Goal: Task Accomplishment & Management: Complete application form

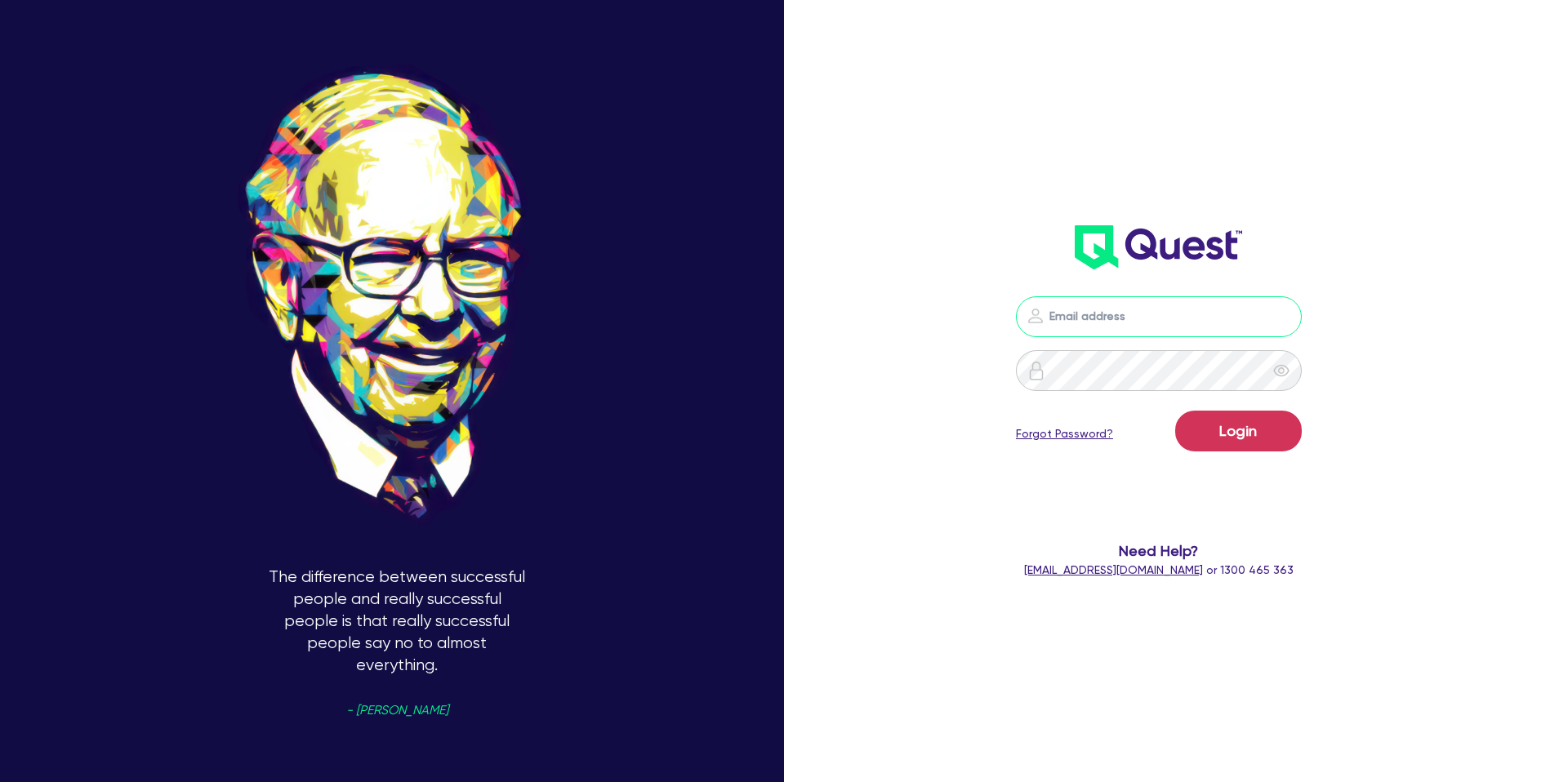
type input "[PERSON_NAME][EMAIL_ADDRESS][DOMAIN_NAME]"
click at [1241, 446] on button "Login" at bounding box center [1238, 431] width 127 height 41
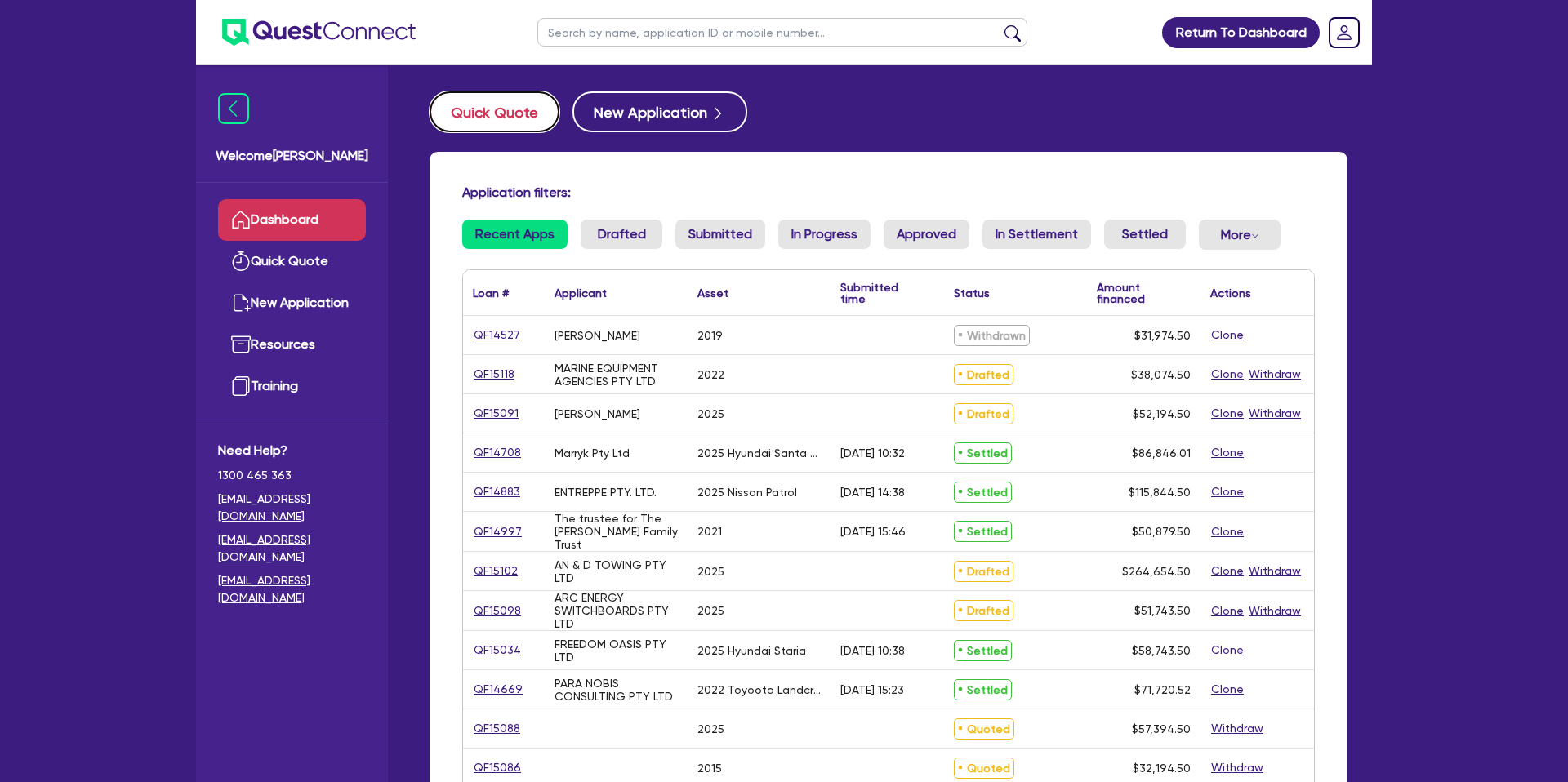
click at [516, 120] on button "Quick Quote" at bounding box center [493, 112] width 129 height 41
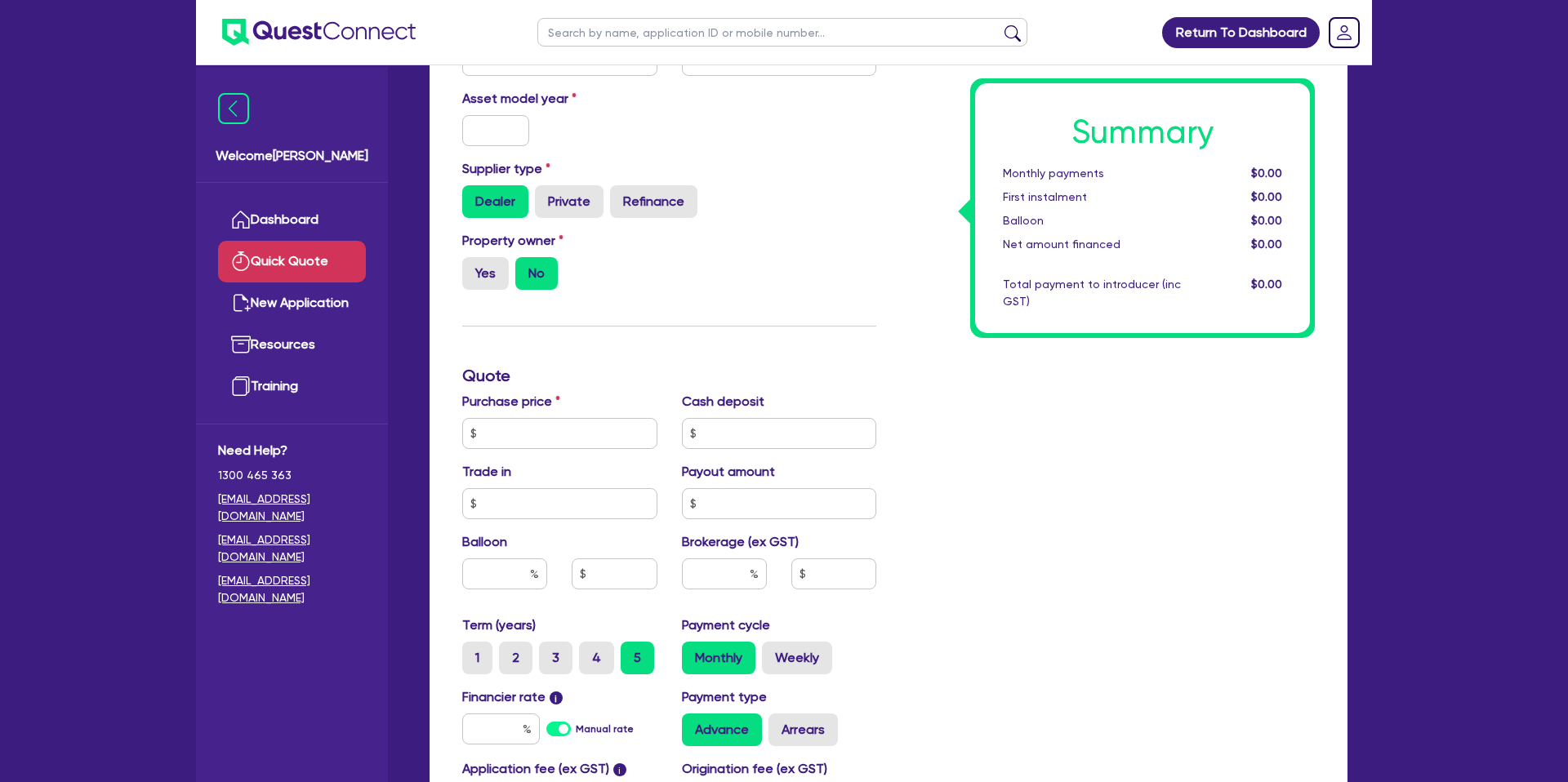
scroll to position [184, 0]
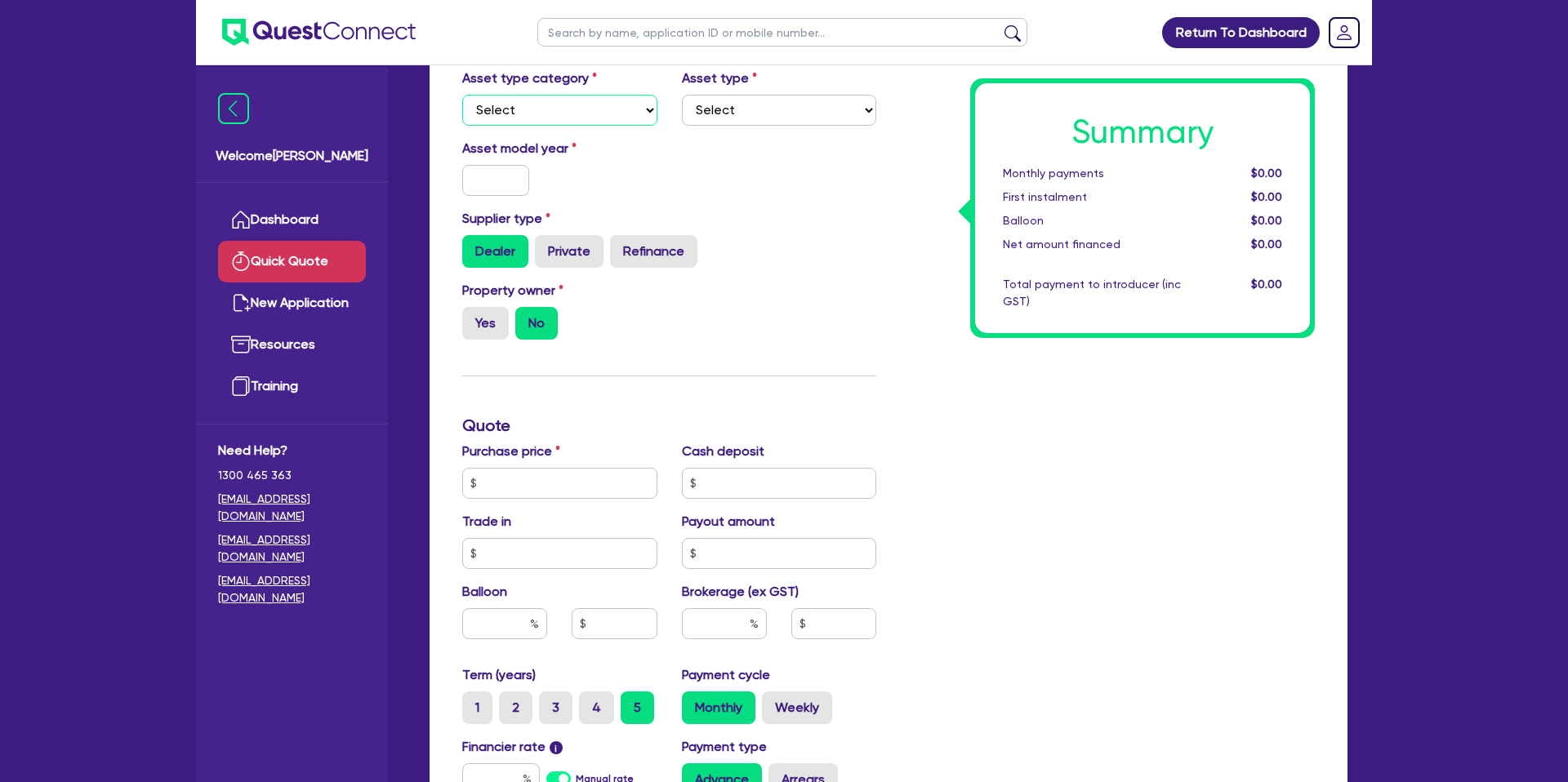
click at [526, 112] on select "Select Cars and light trucks Primary assets Secondary assets Tertiary assets" at bounding box center [560, 109] width 195 height 31
select select "CARS_AND_LIGHT_TRUCKS"
click at [463, 94] on select "Select Cars and light trucks Primary assets Secondary assets Tertiary assets" at bounding box center [560, 109] width 195 height 31
click at [751, 110] on select "Select Passenger vehicles Vans and utes Light trucks up to 4.5 tonne" at bounding box center [780, 109] width 195 height 31
select select "PASSENGER_VEHICLES"
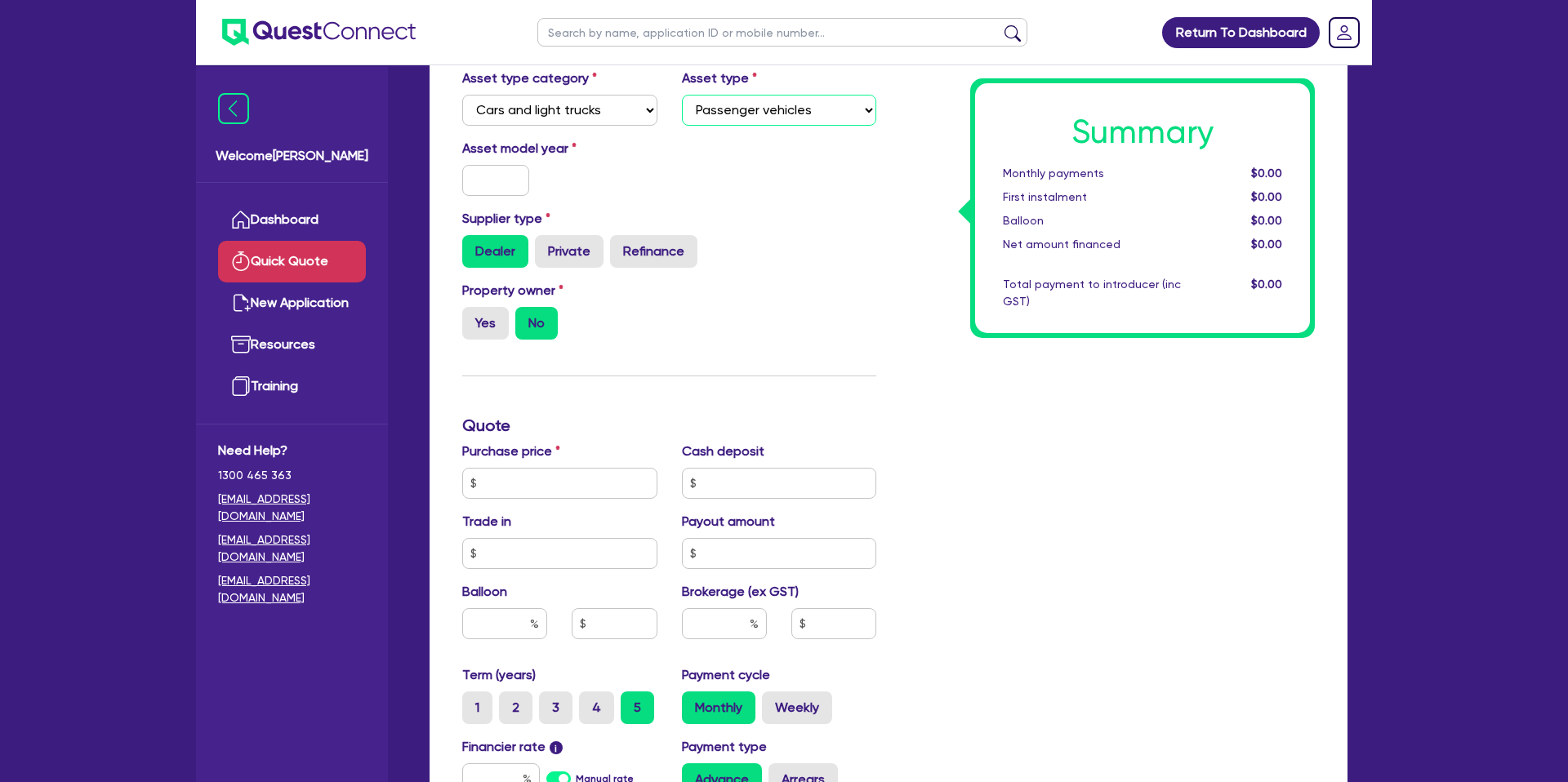
click at [682, 94] on select "Select Passenger vehicles Vans and utes Light trucks up to 4.5 tonne" at bounding box center [780, 109] width 195 height 31
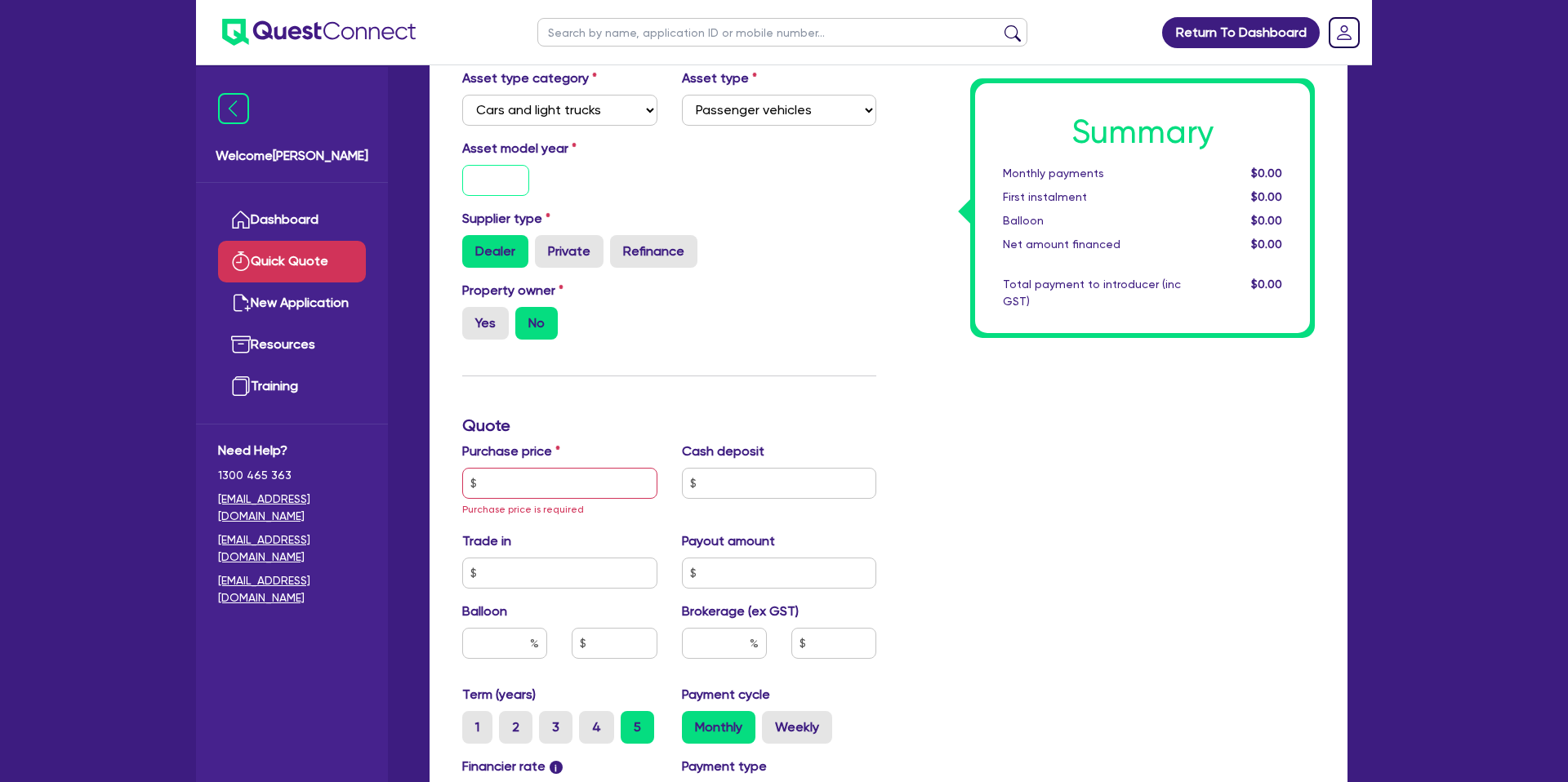
click at [507, 178] on input "text" at bounding box center [496, 180] width 67 height 31
type input "2025"
drag, startPoint x: 738, startPoint y: 189, endPoint x: 750, endPoint y: 169, distance: 23.3
click at [747, 180] on div "Asset model year [DATE]" at bounding box center [669, 174] width 438 height 70
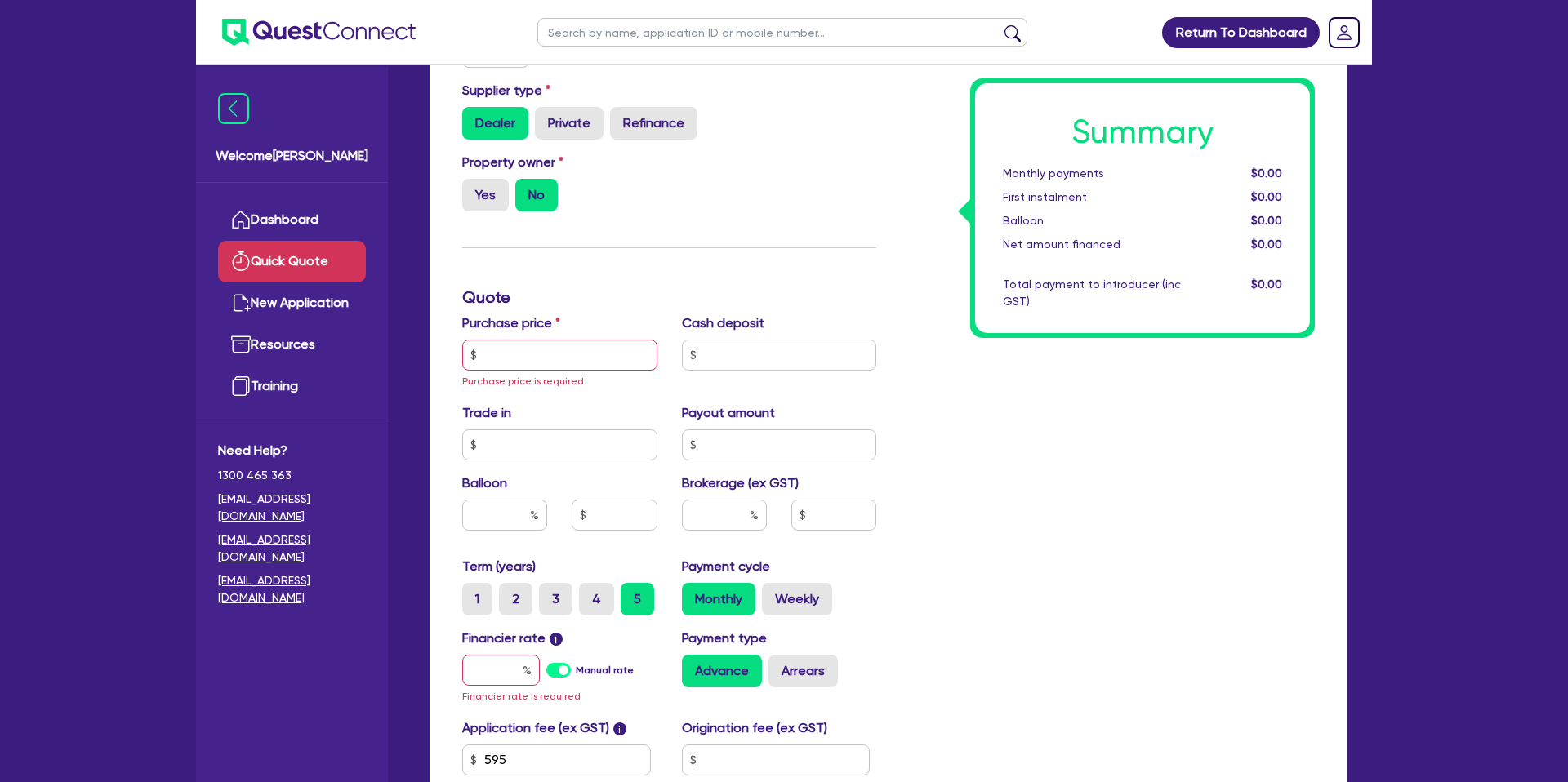
scroll to position [317, 0]
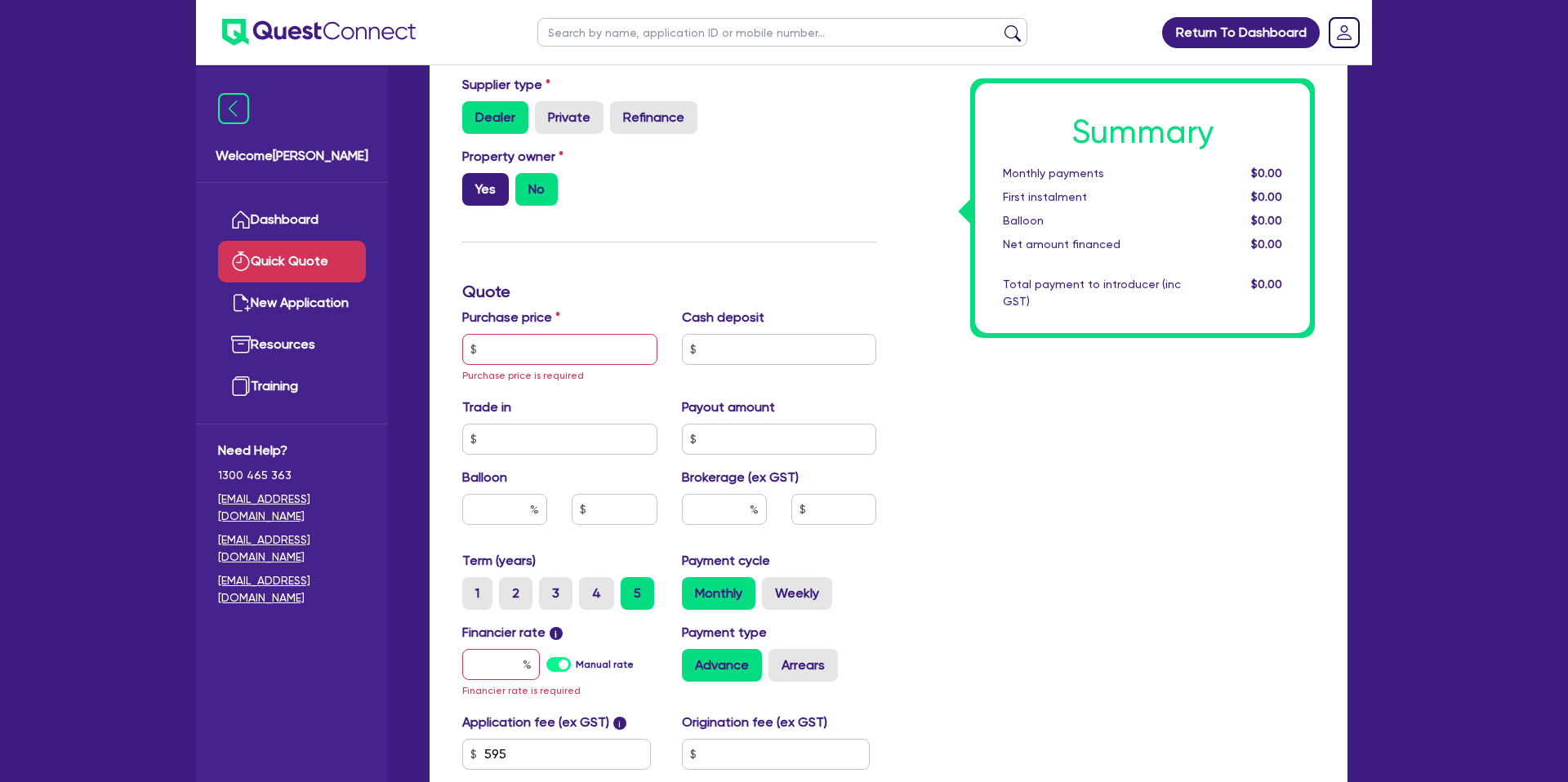
click at [493, 184] on label "Yes" at bounding box center [486, 189] width 47 height 33
click at [473, 184] on input "Yes" at bounding box center [468, 178] width 11 height 11
radio input "true"
click at [493, 349] on input "text" at bounding box center [560, 349] width 195 height 31
paste input "42,780."
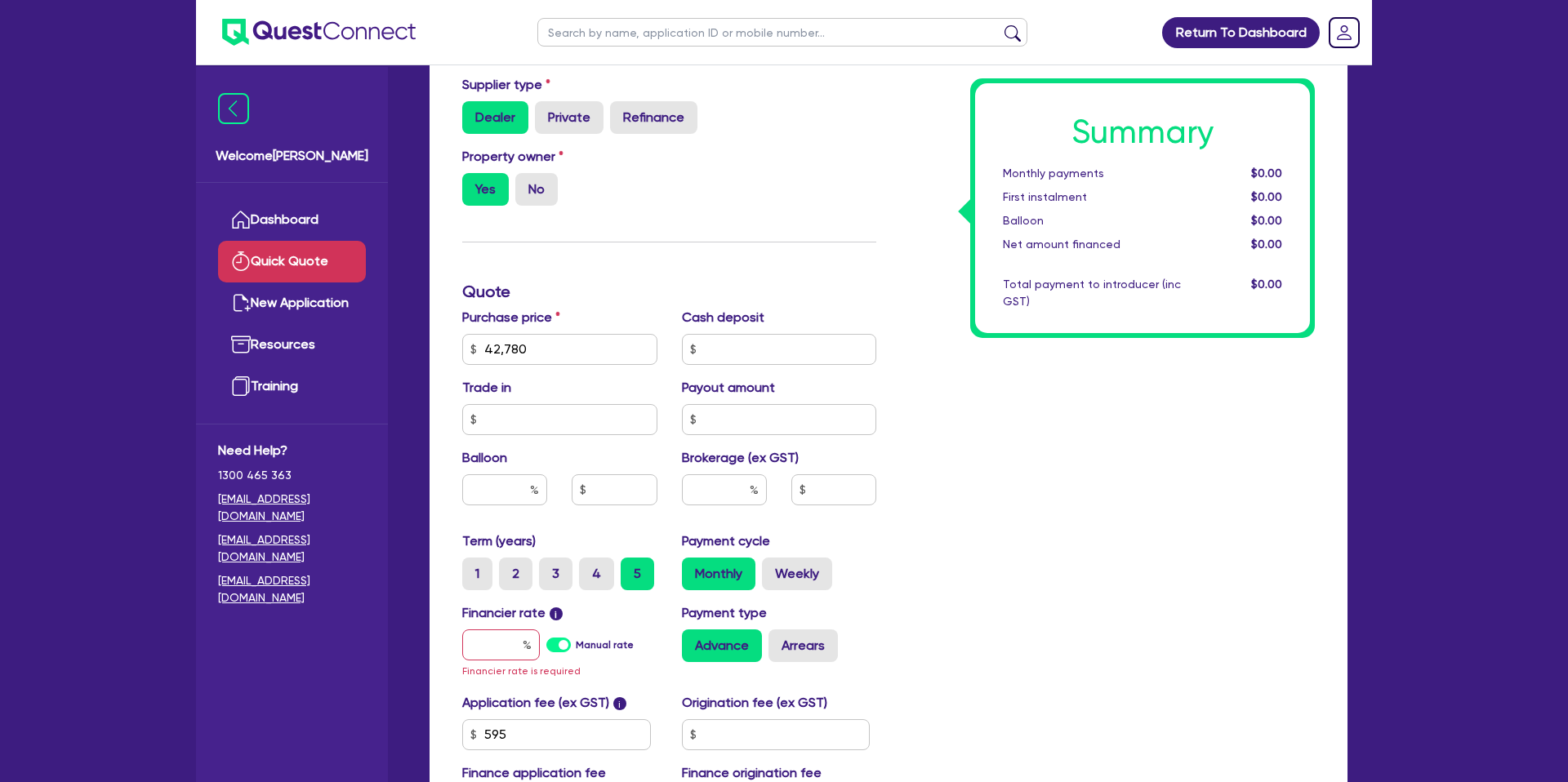
click at [921, 292] on div "Summary Monthly payments $0.00 First instalment $0.00 Balloon $0.00 Net amount …" at bounding box center [1107, 349] width 438 height 972
click at [751, 358] on input "text" at bounding box center [780, 349] width 195 height 31
drag, startPoint x: 522, startPoint y: 486, endPoint x: 534, endPoint y: 482, distance: 12.6
click at [525, 484] on input "text" at bounding box center [505, 489] width 85 height 31
type input "42,780."
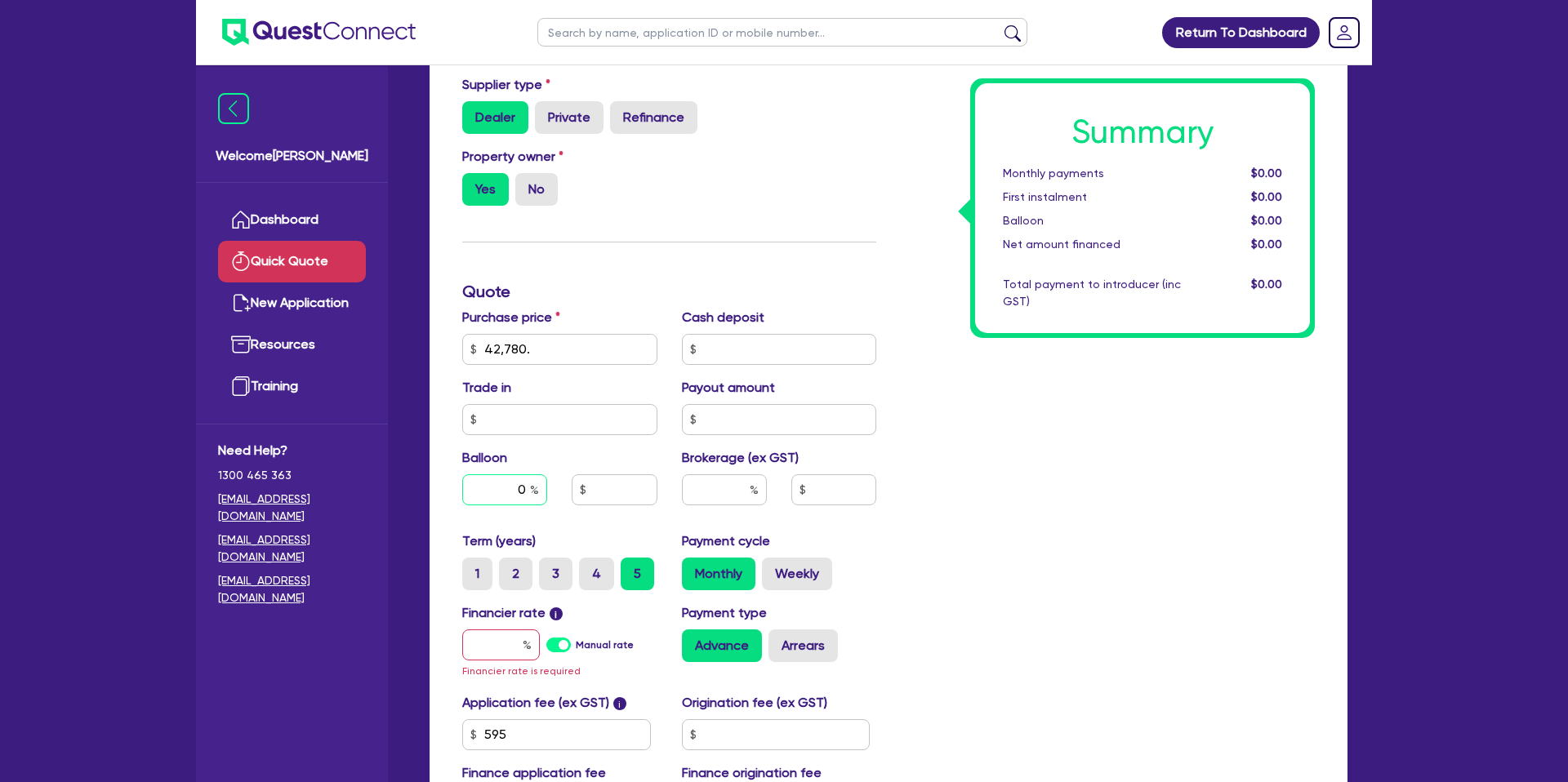
type input "0"
click at [972, 505] on div "Summary Monthly payments $0.00 First instalment $0.00 Balloon $0.00 Net amount …" at bounding box center [1107, 349] width 438 height 972
click at [519, 641] on input "text" at bounding box center [501, 644] width 78 height 31
click at [526, 489] on input "0" at bounding box center [505, 489] width 85 height 31
type input "35"
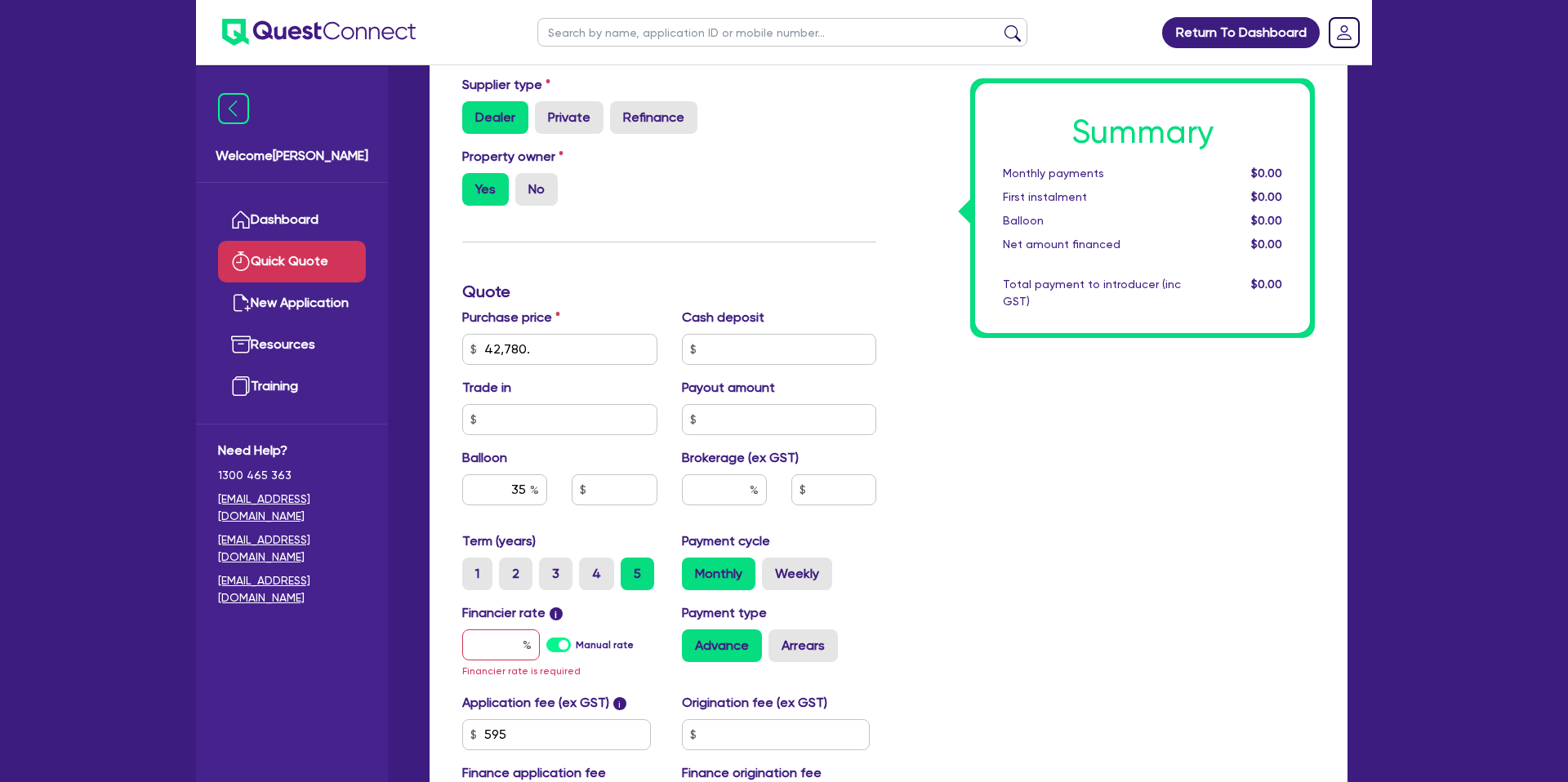
click at [1050, 501] on div "Summary Monthly payments $0.00 First instalment $0.00 Balloon $0.00 Net amount …" at bounding box center [1107, 349] width 438 height 972
click at [516, 644] on input "text" at bounding box center [501, 644] width 78 height 31
type input "7"
type input "14,973"
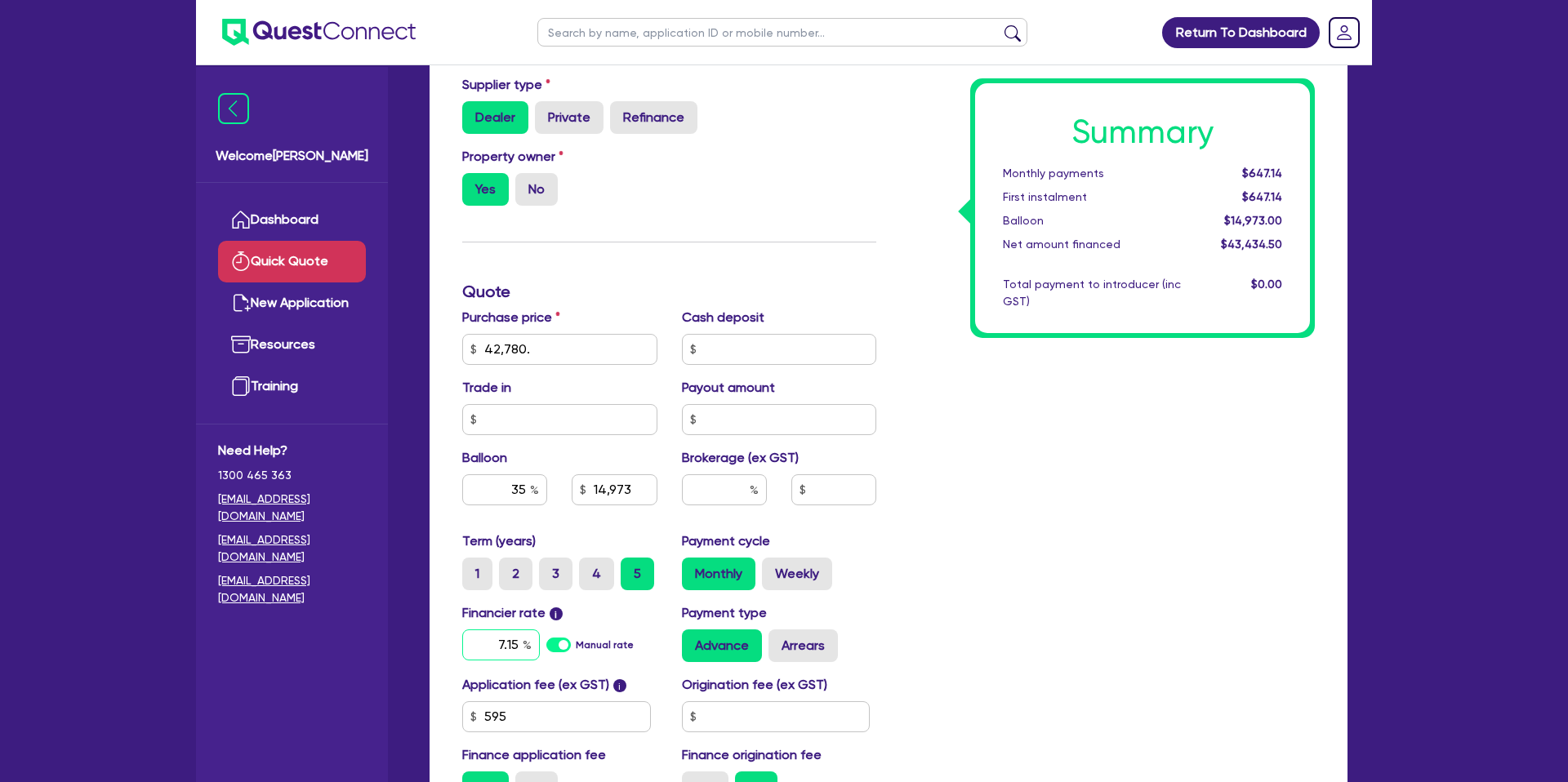
type input "7.15"
type input "14,973"
click at [1181, 722] on div "Summary Monthly payments $647.14 First instalment $647.14 Balloon $14,973.00 Ne…" at bounding box center [1107, 340] width 438 height 954
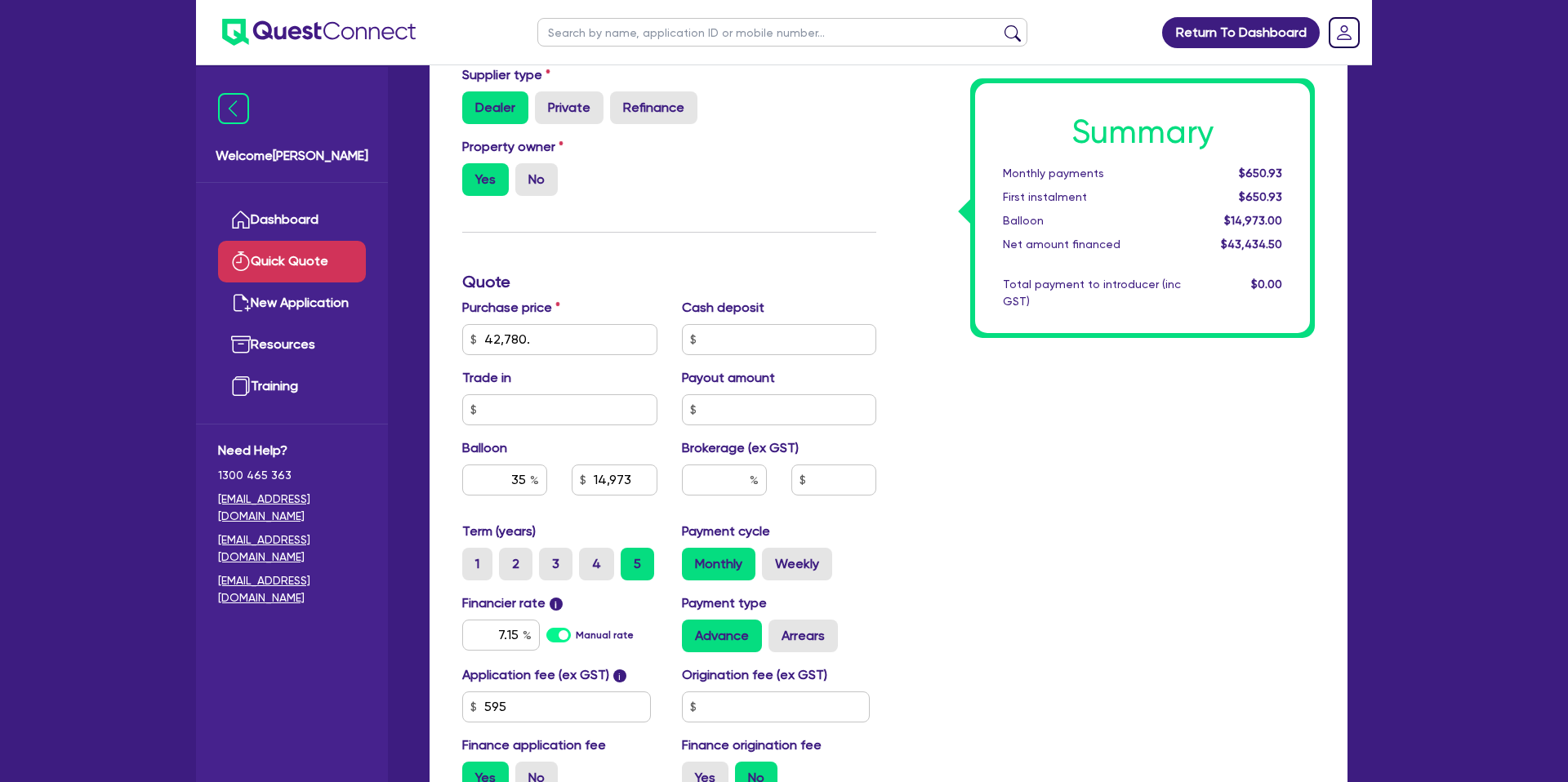
scroll to position [381, 0]
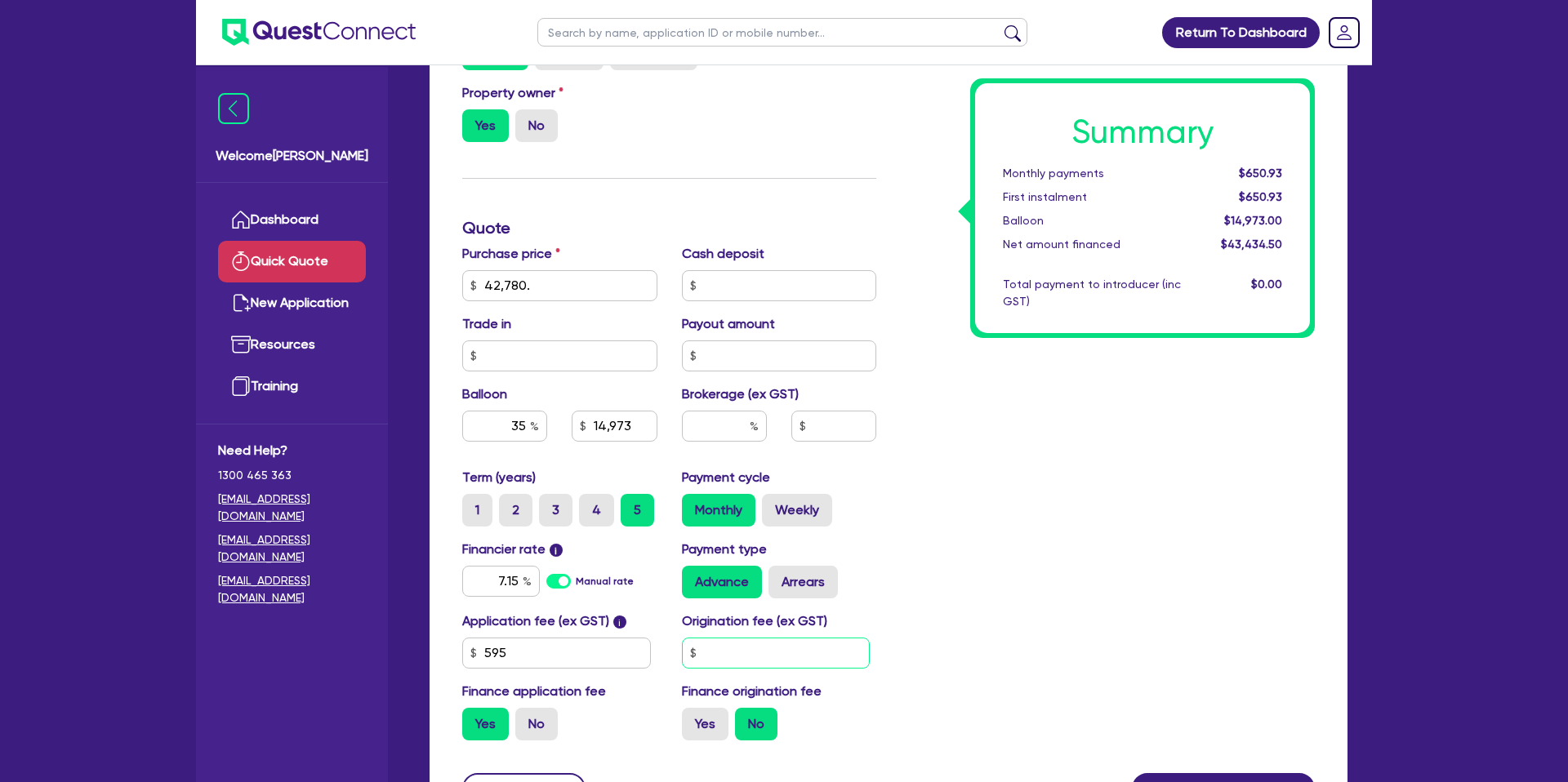
click at [764, 665] on input "text" at bounding box center [776, 653] width 189 height 31
click at [493, 283] on input "42,780." at bounding box center [560, 285] width 195 height 31
click at [491, 283] on input "42,780." at bounding box center [560, 285] width 195 height 31
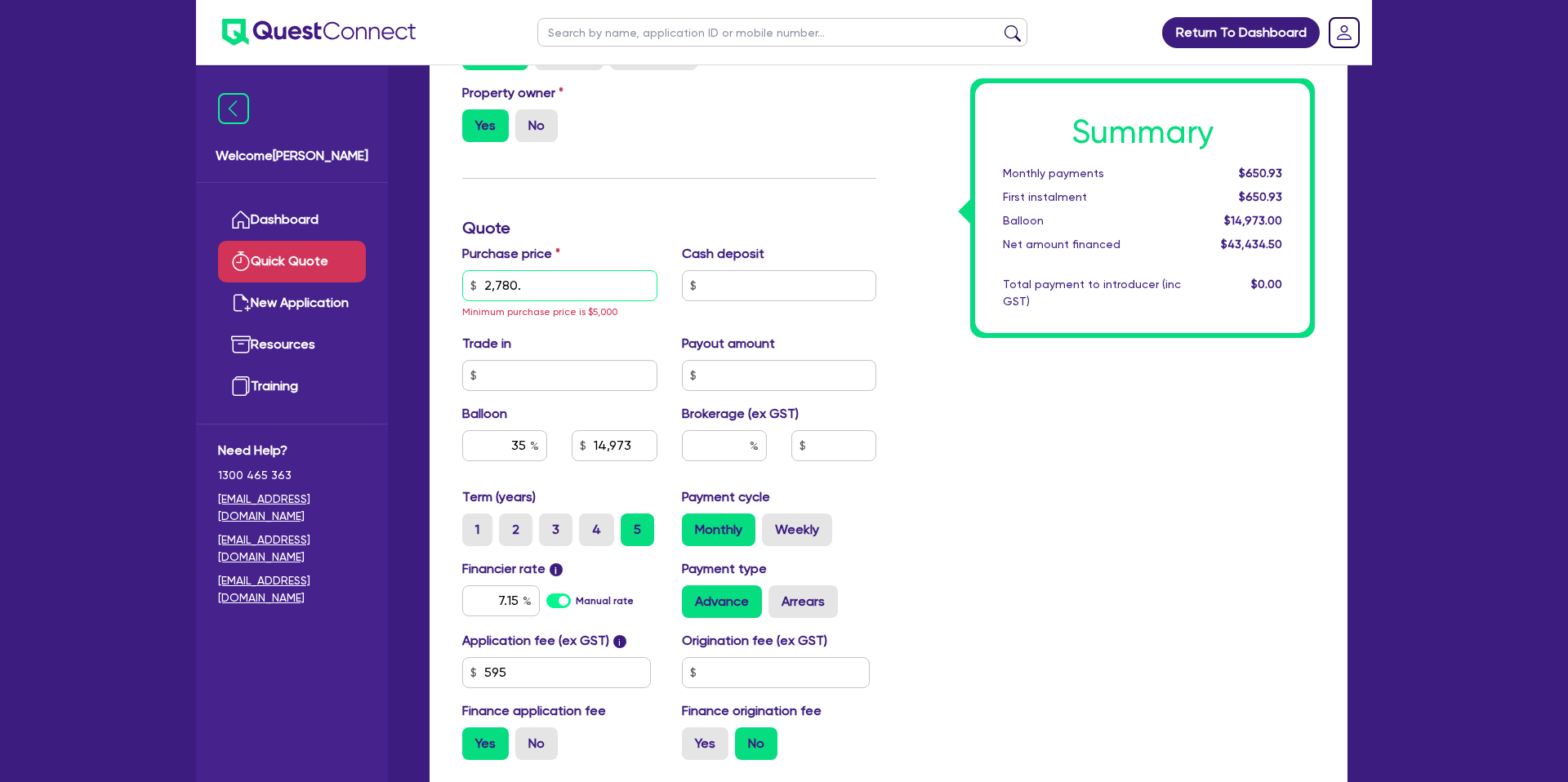
type input "62,780."
type input "21,973"
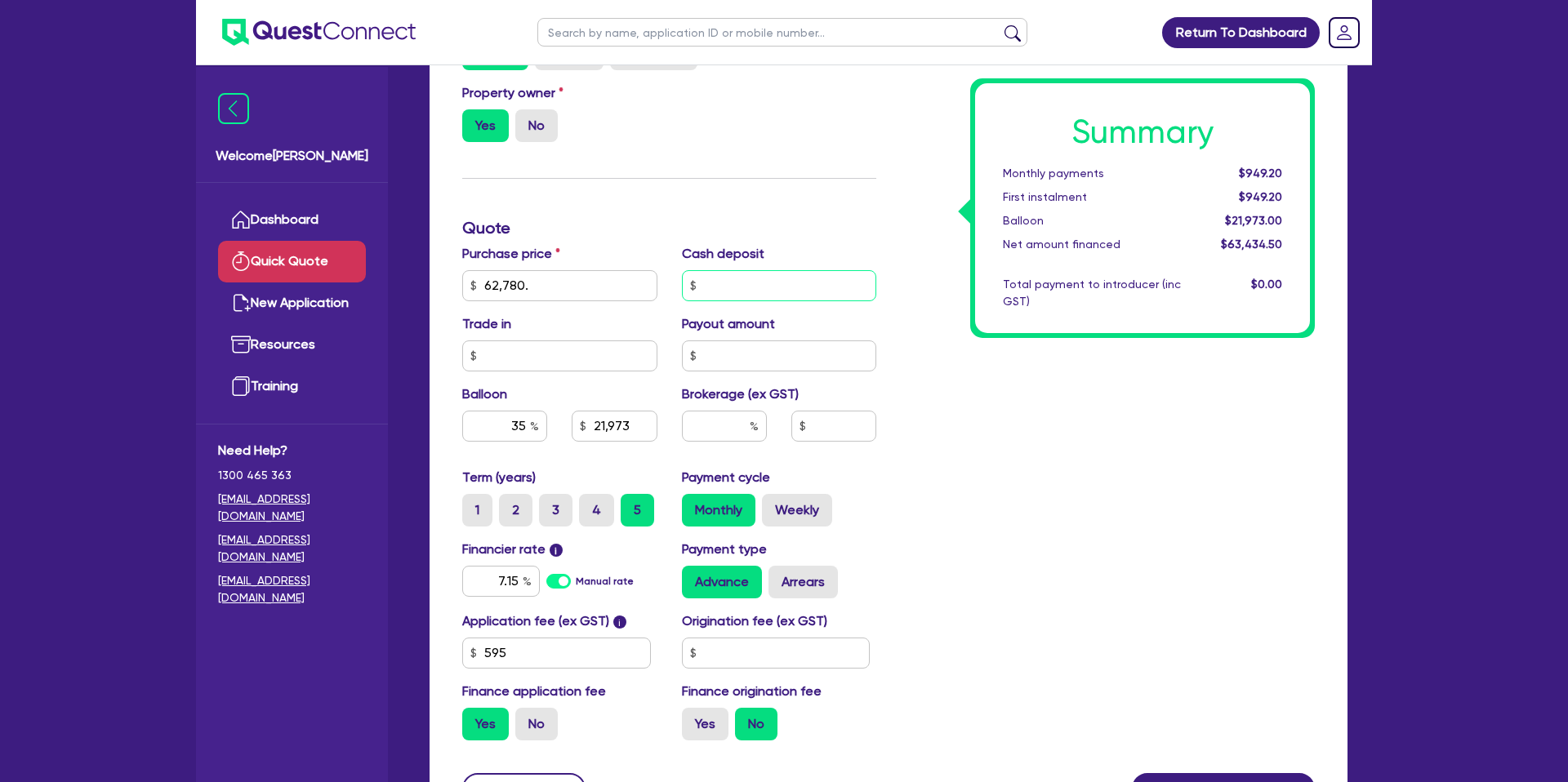
type input "62,780."
type input "21,973"
click at [776, 280] on input "text" at bounding box center [780, 285] width 195 height 31
paste input "42,780."
type input "42,780."
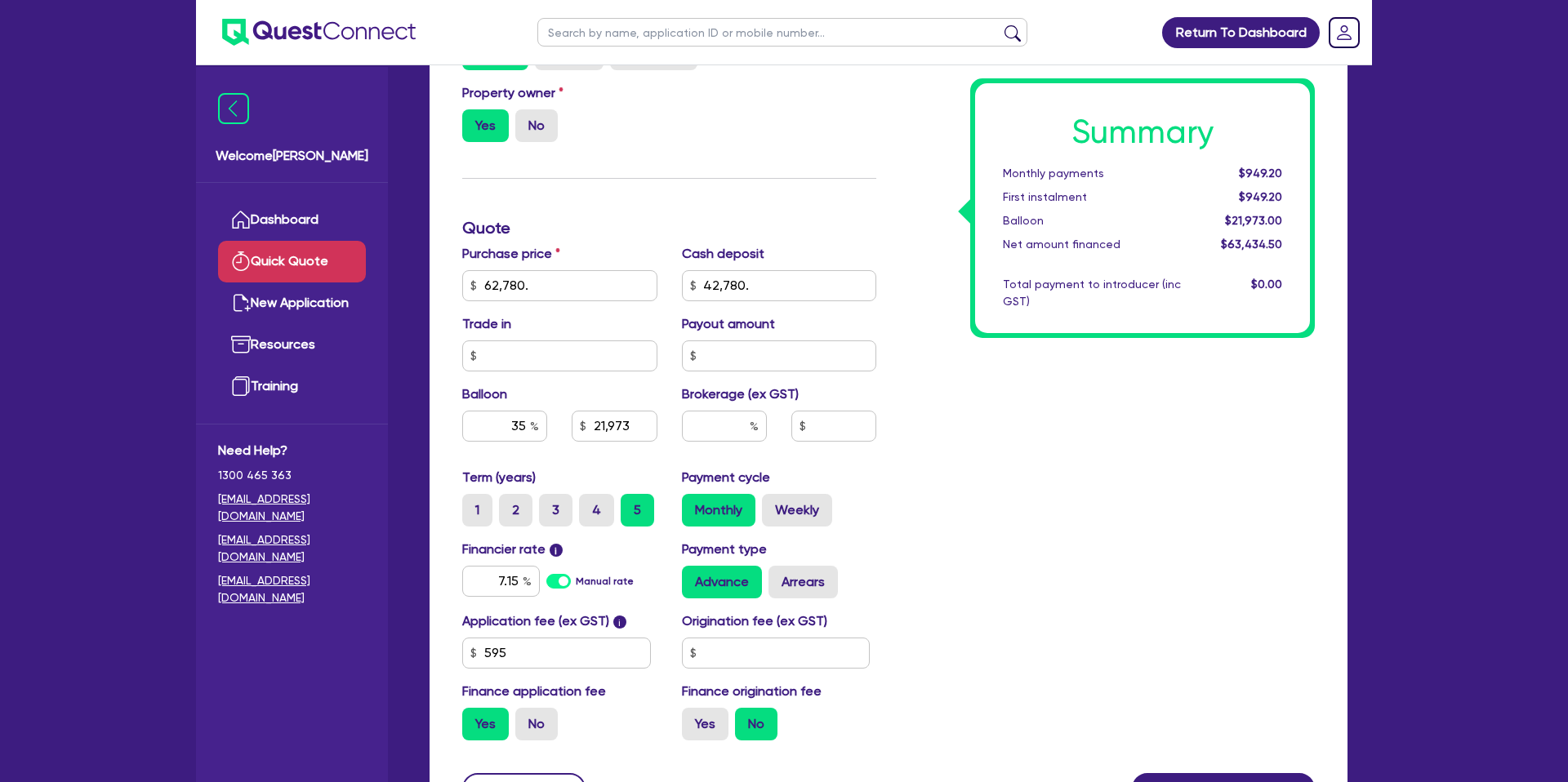
click at [1141, 351] on div "Summary Monthly payments $949.20 First instalment $949.20 Balloon $21,973.00 Ne…" at bounding box center [1107, 275] width 438 height 954
type input "21,973"
click at [547, 283] on input "62,780." at bounding box center [560, 285] width 195 height 31
type input "62,780"
click at [803, 284] on input "42,780." at bounding box center [780, 285] width 195 height 31
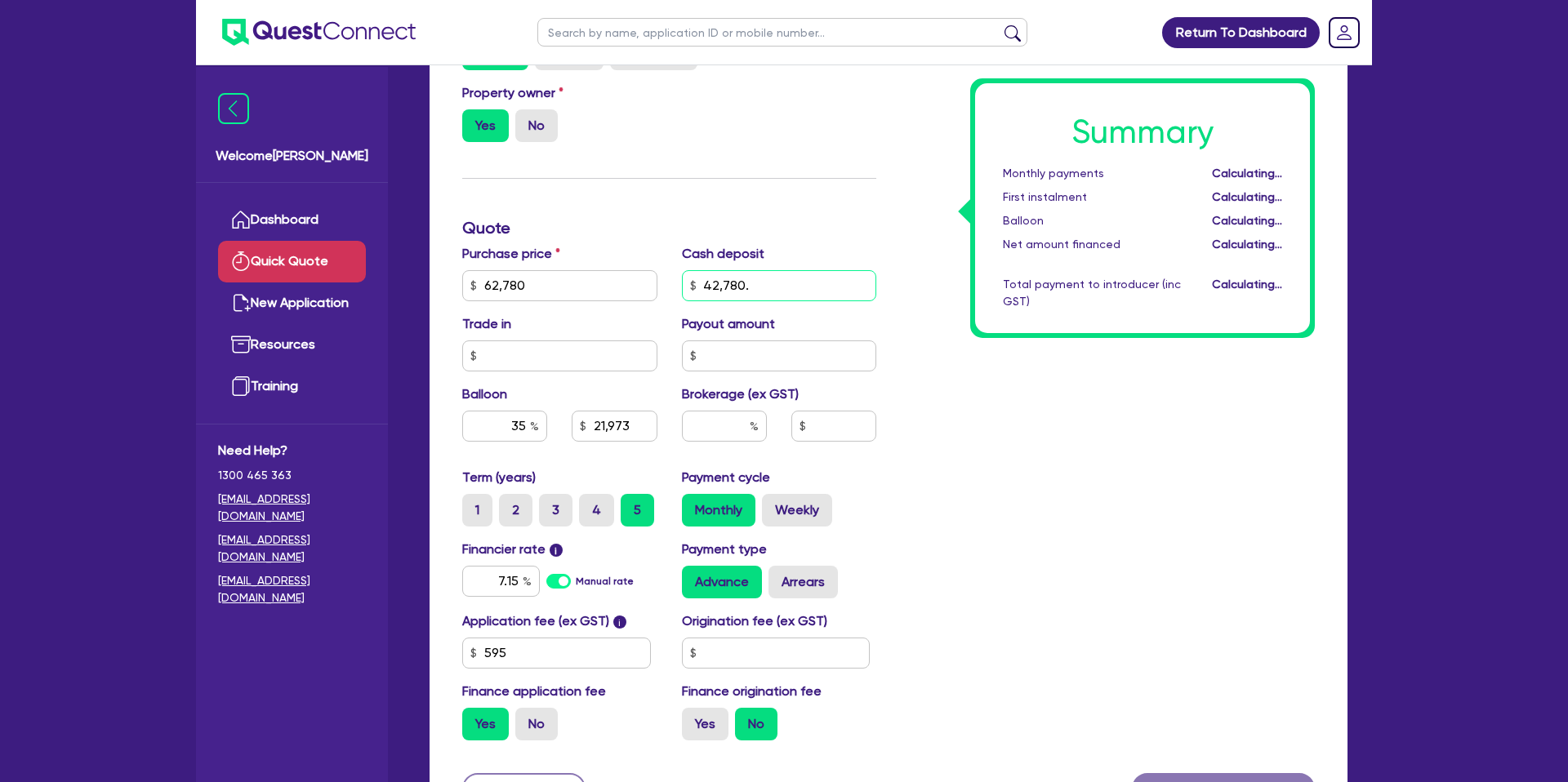
type input "21,973"
type input "42,780"
type input "21,973"
click at [1218, 412] on div "Summary Monthly payments $104.11 First instalment $104.11 Balloon $21,973.00 Ne…" at bounding box center [1107, 275] width 438 height 954
click at [720, 282] on input "42,780" at bounding box center [780, 285] width 195 height 31
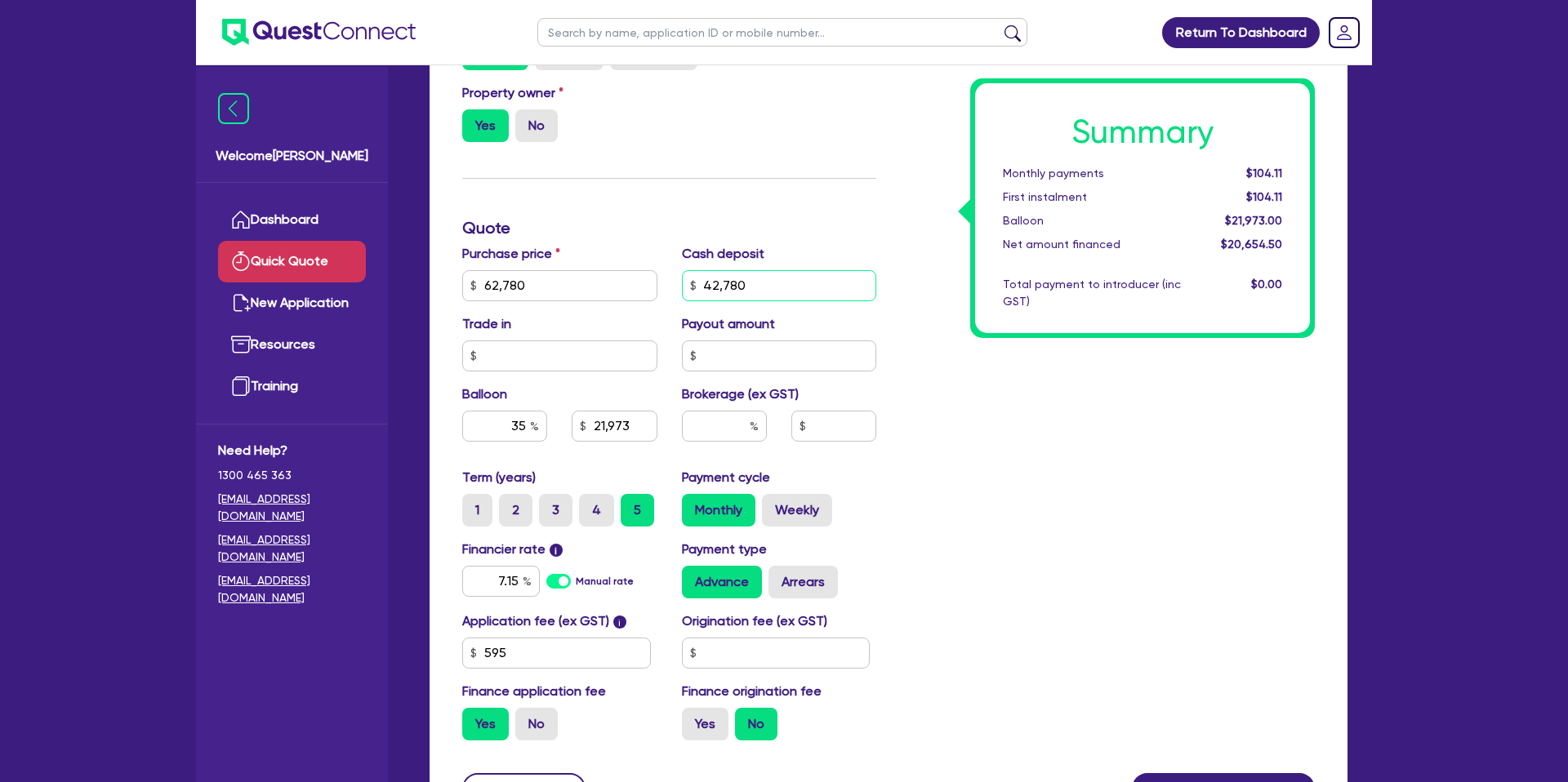
click at [720, 282] on input "42,780" at bounding box center [780, 285] width 195 height 31
type input "20,000"
click at [1343, 362] on div "Finance type Chattel Mortgage Business Loan Asset type category Select Cars and…" at bounding box center [888, 301] width 918 height 1070
type input "21,973"
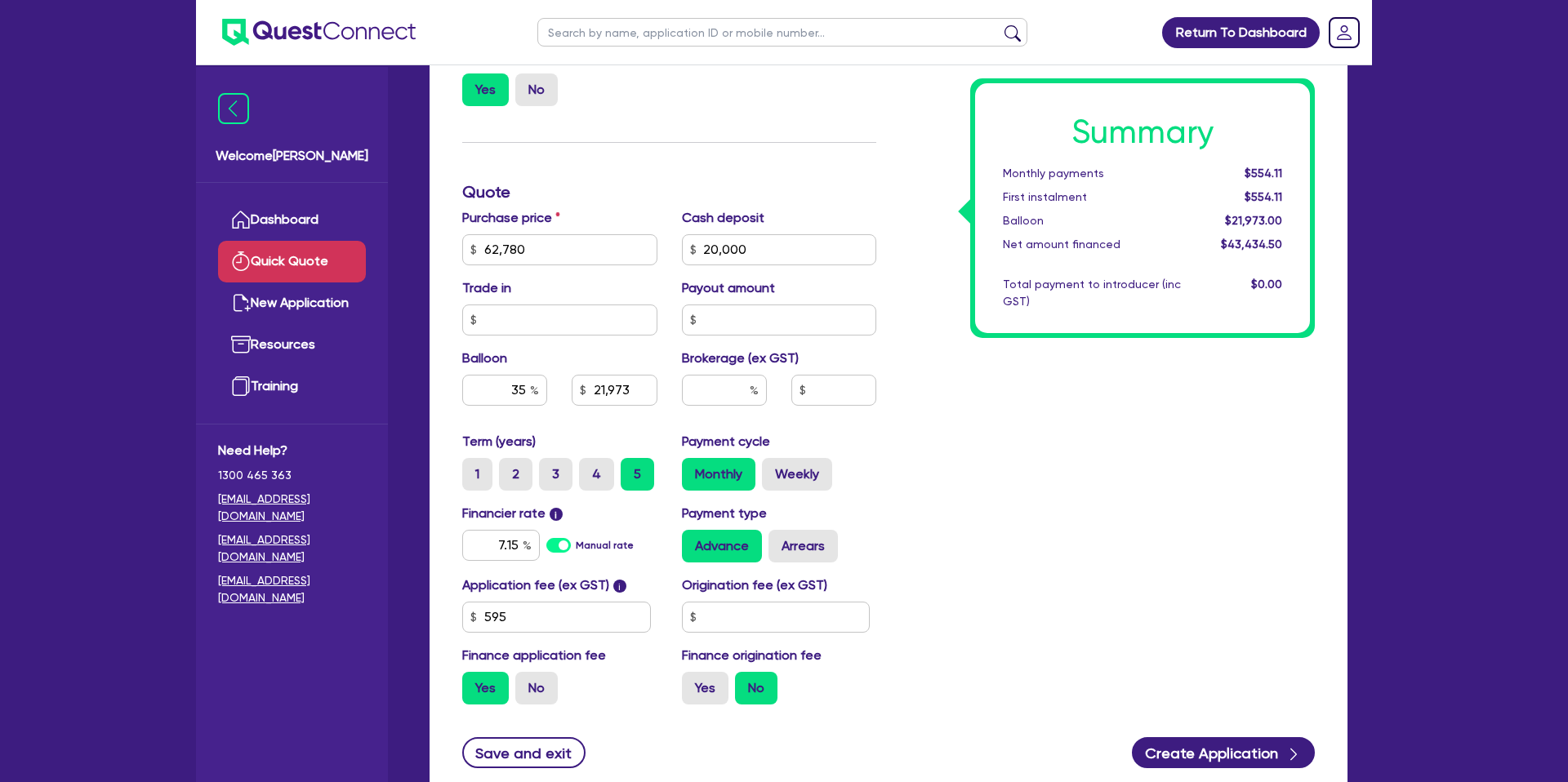
scroll to position [473, 0]
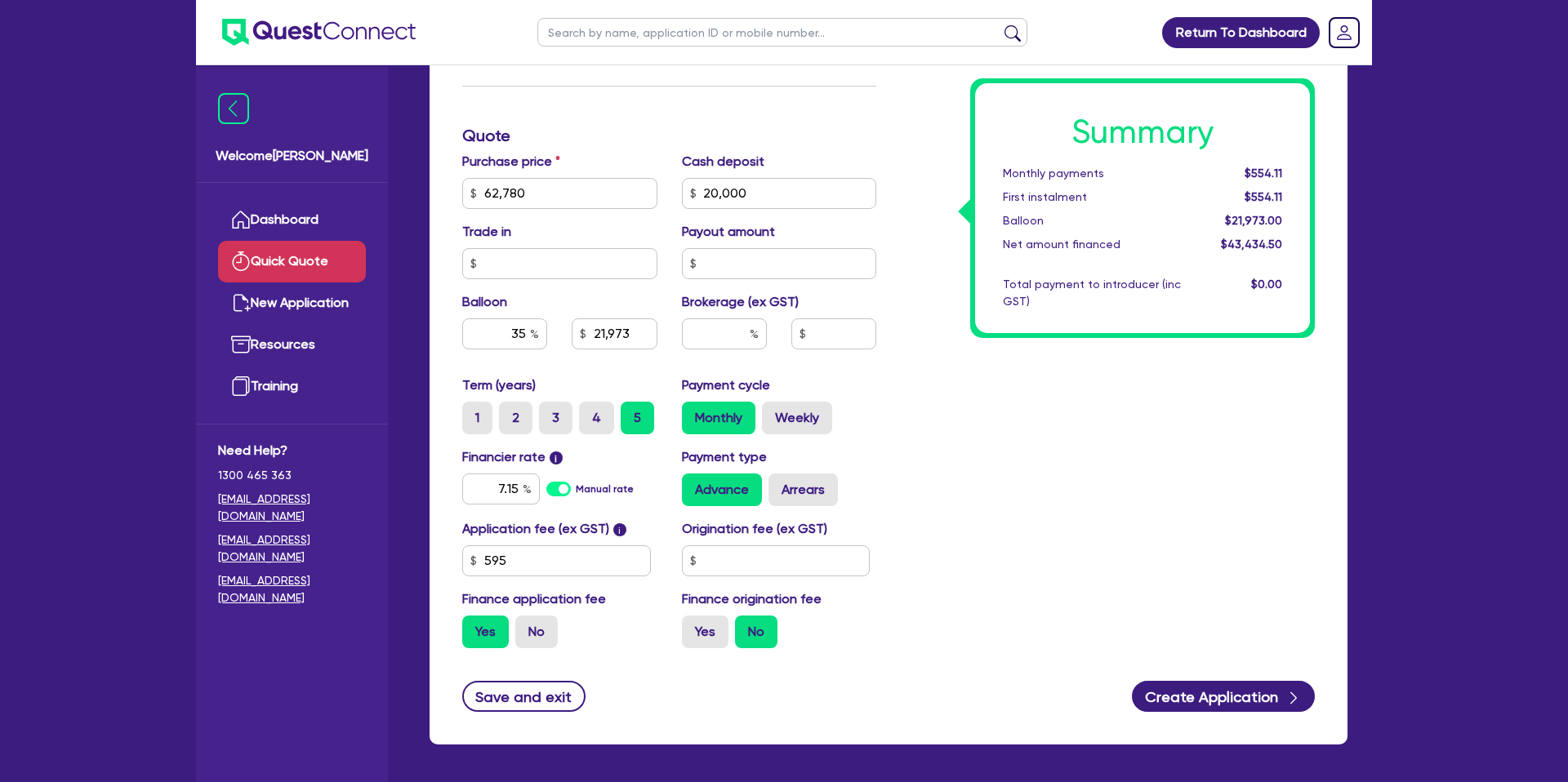
click at [807, 399] on div "Payment cycle Monthly Weekly" at bounding box center [779, 405] width 220 height 58
click at [802, 411] on label "Weekly" at bounding box center [797, 417] width 70 height 33
click at [772, 411] on input "Weekly" at bounding box center [766, 406] width 11 height 11
radio input "true"
type input "21,973"
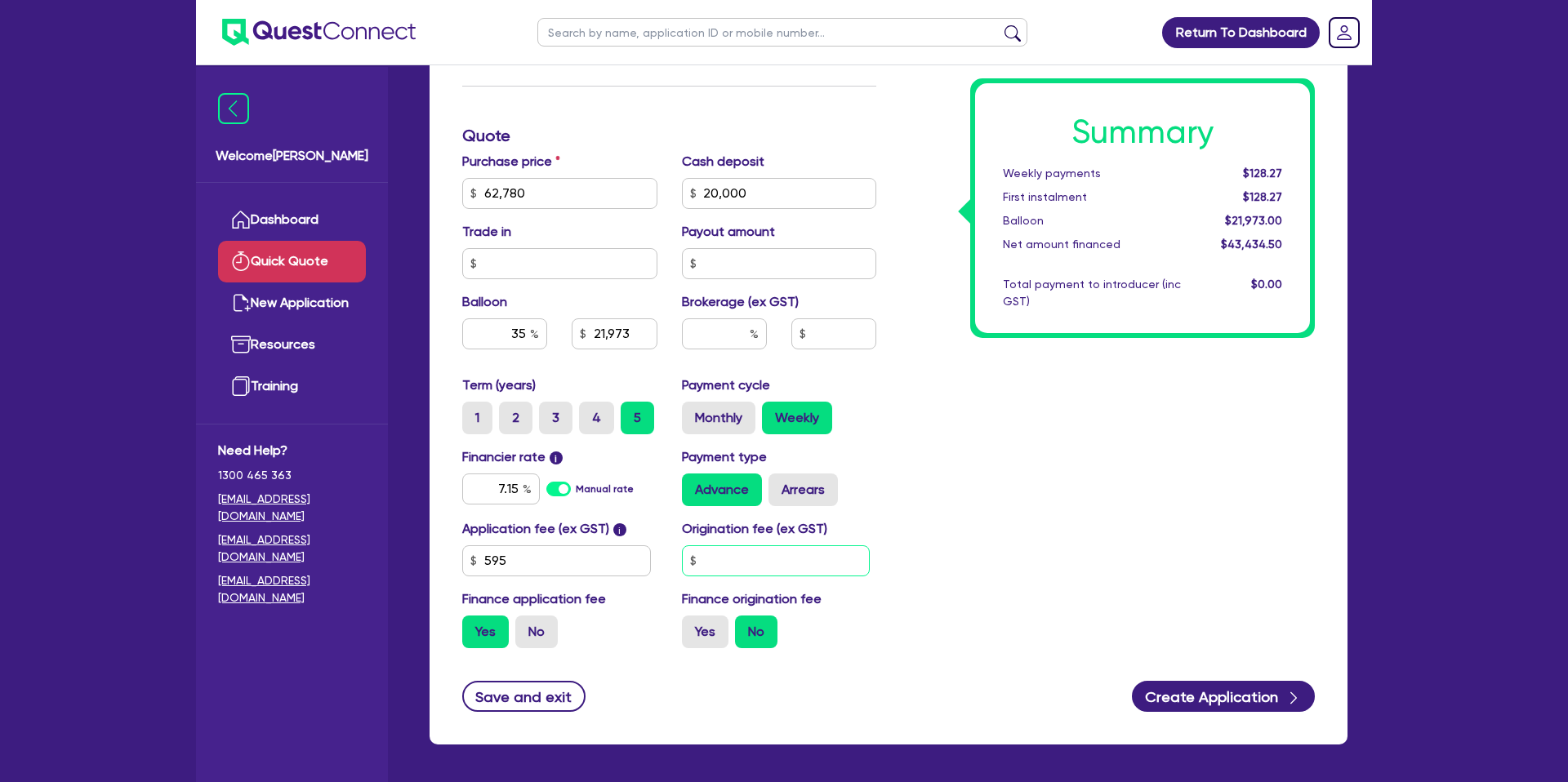
click at [771, 553] on input "text" at bounding box center [776, 560] width 189 height 31
type input "2,200"
type input "21,973"
click at [711, 623] on label "Yes" at bounding box center [706, 631] width 47 height 33
click at [692, 623] on input "Yes" at bounding box center [687, 620] width 11 height 11
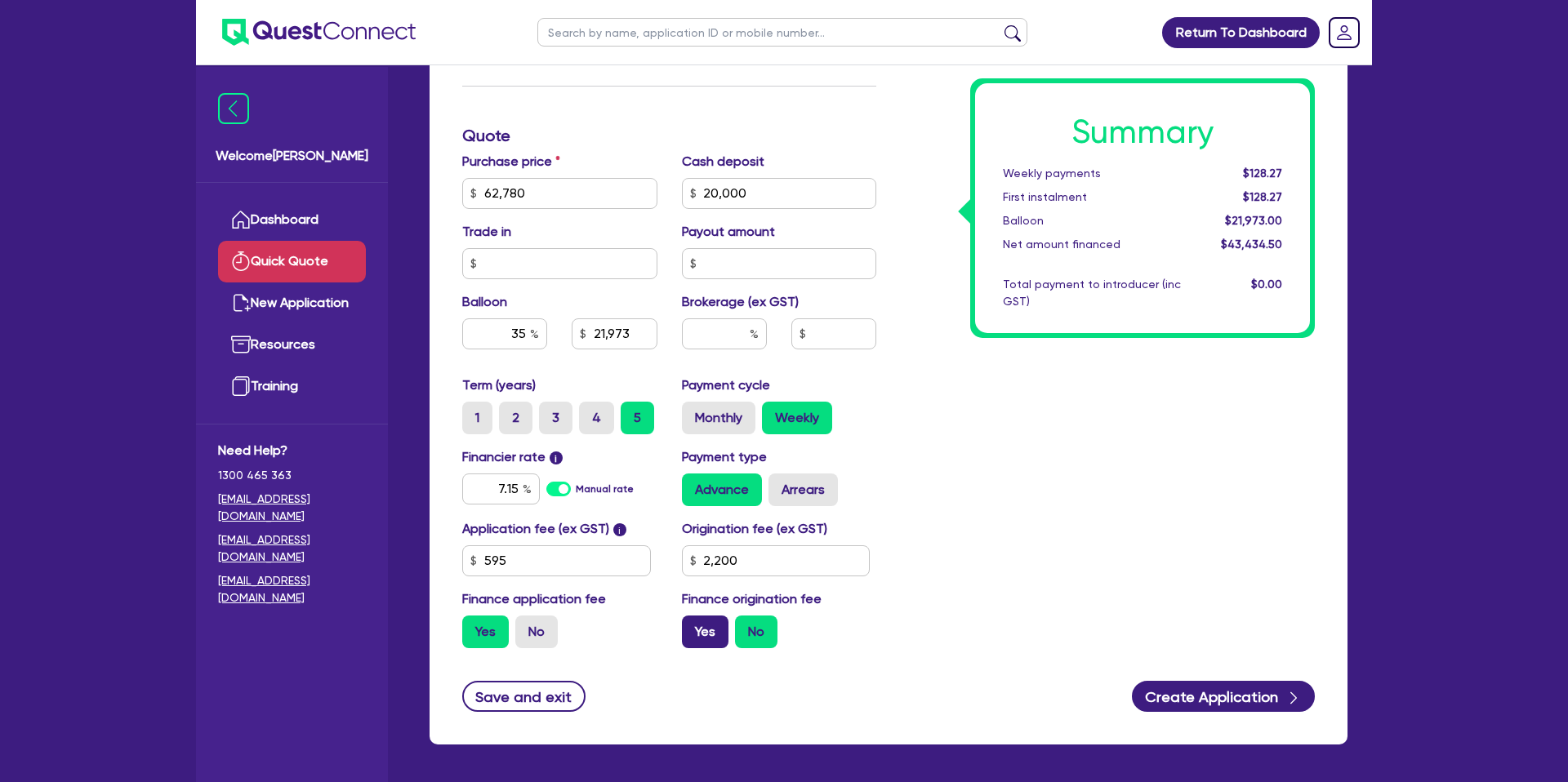
radio input "true"
type input "21,973"
click at [783, 485] on label "Arrears" at bounding box center [802, 489] width 69 height 33
click at [779, 484] on input "Arrears" at bounding box center [773, 478] width 11 height 11
radio input "true"
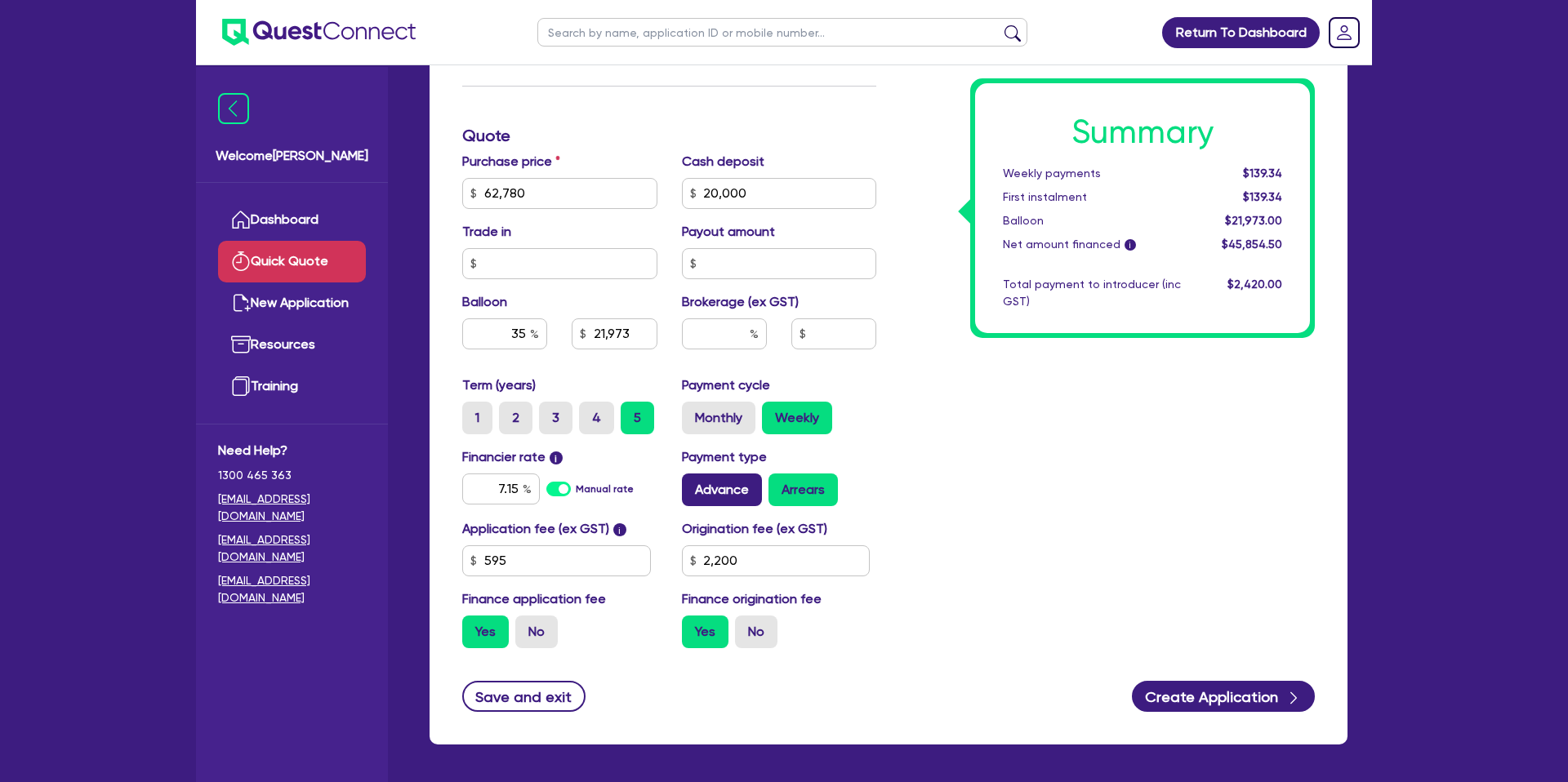
type input "21,973"
drag, startPoint x: 483, startPoint y: 194, endPoint x: 539, endPoint y: 189, distance: 56.2
click at [539, 189] on input "62,780" at bounding box center [560, 193] width 195 height 31
click at [976, 336] on div "Summary Weekly payments $139.53 First instalment $139.53 Balloon $21,973.00 Net…" at bounding box center [1142, 208] width 345 height 260
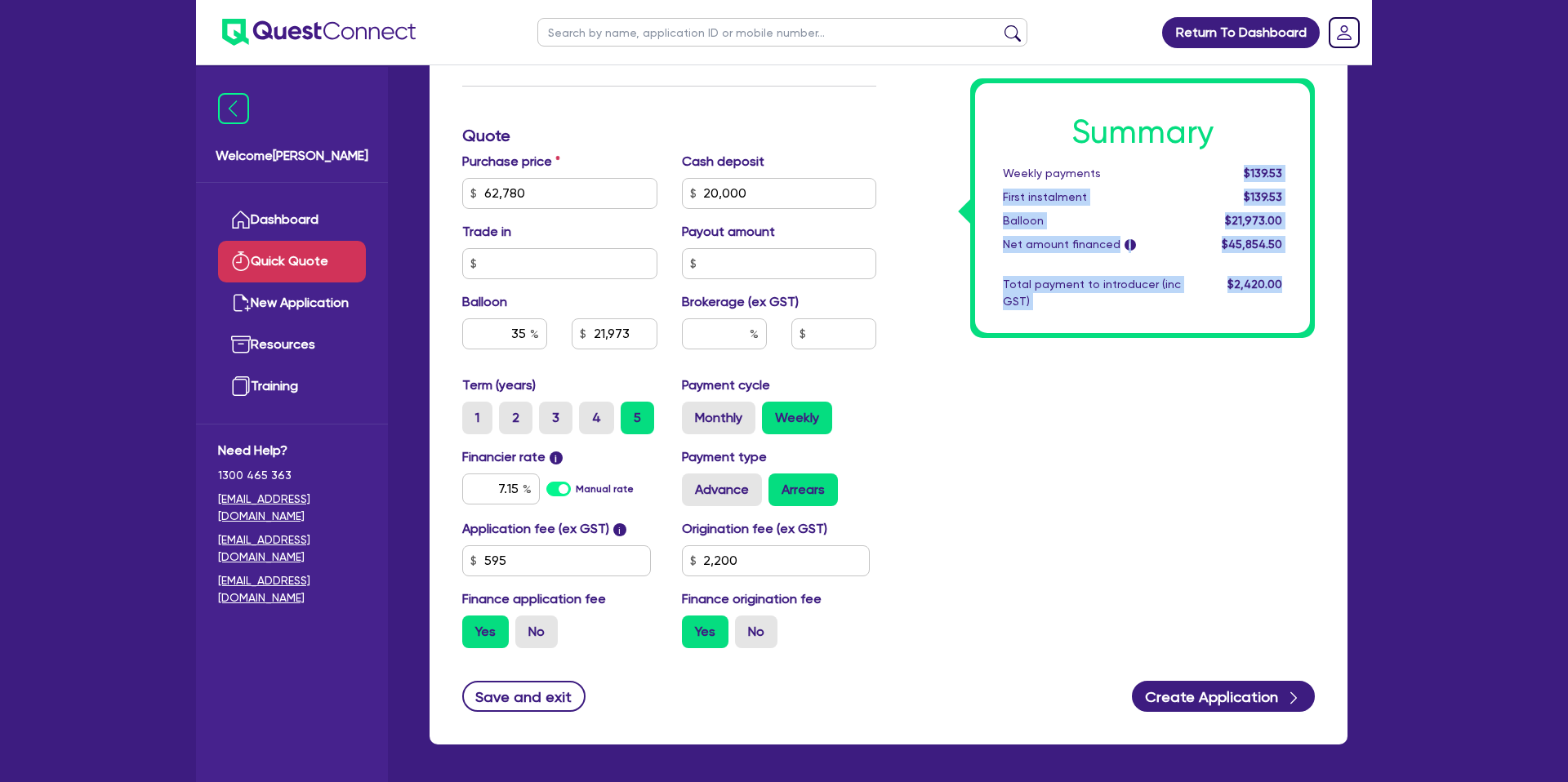
drag, startPoint x: 1237, startPoint y: 170, endPoint x: 1322, endPoint y: 166, distance: 85.1
click at [1322, 166] on div "Summary Weekly payments $139.53 First instalment $139.53 Balloon $21,973.00 Net…" at bounding box center [1107, 184] width 438 height 954
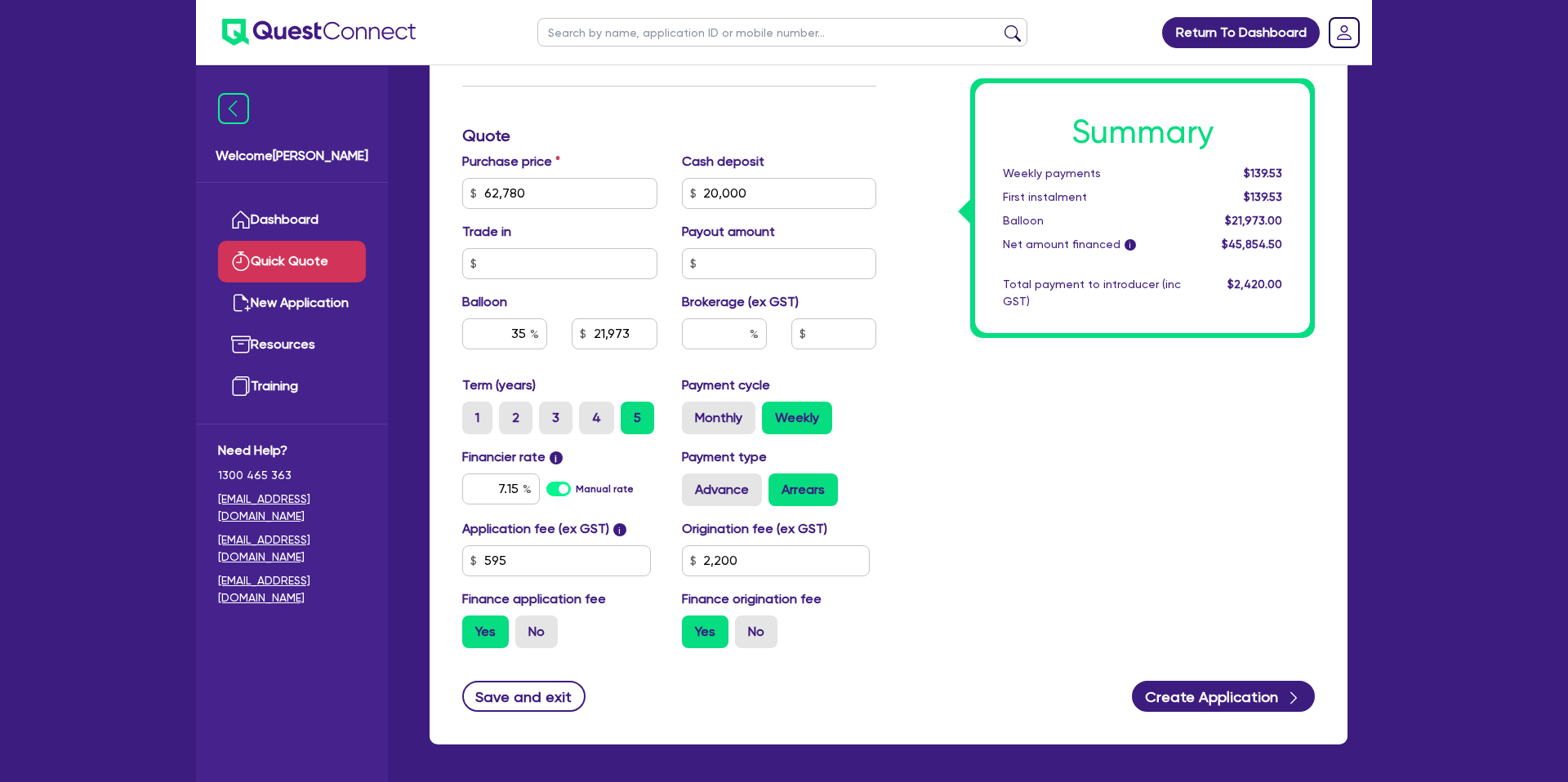
click at [1187, 181] on div "Weekly payments" at bounding box center [1091, 174] width 203 height 18
drag, startPoint x: 525, startPoint y: 331, endPoint x: 444, endPoint y: 328, distance: 81.1
click at [444, 328] on div "Finance type Chattel Mortgage Business Loan Asset type category Select Cars and…" at bounding box center [888, 209] width 918 height 1070
click at [527, 332] on input "35" at bounding box center [505, 333] width 85 height 31
drag, startPoint x: 593, startPoint y: 335, endPoint x: 664, endPoint y: 326, distance: 71.6
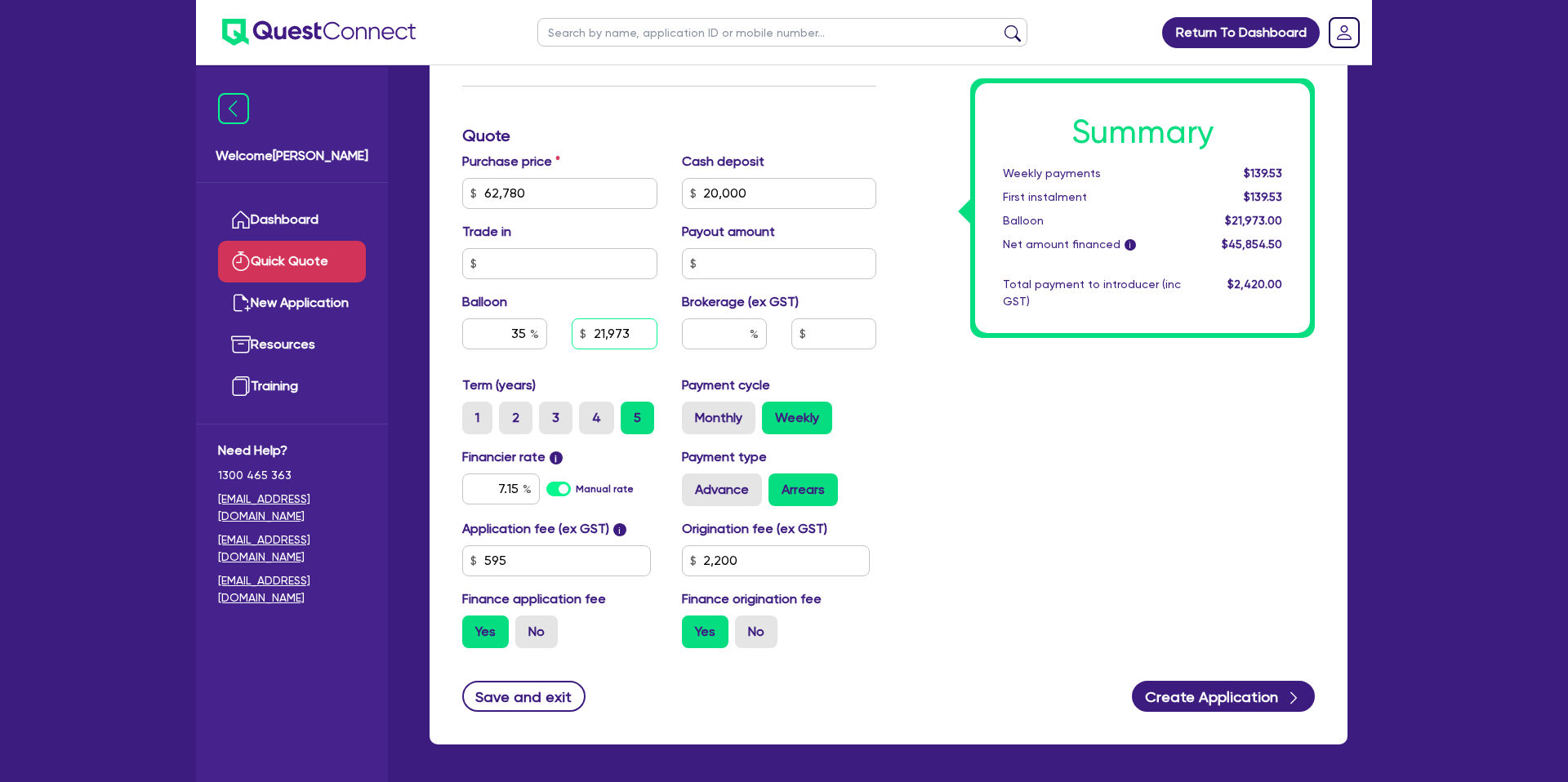
click at [664, 326] on div "21,973" at bounding box center [614, 333] width 109 height 31
click at [524, 336] on input "35" at bounding box center [505, 333] width 85 height 31
click at [525, 336] on input "35" at bounding box center [505, 333] width 85 height 31
type input "21,973"
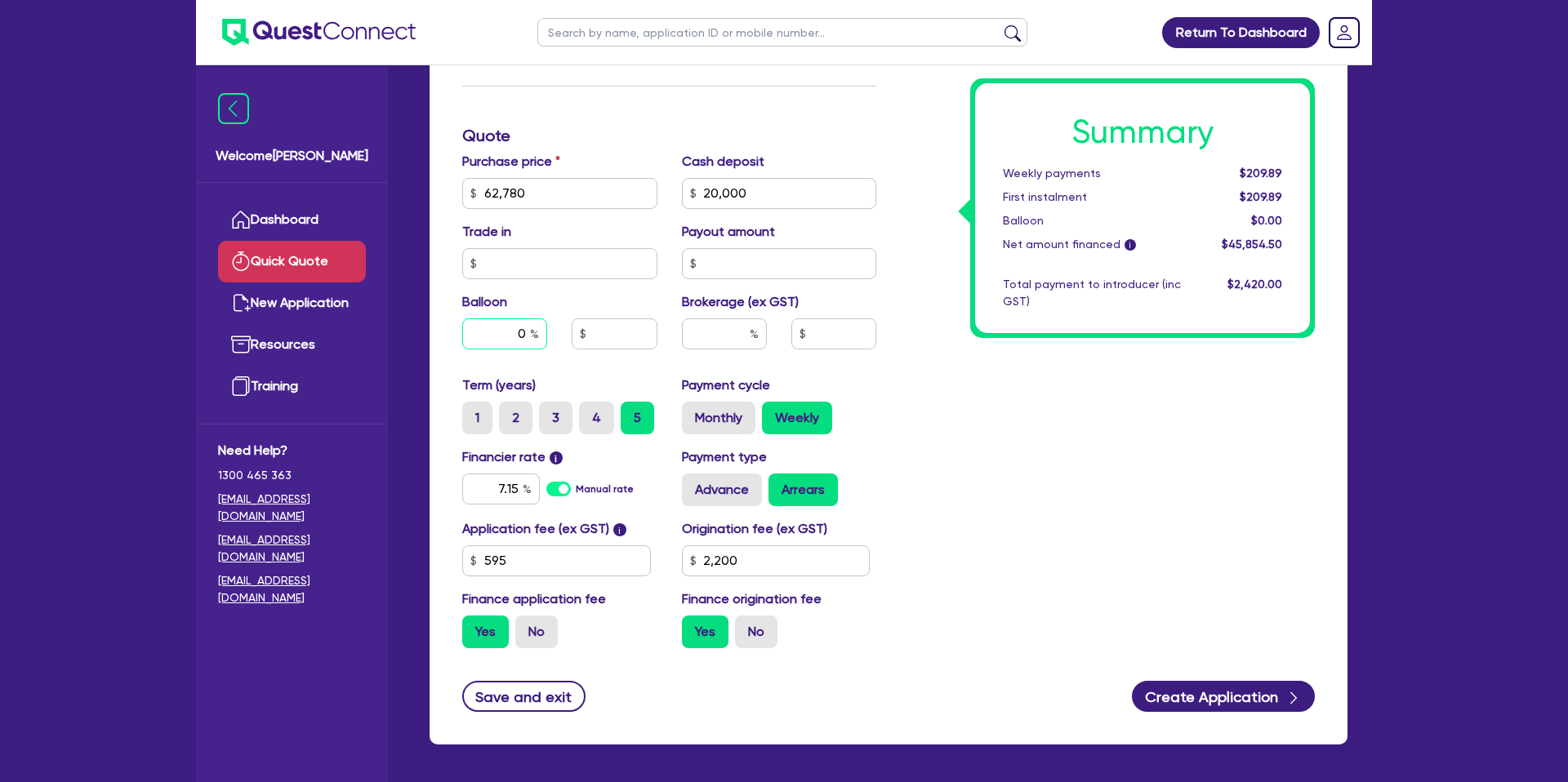
type input "0"
click at [1367, 380] on div "Quick Quote Finance type Chattel Mortgage Business Loan Asset type category Sel…" at bounding box center [888, 190] width 967 height 1146
drag, startPoint x: 1240, startPoint y: 170, endPoint x: 1301, endPoint y: 167, distance: 61.1
click at [1301, 167] on div "Summary Weekly payments $209.89 First instalment $209.89 Balloon $0.00 Net amou…" at bounding box center [1142, 208] width 335 height 250
click at [1303, 165] on div "Summary Weekly payments $209.89 First instalment $209.89 Balloon $0.00 Net amou…" at bounding box center [1142, 208] width 335 height 250
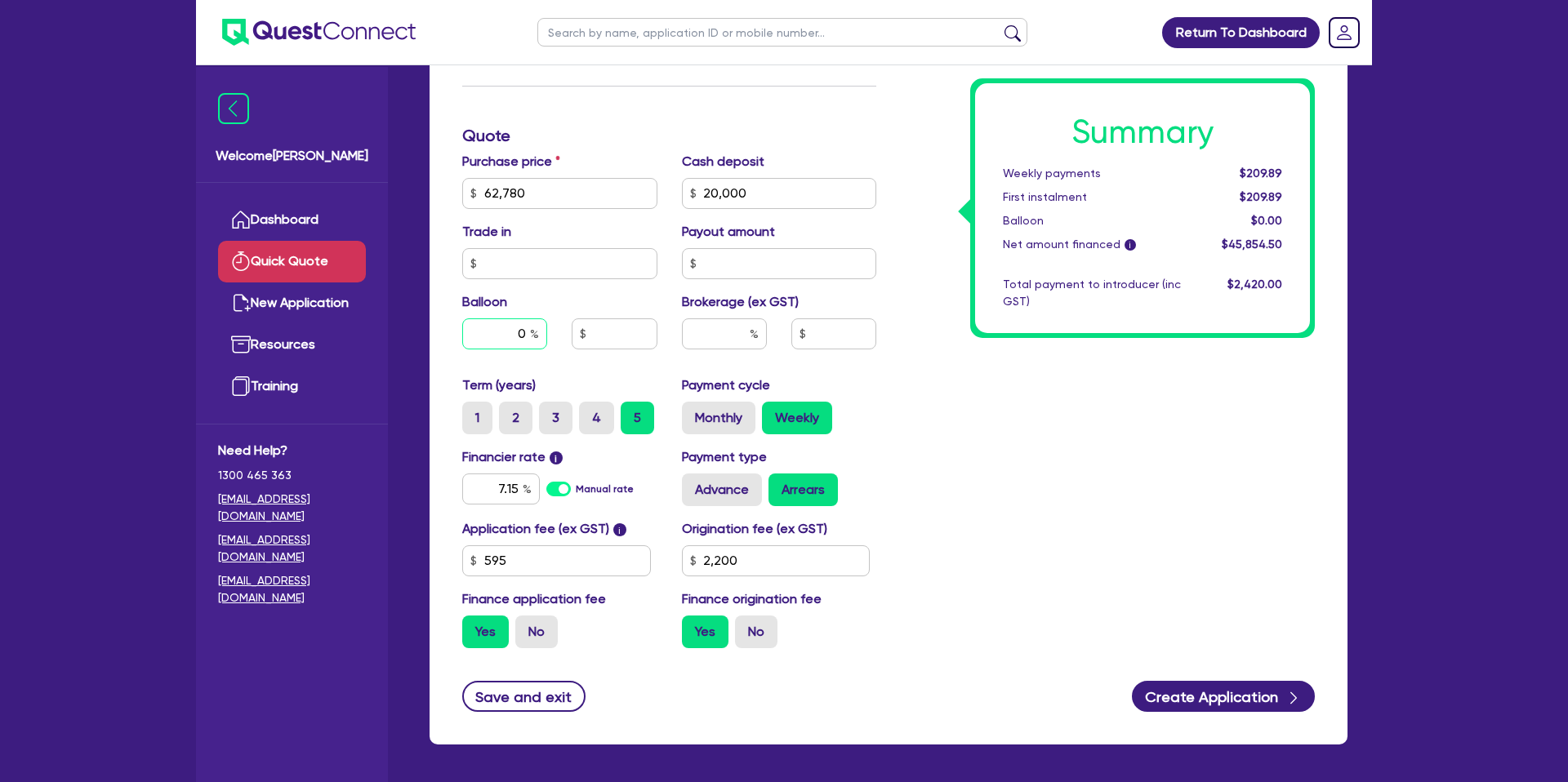
click at [525, 330] on input "0" at bounding box center [505, 333] width 85 height 31
type input "35"
type input "21,973"
click at [1095, 443] on div "Summary Weekly payments $209.89 First instalment $209.89 Balloon $0.00 Net amou…" at bounding box center [1107, 184] width 438 height 954
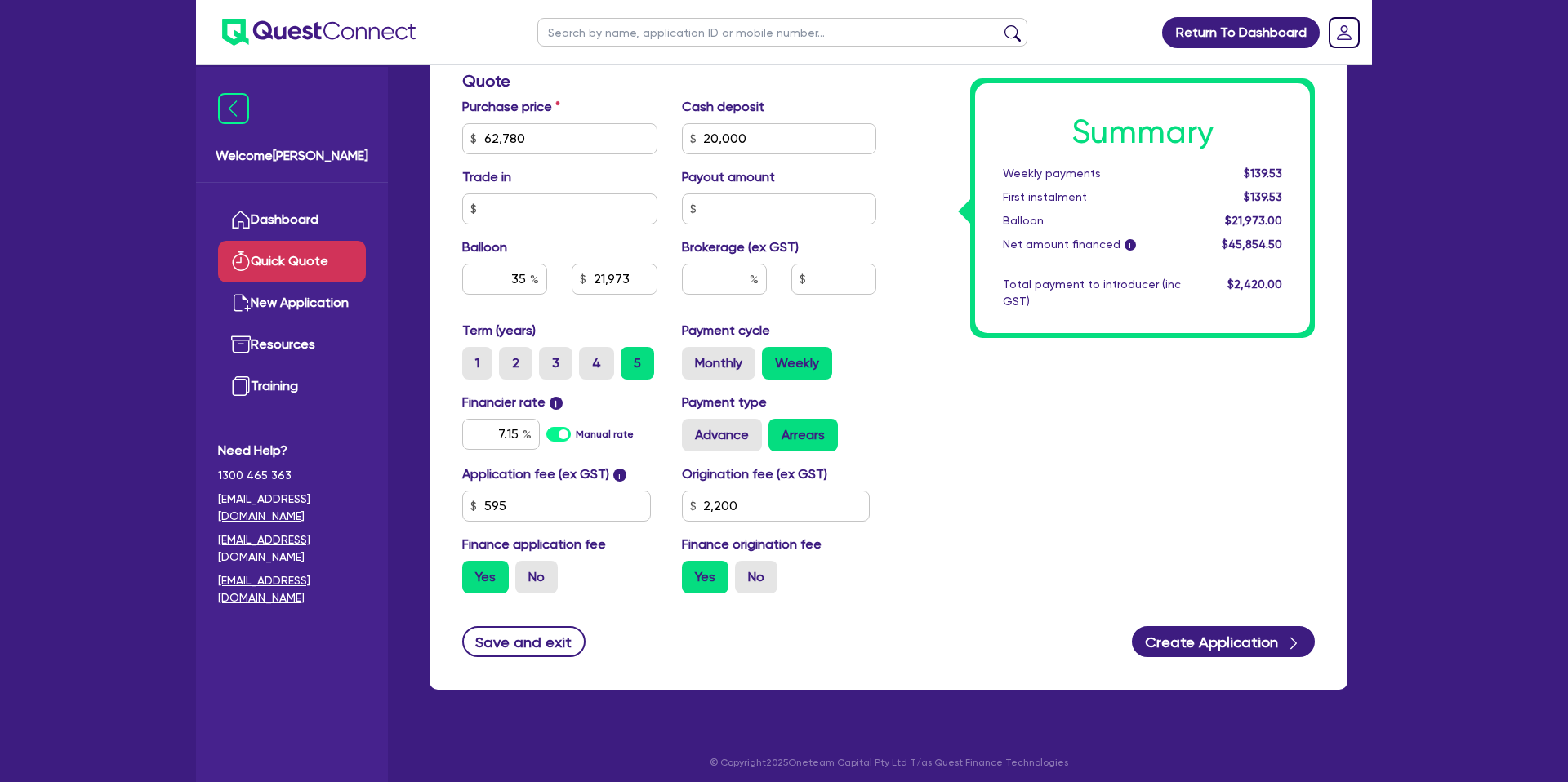
scroll to position [532, 0]
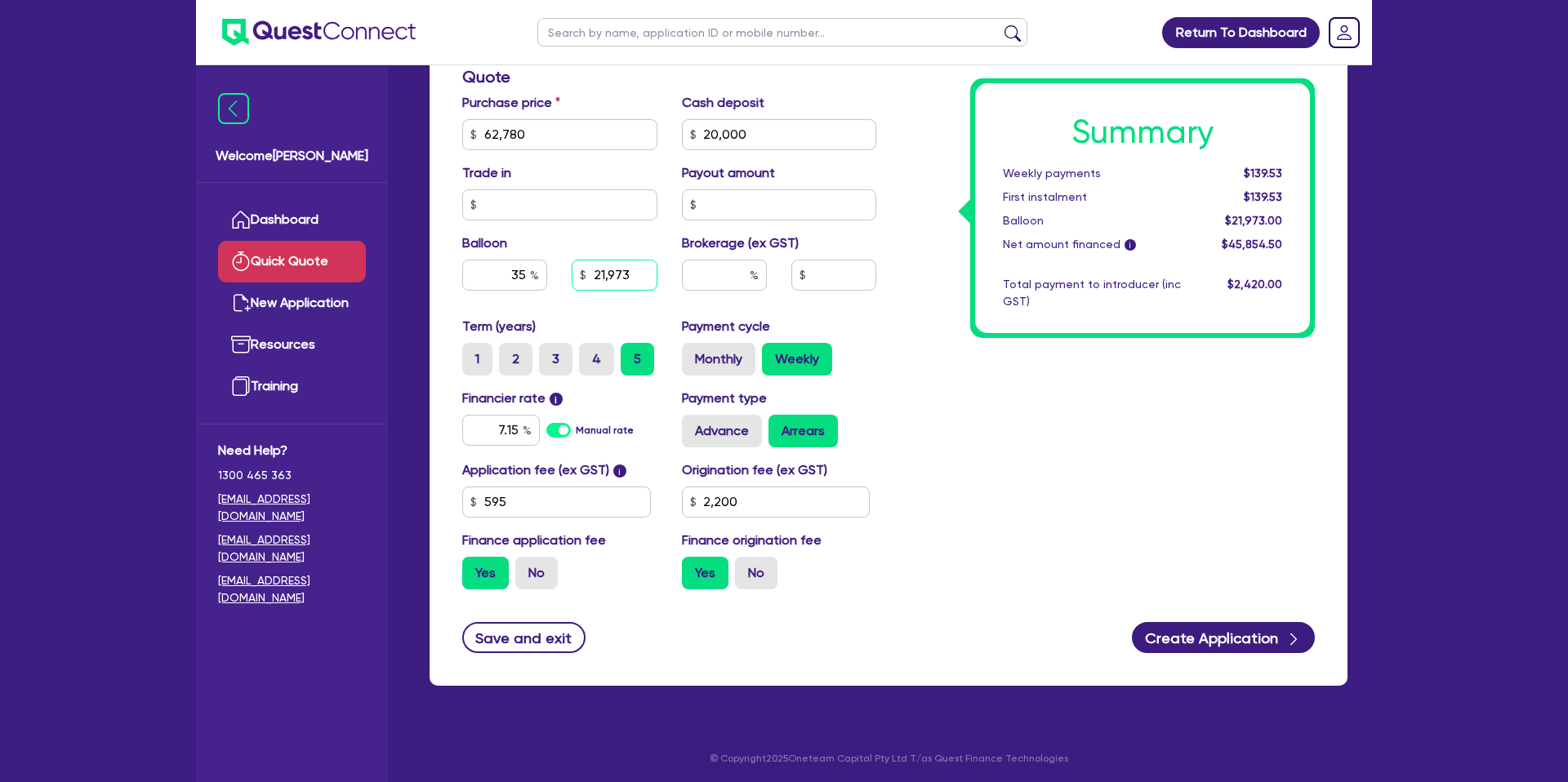
click at [612, 280] on input "21,973" at bounding box center [615, 275] width 85 height 31
type input "10,000"
click at [1245, 426] on div "Summary Weekly payments $139.53 First instalment $139.53 Balloon $21,973.00 Net…" at bounding box center [1107, 125] width 438 height 954
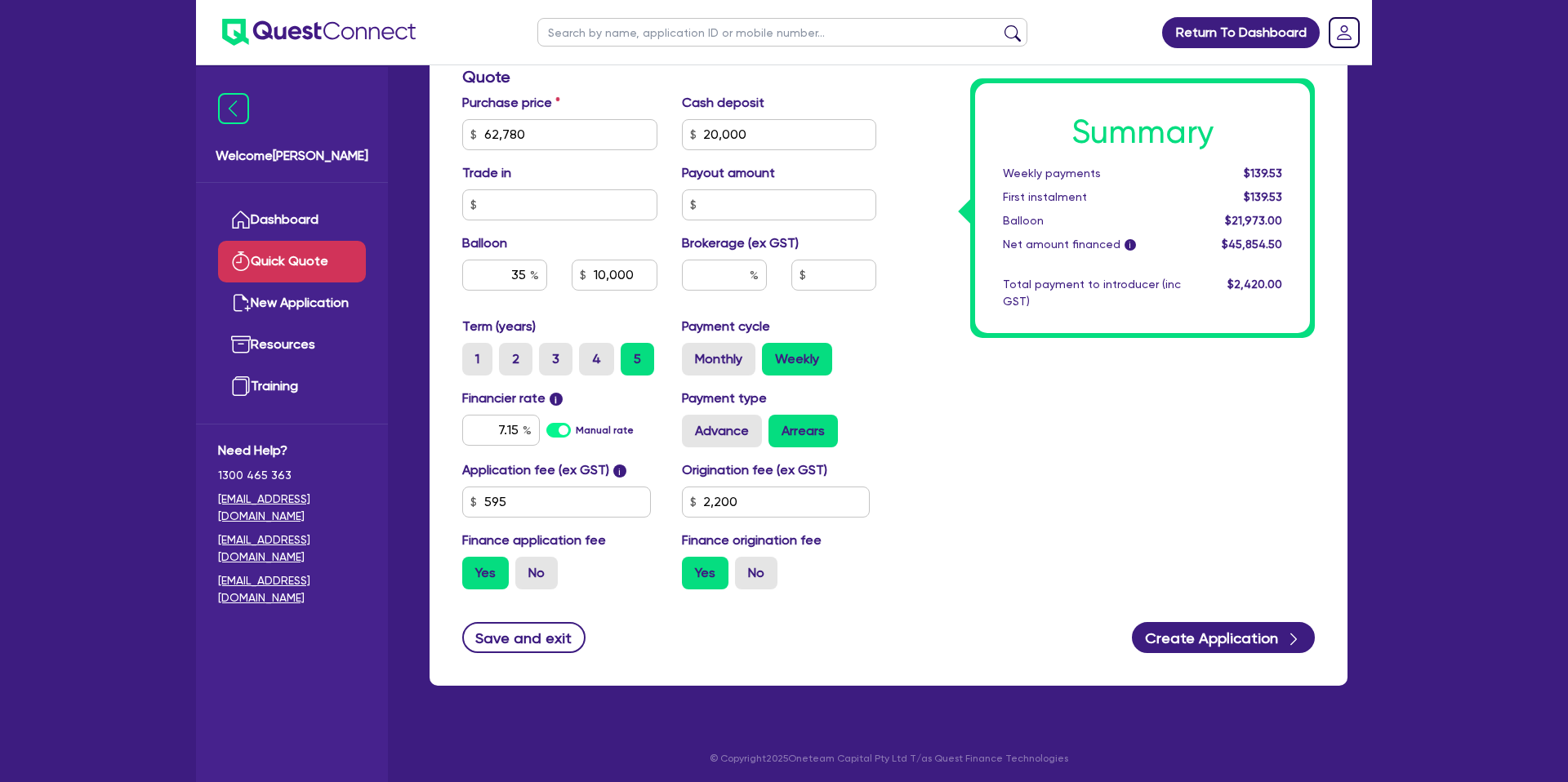
type input "15.92"
type input "10,000"
drag, startPoint x: 1246, startPoint y: 174, endPoint x: 1298, endPoint y: 172, distance: 52.0
click at [1298, 172] on div "Summary Weekly payments $177.87 First instalment $177.87 Balloon $10,000.00 Net…" at bounding box center [1142, 208] width 335 height 250
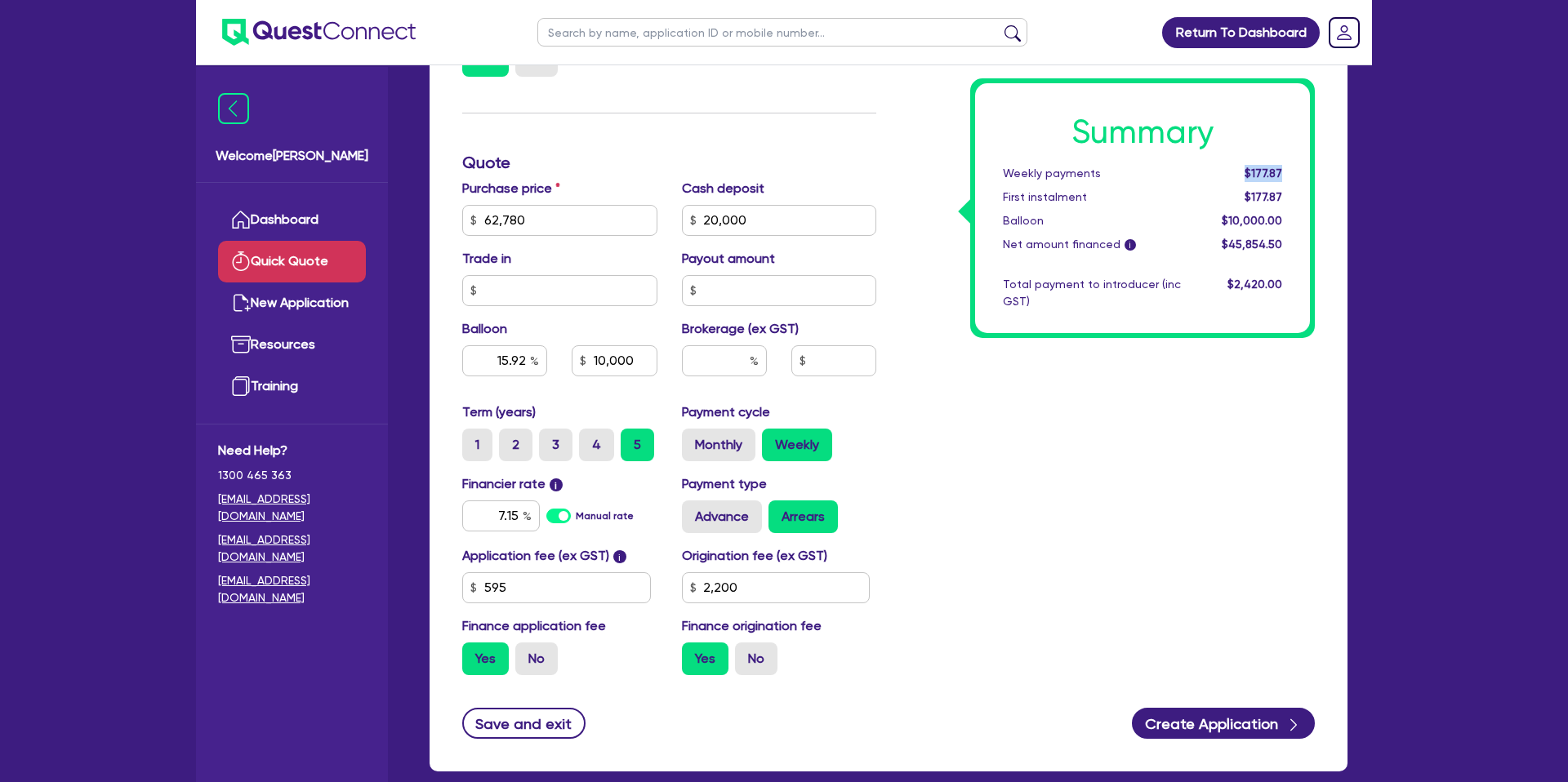
scroll to position [447, 0]
click at [1281, 729] on button "Create Application" at bounding box center [1222, 722] width 183 height 31
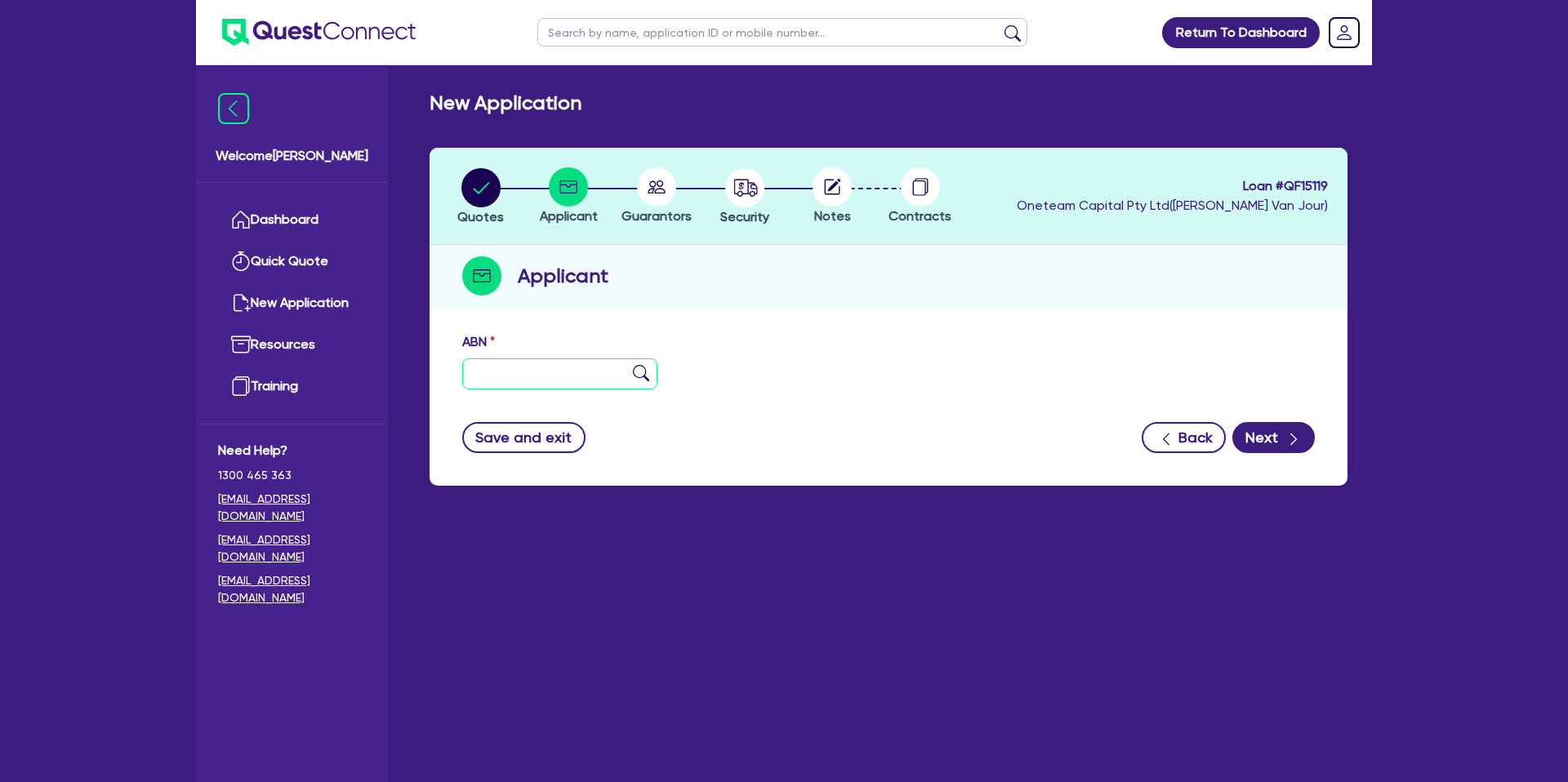
click at [518, 375] on input "text" at bounding box center [560, 373] width 195 height 31
type input "70 494 306 236"
click at [821, 440] on div "Save and exit Back Next" at bounding box center [888, 437] width 877 height 31
type input "[PERSON_NAME]"
type input "ADVANCED PLUMBING AND ROOFING"
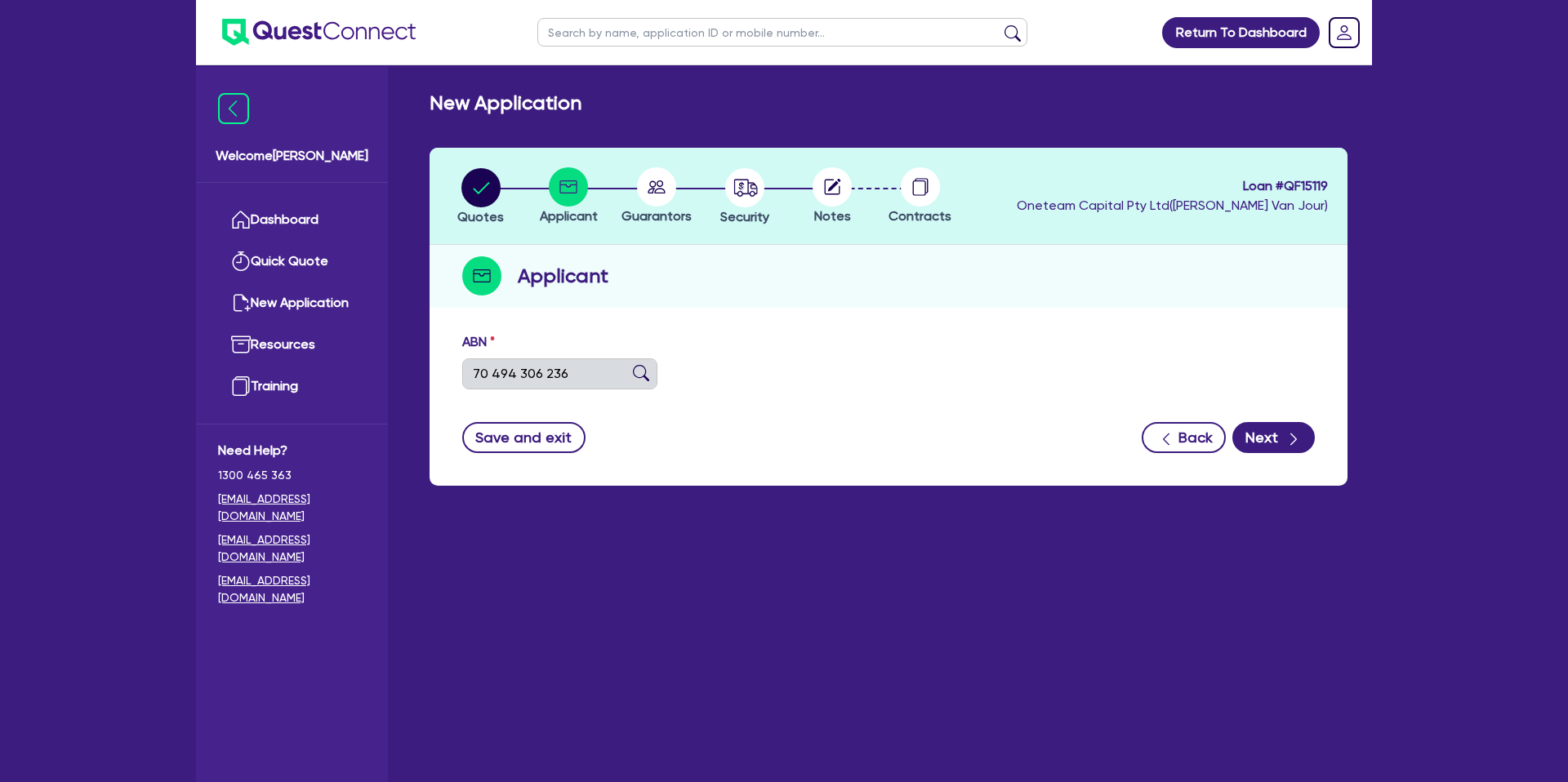
select select "SOLE_TRADER"
type input "[DATE]"
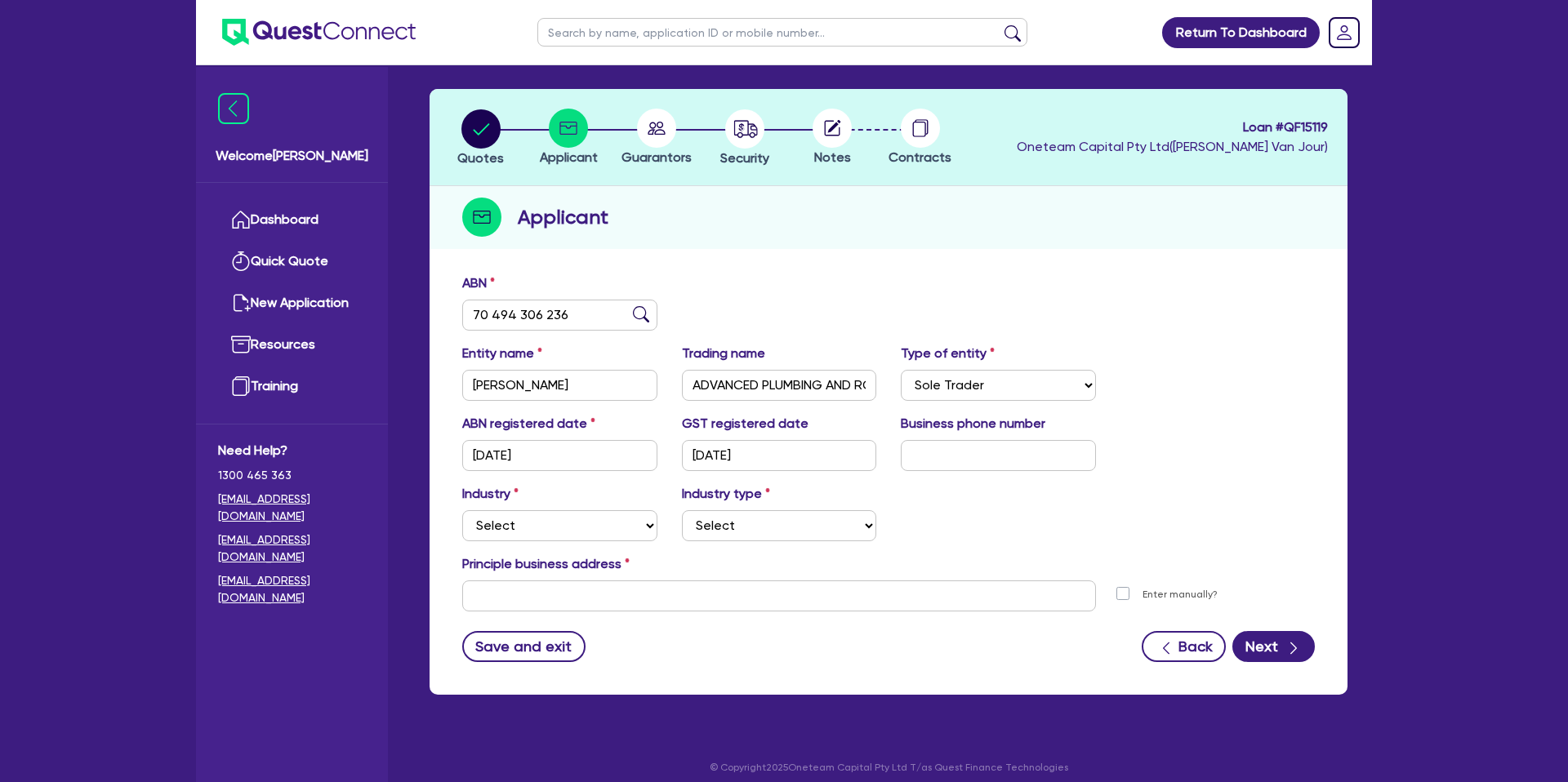
scroll to position [71, 0]
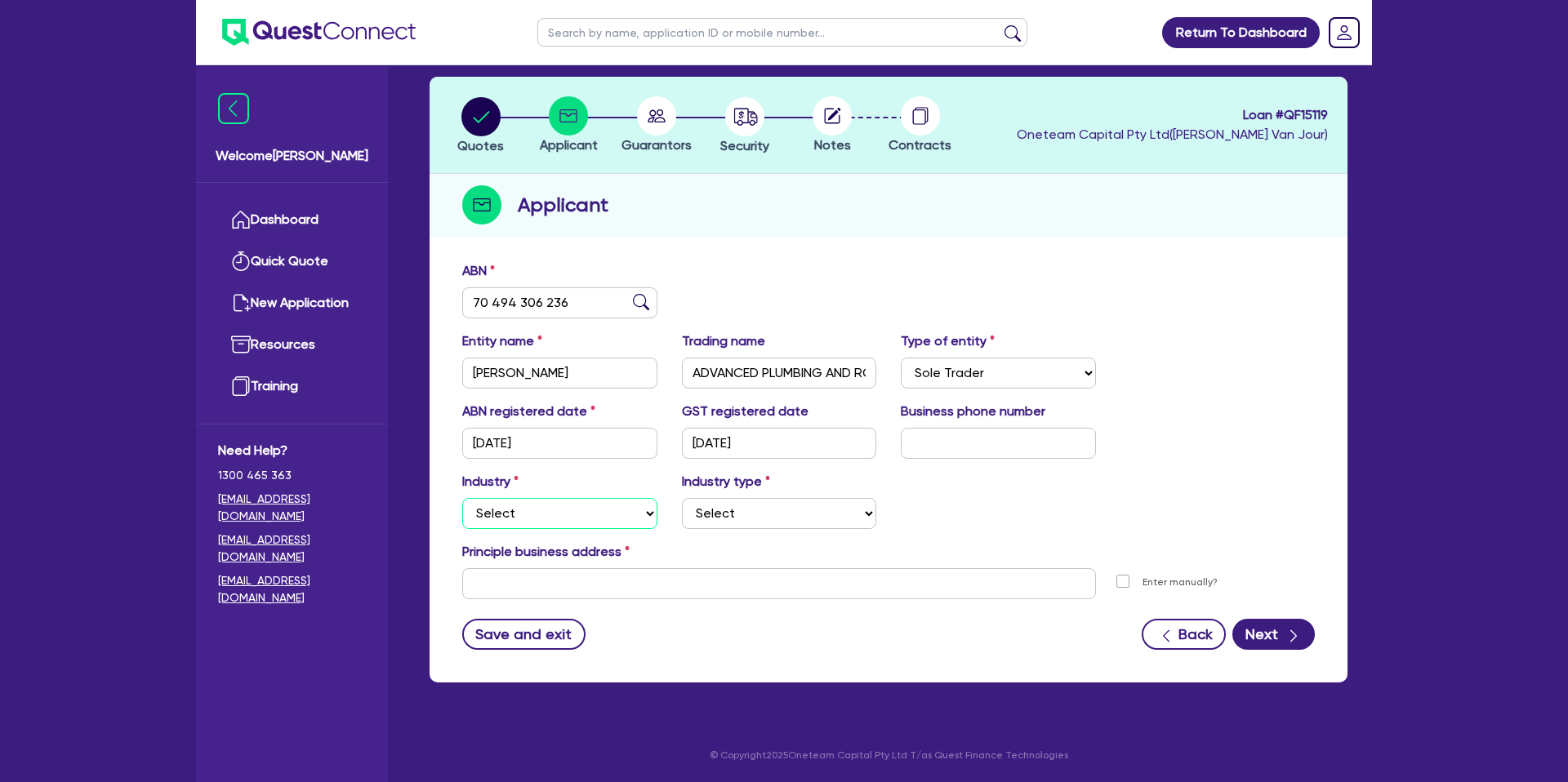
click at [549, 521] on select "Select Accomodation & Food Services Administrative & Support Services Agricultu…" at bounding box center [560, 513] width 195 height 31
select select "BUILDING_CONSTRUCTION"
click at [463, 498] on select "Select Accomodation & Food Services Administrative & Support Services Agricultu…" at bounding box center [560, 513] width 195 height 31
click at [723, 509] on select "Select Trades People Providing Services Direct to Consumers Trades People Provi…" at bounding box center [780, 513] width 195 height 31
select select "TRADES_SERVICES_CONSUMERS"
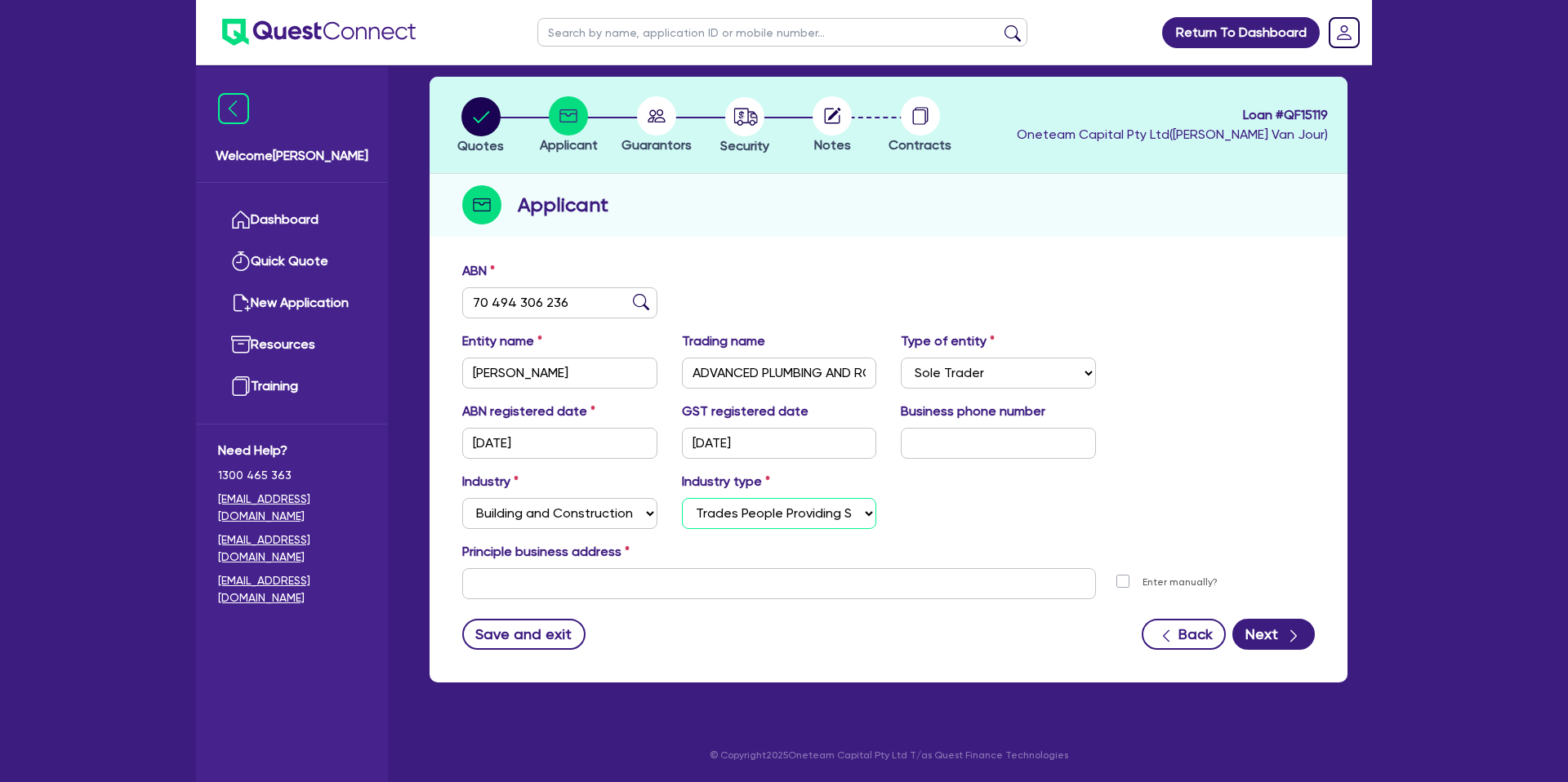
click at [682, 498] on select "Select Trades People Providing Services Direct to Consumers Trades People Provi…" at bounding box center [780, 513] width 195 height 31
click at [526, 576] on input "text" at bounding box center [779, 583] width 634 height 31
paste input "[STREET_ADDRESS]"
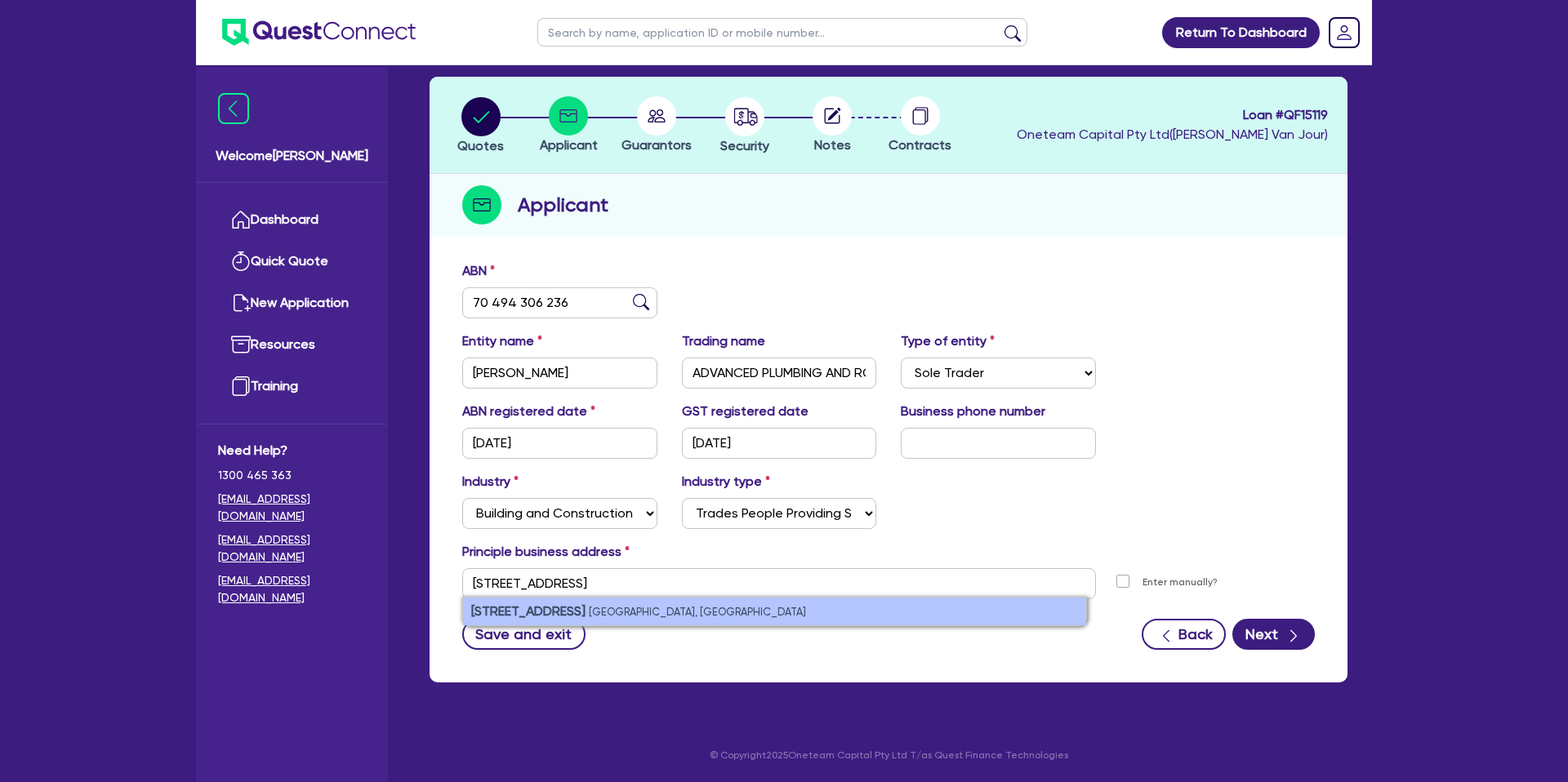
click at [604, 613] on li "[STREET_ADDRESS]" at bounding box center [774, 611] width 623 height 28
type input "[STREET_ADDRESS][PERSON_NAME]"
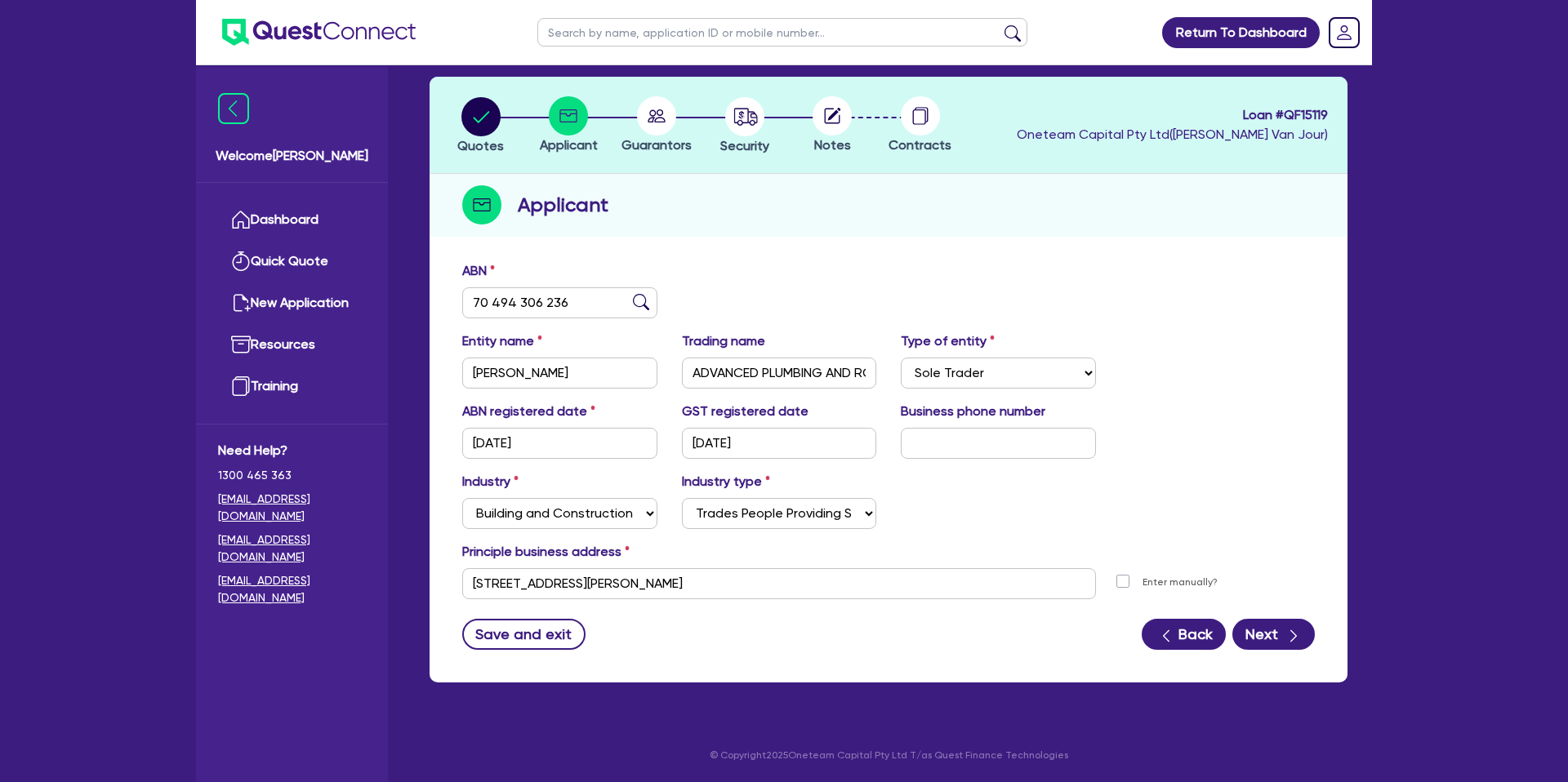
drag, startPoint x: 833, startPoint y: 682, endPoint x: 1197, endPoint y: 618, distance: 369.6
click at [834, 682] on div "Quotes Applicant [GEOGRAPHIC_DATA] Security Notes Contracts Loan # QF15119 Onet…" at bounding box center [888, 389] width 943 height 625
click at [1288, 638] on icon "button" at bounding box center [1293, 636] width 17 height 17
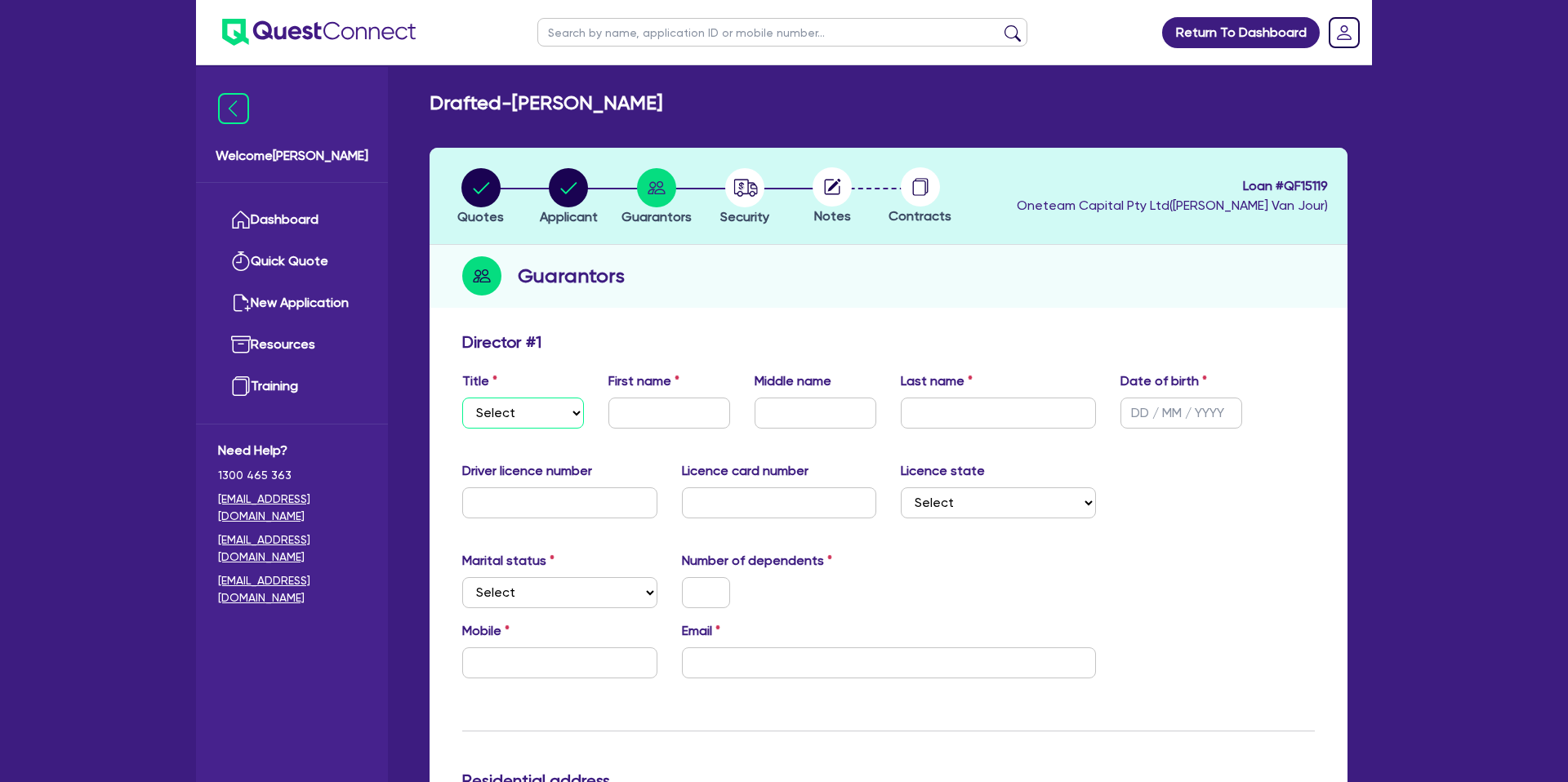
click at [503, 398] on select "Select Mr Mrs Ms Miss Dr" at bounding box center [524, 412] width 122 height 31
select select "MR"
click at [463, 397] on select "Select Mr Mrs Ms Miss Dr" at bounding box center [524, 412] width 122 height 31
click at [701, 406] on input "text" at bounding box center [670, 412] width 122 height 31
click at [648, 412] on input "[PERSON_NAME]" at bounding box center [670, 412] width 122 height 31
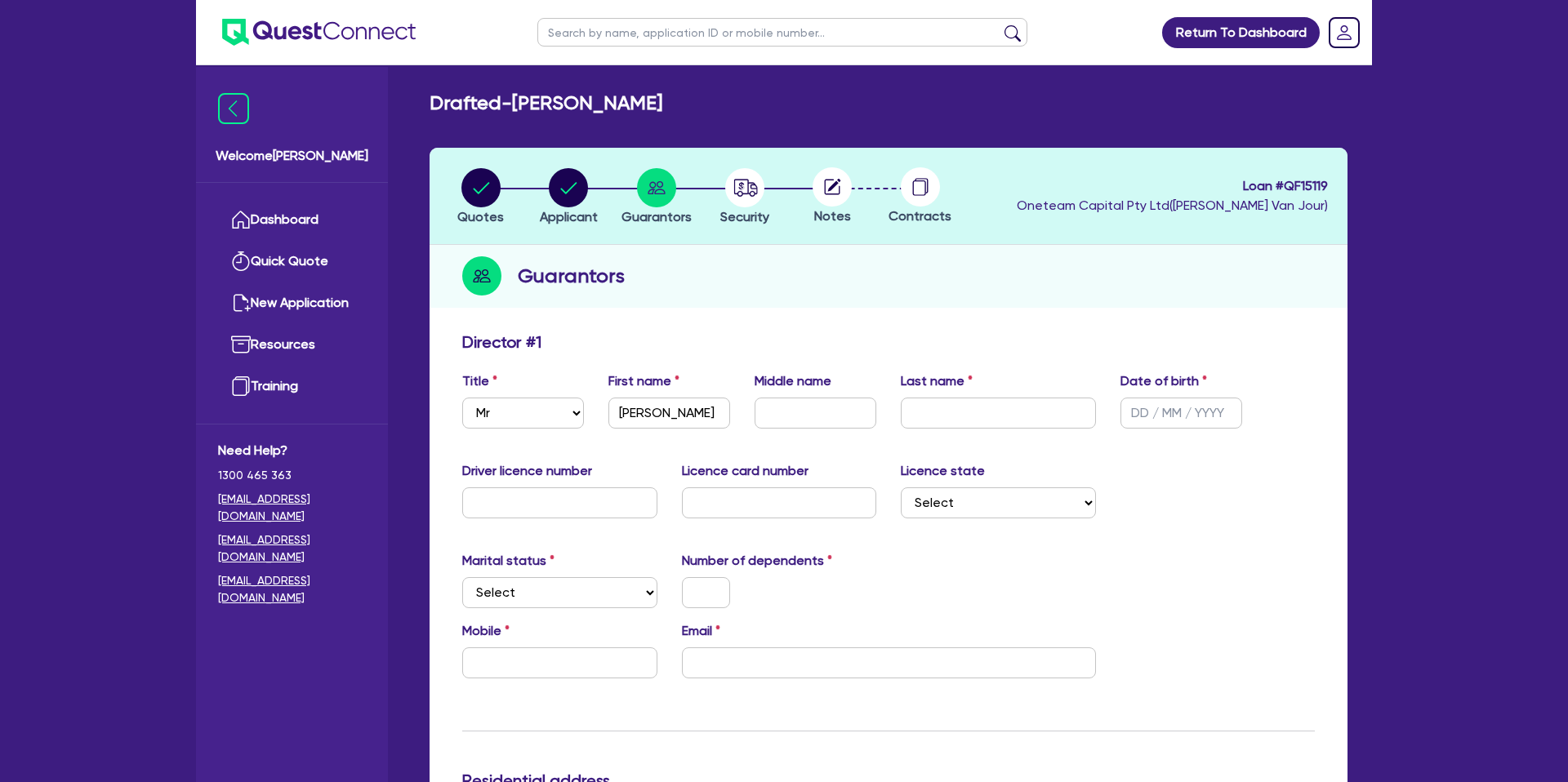
drag, startPoint x: 620, startPoint y: 100, endPoint x: 723, endPoint y: 95, distance: 103.1
click at [662, 95] on h2 "Drafted - [PERSON_NAME]" at bounding box center [545, 103] width 233 height 23
copy h2 "[PERSON_NAME]"
click at [634, 412] on input "[PERSON_NAME]" at bounding box center [670, 412] width 122 height 31
click at [635, 413] on input "[PERSON_NAME]" at bounding box center [670, 412] width 122 height 31
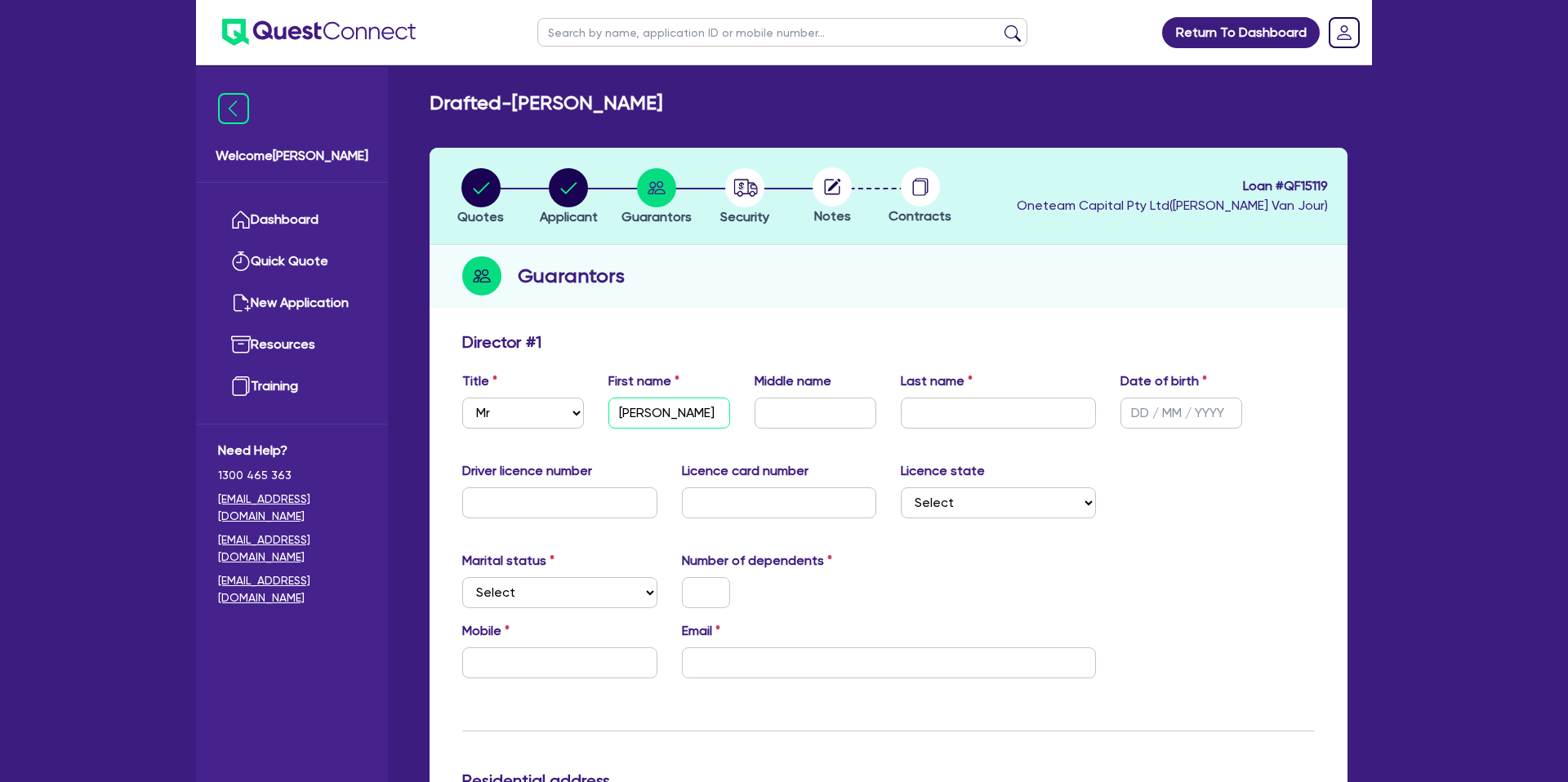
click at [635, 415] on input "[PERSON_NAME]" at bounding box center [670, 412] width 122 height 31
paste input "[PERSON_NAME]"
click at [805, 401] on input "text" at bounding box center [816, 412] width 122 height 31
click at [640, 413] on input "AleALEXANDER" at bounding box center [670, 412] width 122 height 31
type input "[PERSON_NAME]"
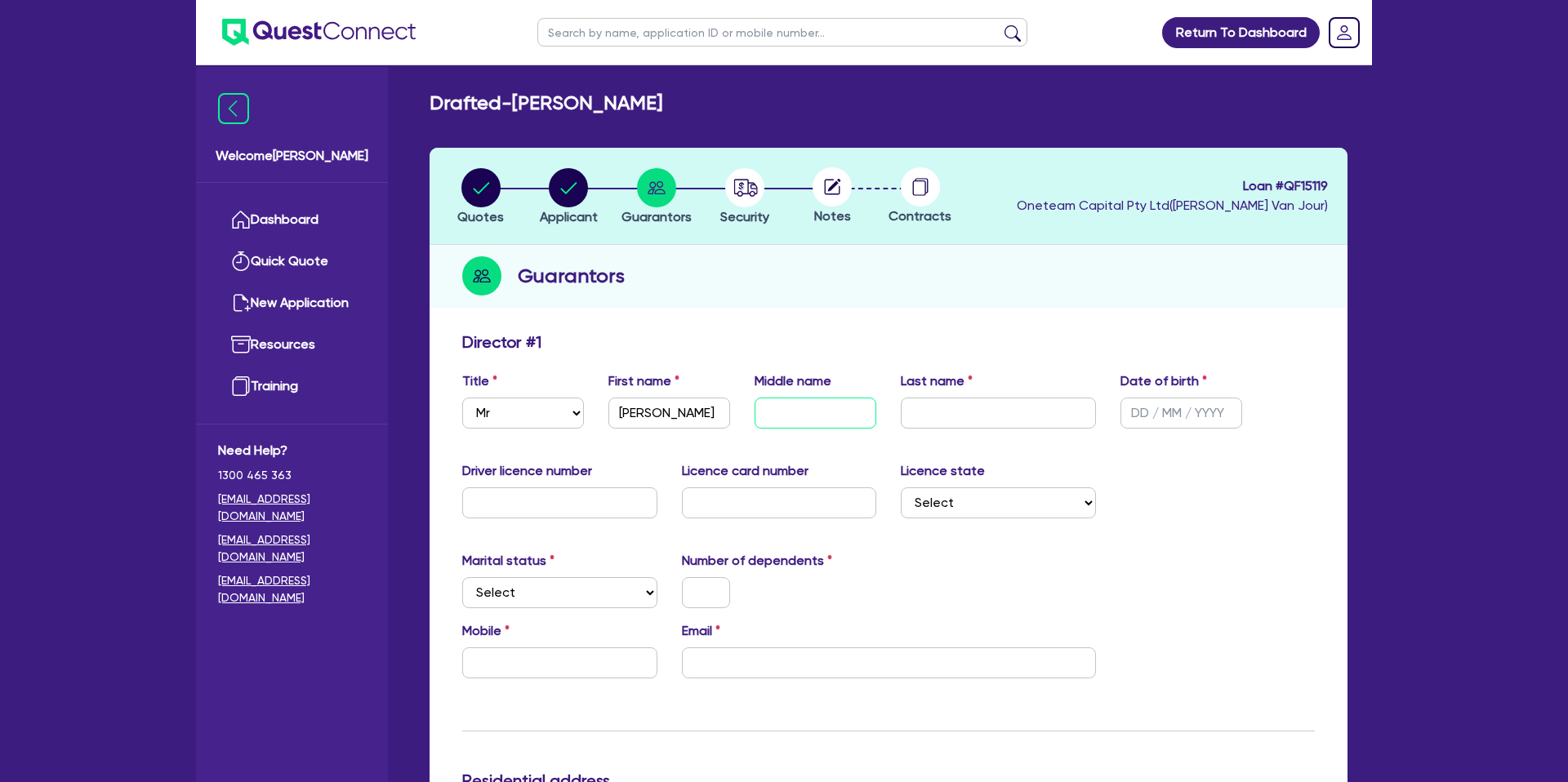
click at [813, 400] on input "text" at bounding box center [816, 412] width 122 height 31
type input "[PERSON_NAME]"
drag, startPoint x: 945, startPoint y: 417, endPoint x: 476, endPoint y: 172, distance: 529.1
click at [945, 417] on input "text" at bounding box center [999, 412] width 195 height 31
drag, startPoint x: 516, startPoint y: 105, endPoint x: 611, endPoint y: 99, distance: 95.2
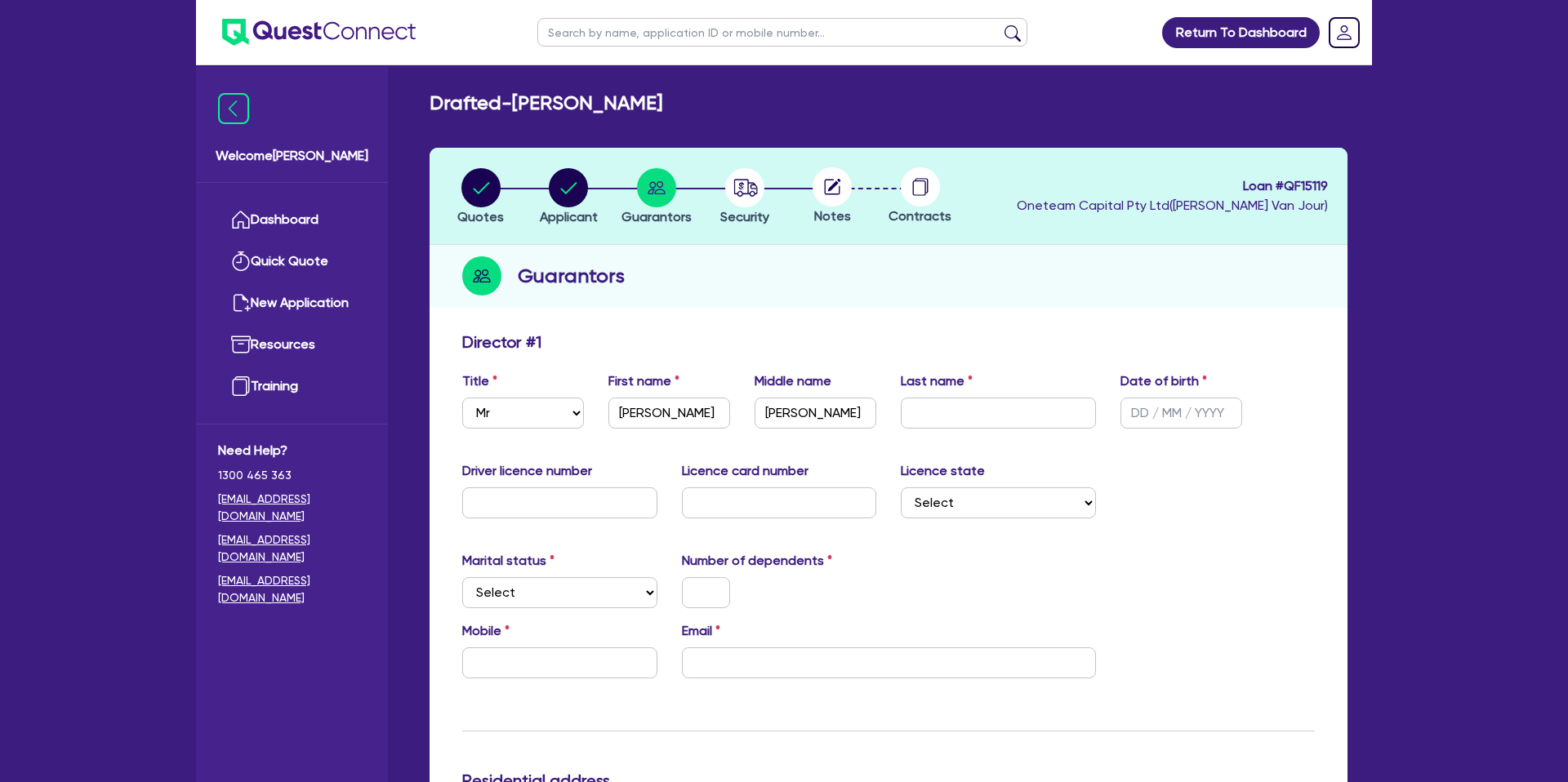
click at [611, 99] on h2 "Drafted - [PERSON_NAME]" at bounding box center [545, 103] width 233 height 23
copy h2 "[PERSON_NAME]"
click at [931, 406] on input "text" at bounding box center [999, 412] width 195 height 31
paste input "[PERSON_NAME]"
type input "[PERSON_NAME]"
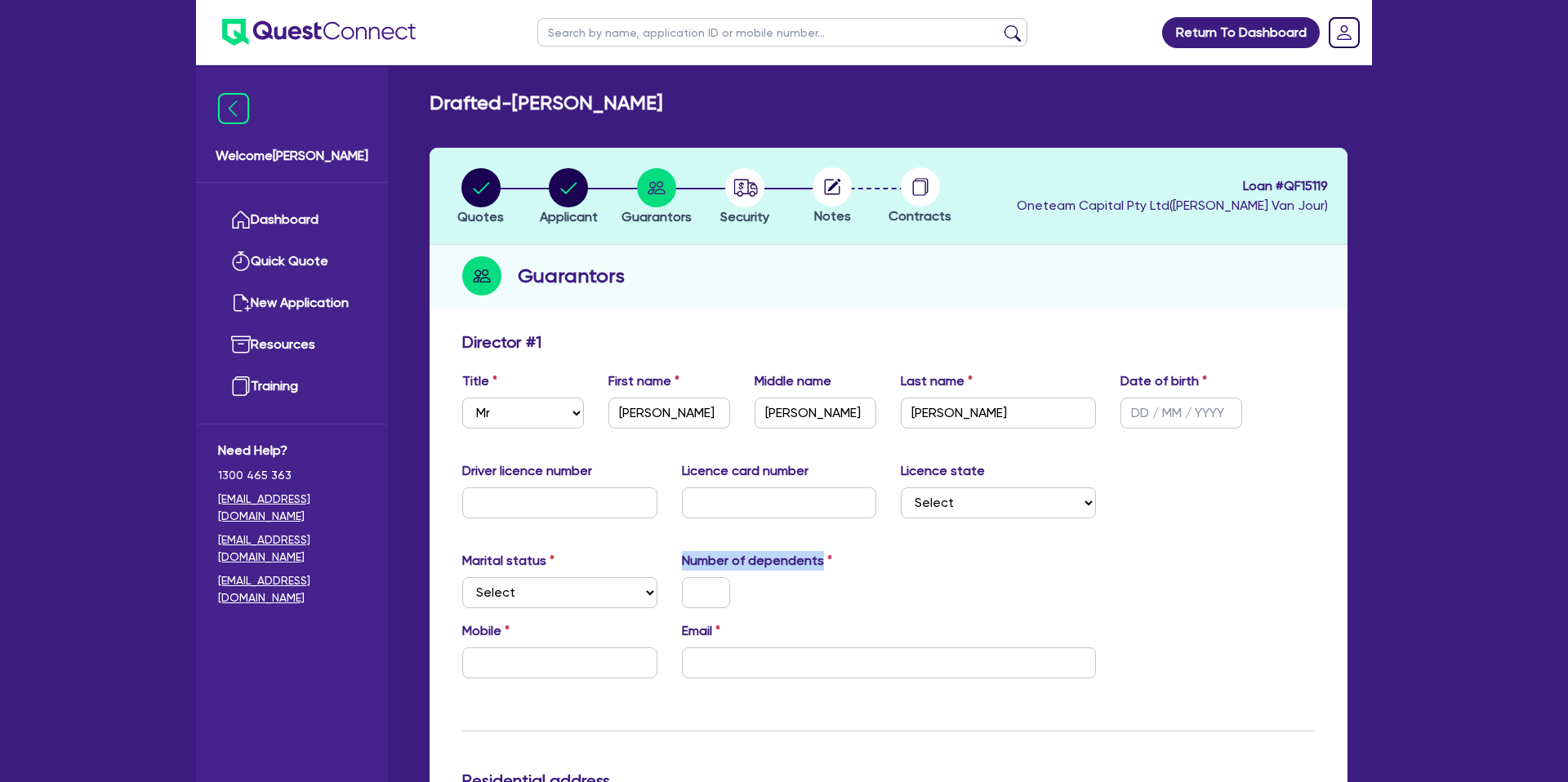
drag, startPoint x: 1270, startPoint y: 557, endPoint x: 1205, endPoint y: 497, distance: 88.5
click at [1133, 412] on input "text" at bounding box center [1181, 412] width 122 height 31
click at [842, 564] on div "Number of dependents" at bounding box center [779, 579] width 220 height 57
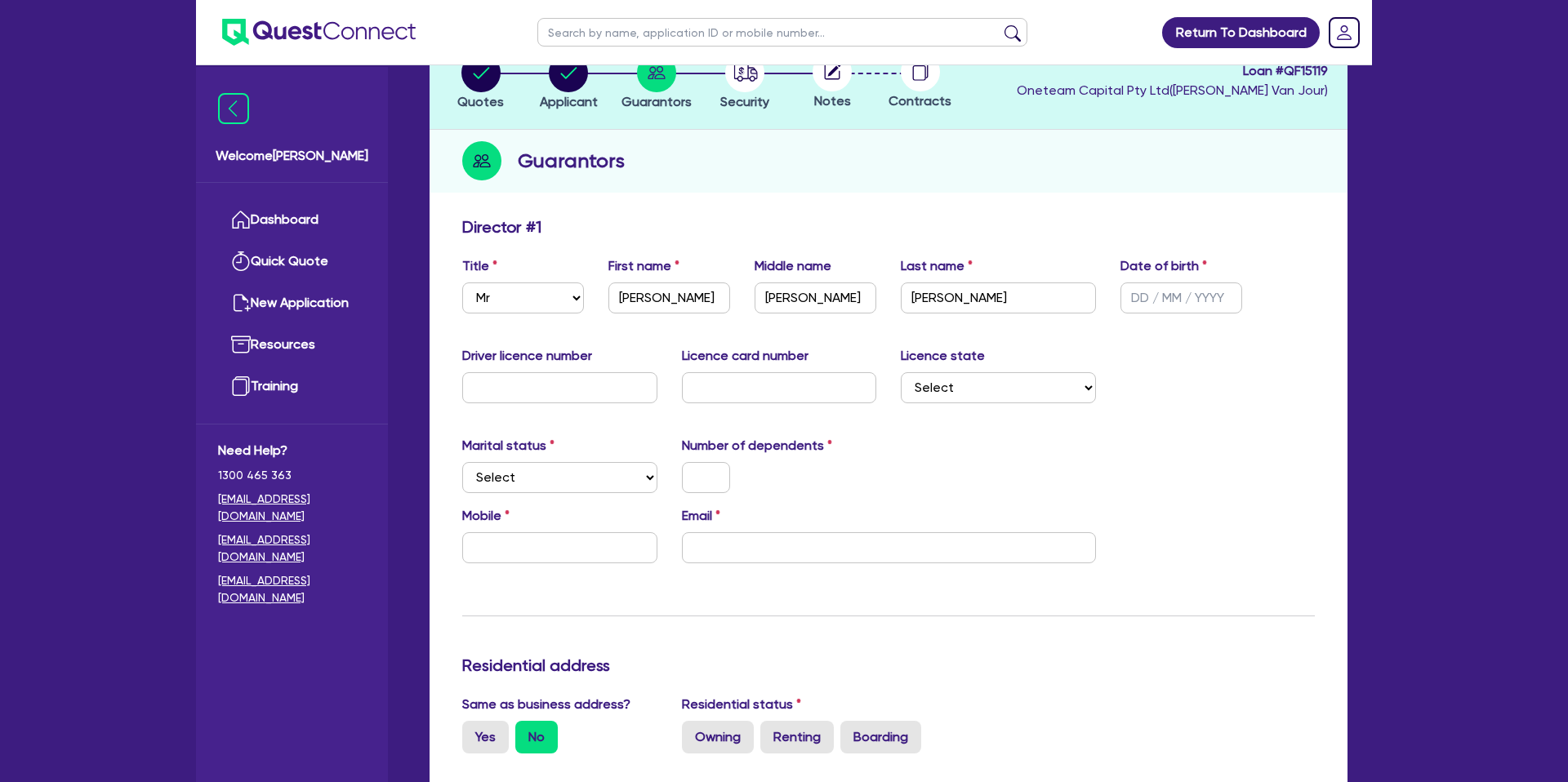
scroll to position [119, 0]
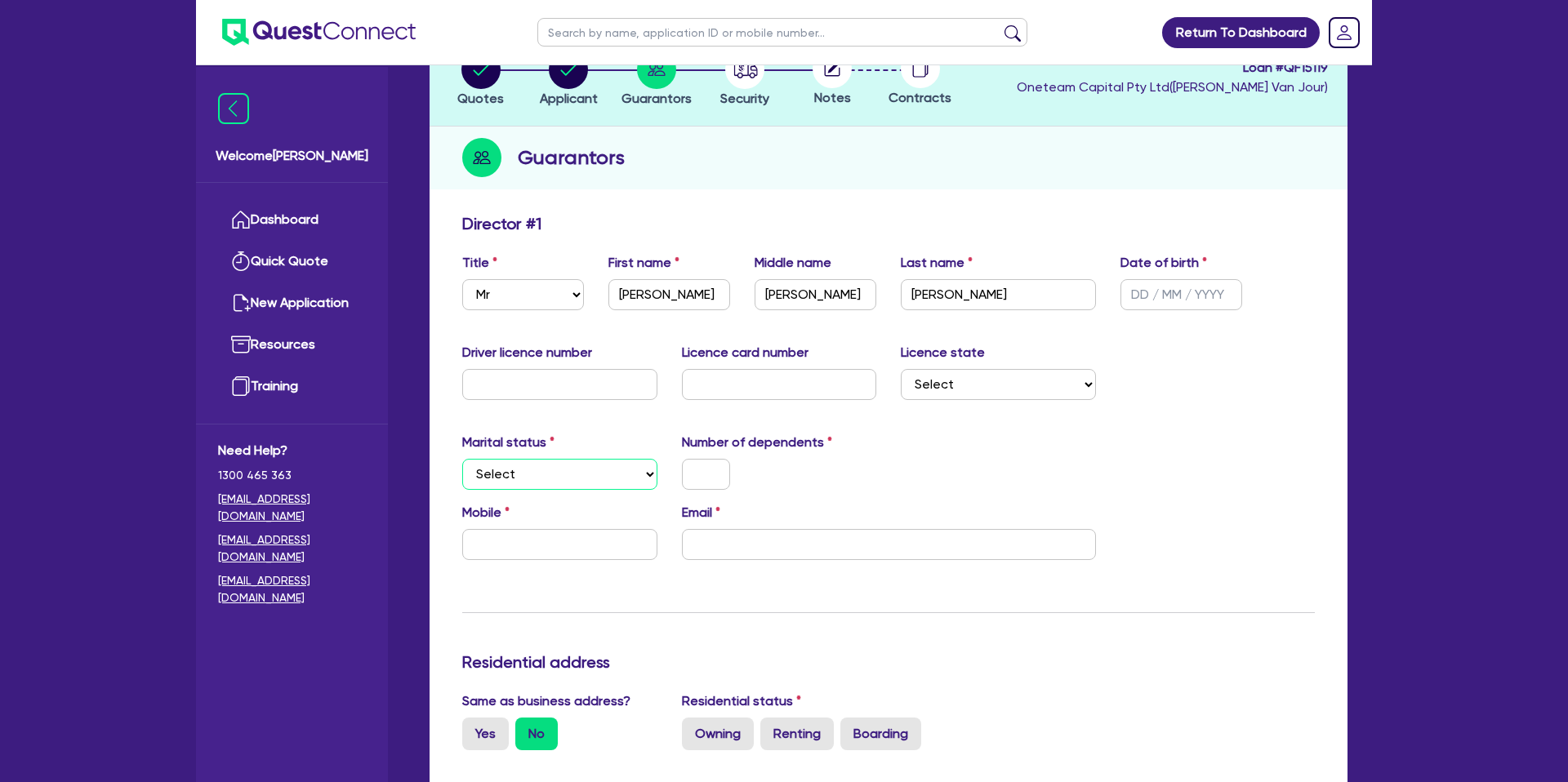
click at [514, 484] on select "Select Single Married De Facto / Partner" at bounding box center [560, 474] width 195 height 31
click at [491, 482] on select "Select Single Married De Facto / Partner" at bounding box center [560, 474] width 195 height 31
select select "MARRIED"
click at [463, 459] on select "Select Single Married De Facto / Partner" at bounding box center [560, 474] width 195 height 31
click at [528, 539] on input "text" at bounding box center [560, 544] width 195 height 31
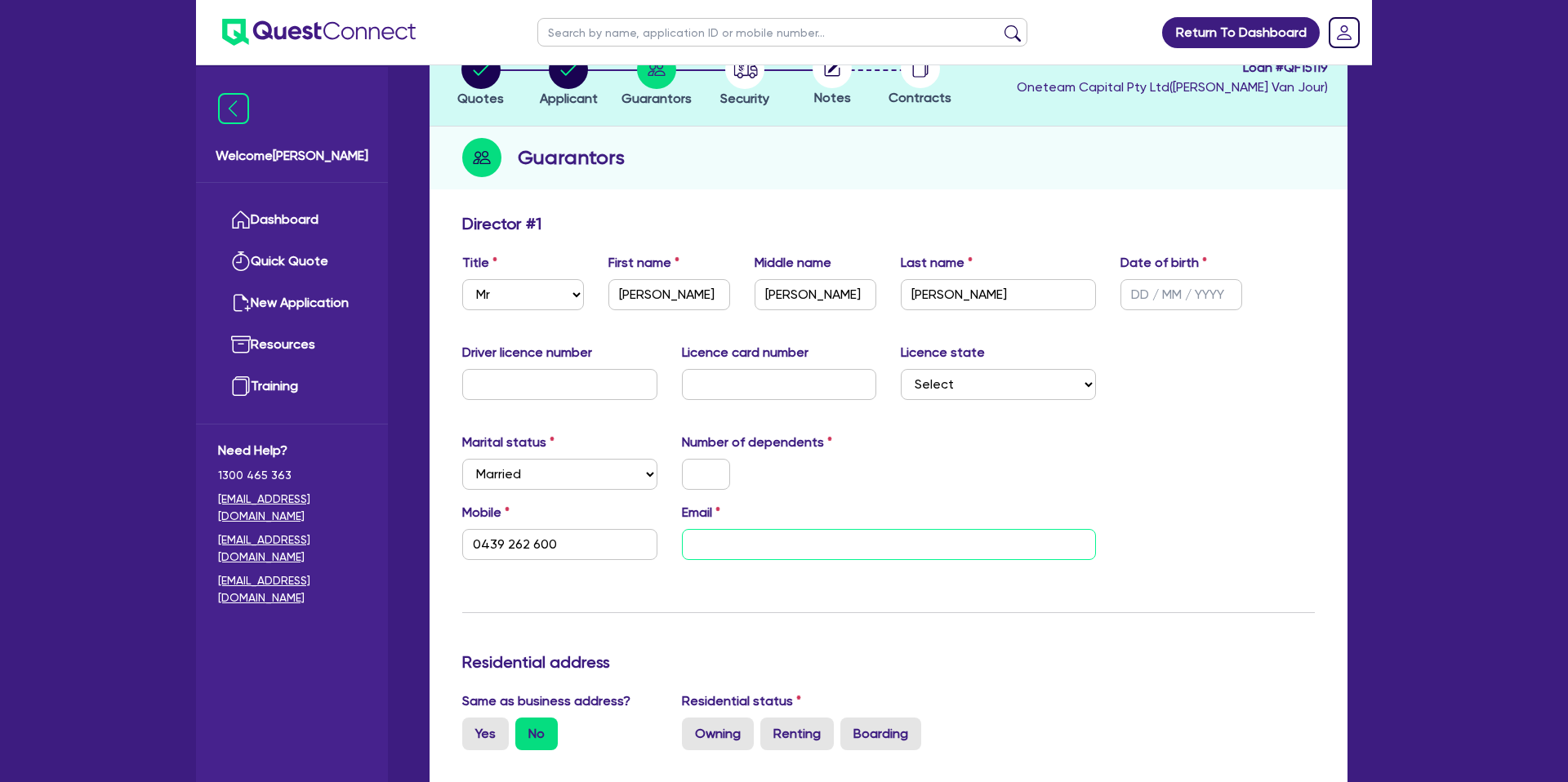
click at [759, 532] on input "email" at bounding box center [889, 544] width 414 height 31
paste input "[EMAIL_ADDRESS][DOMAIN_NAME]"
type input "0439 262 600"
type input "[EMAIL_ADDRESS][DOMAIN_NAME]"
click at [914, 457] on div "Marital status Select [DEMOGRAPHIC_DATA] Married De Facto / Partner Number of d…" at bounding box center [888, 467] width 877 height 70
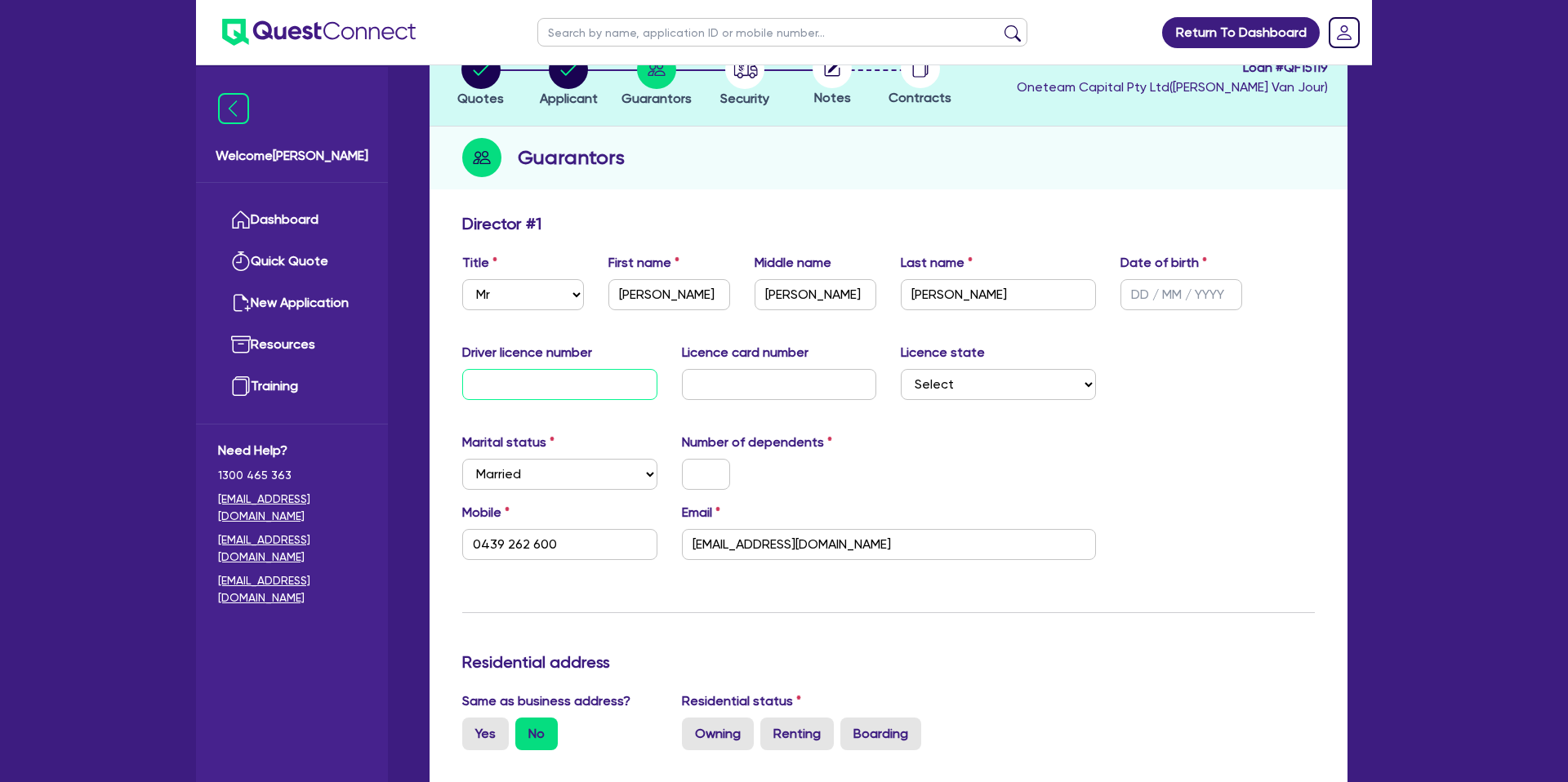
click at [531, 386] on input "text" at bounding box center [560, 384] width 195 height 31
type input "0"
type input "0439 262 600"
type input "03"
type input "0439 262 600"
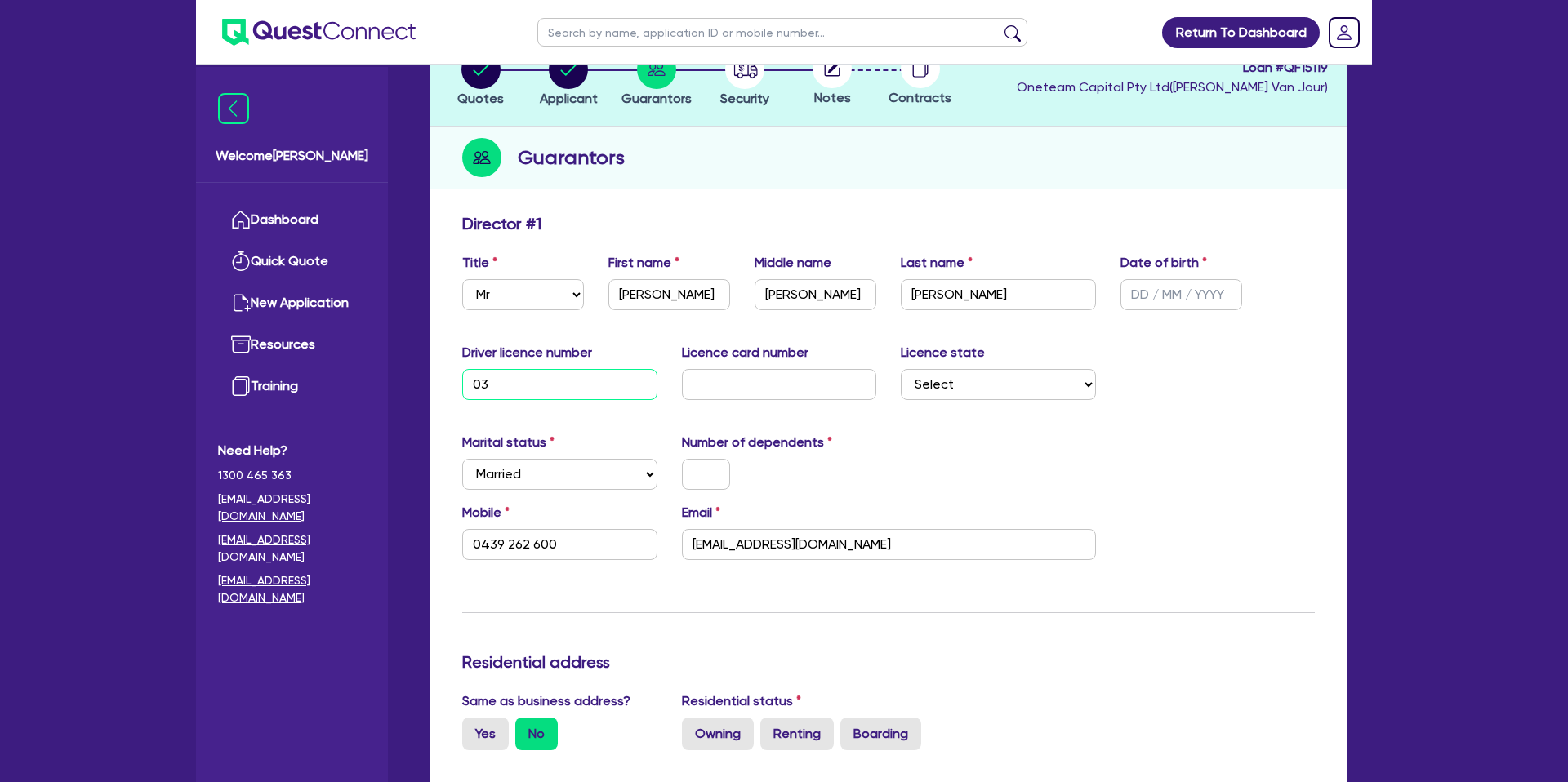
type input "035"
type input "0439 262 600"
type input "0353"
type input "0439 262 600"
type input "03535"
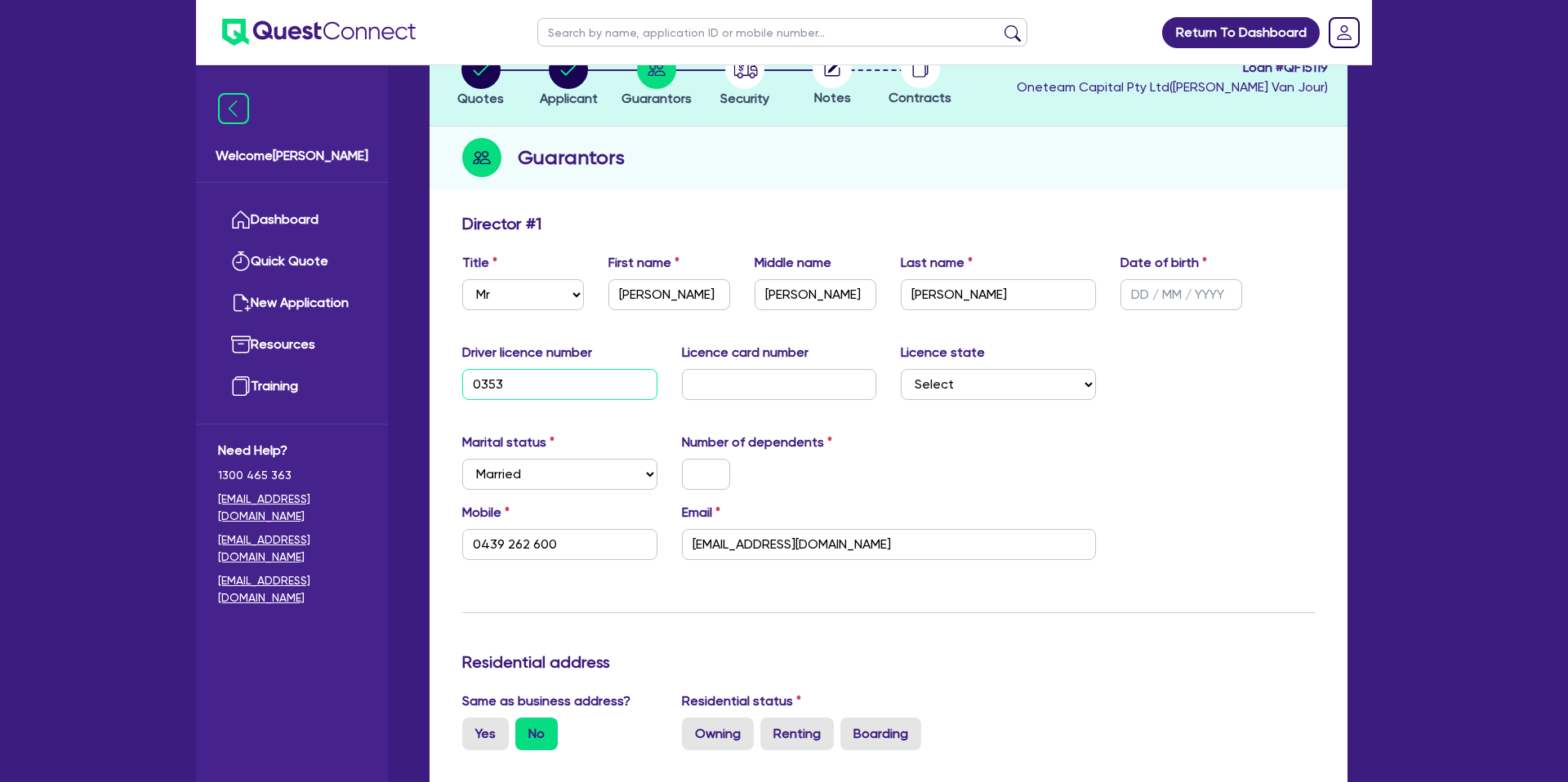
type input "0439 262 600"
type input "035357"
type input "0439 262 600"
type input "0353578"
type input "0439 262 600"
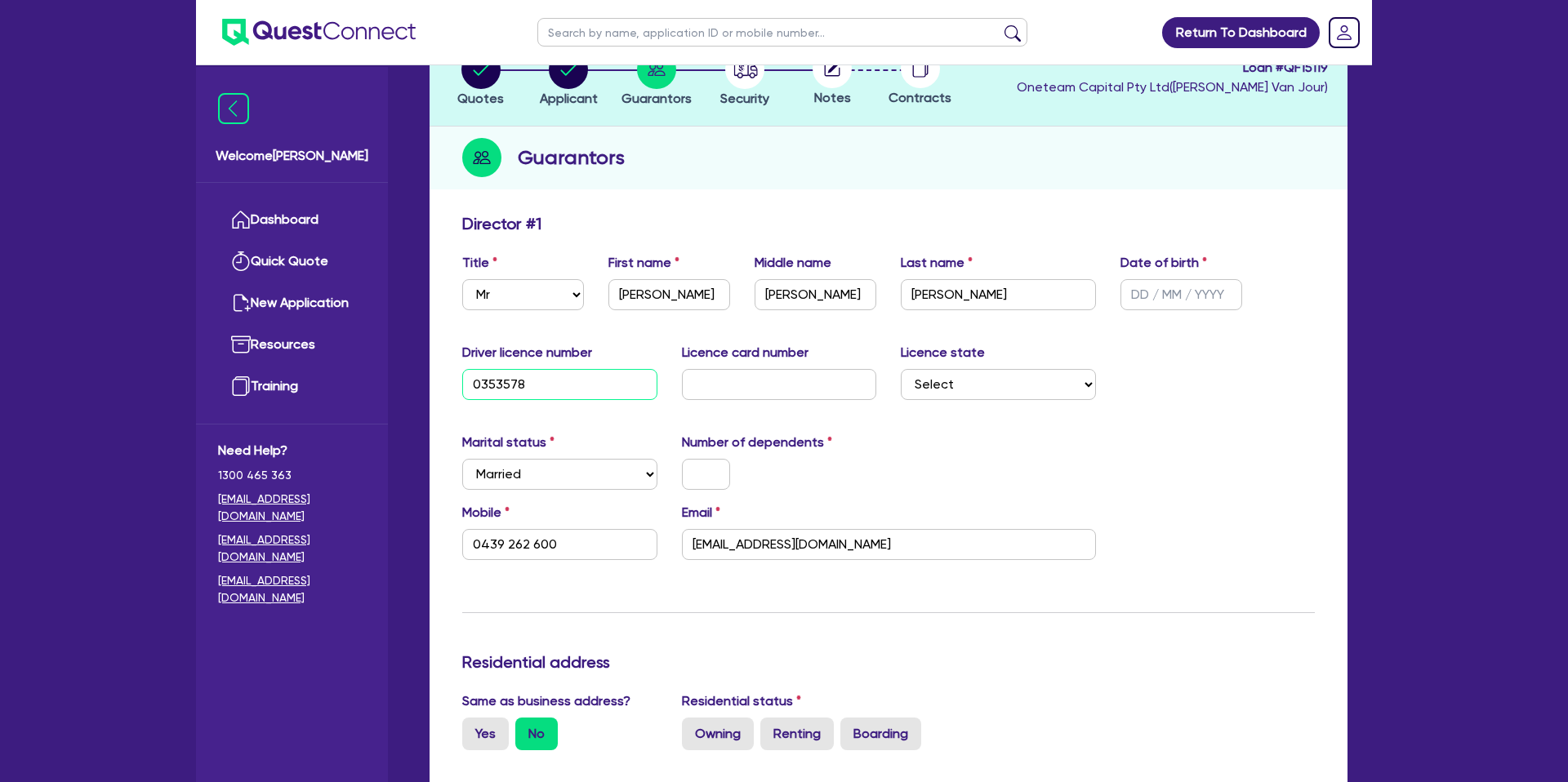
type input "03535781"
type input "0439 262 600"
type input "035357816"
type input "0439 262 600"
type input "035357816"
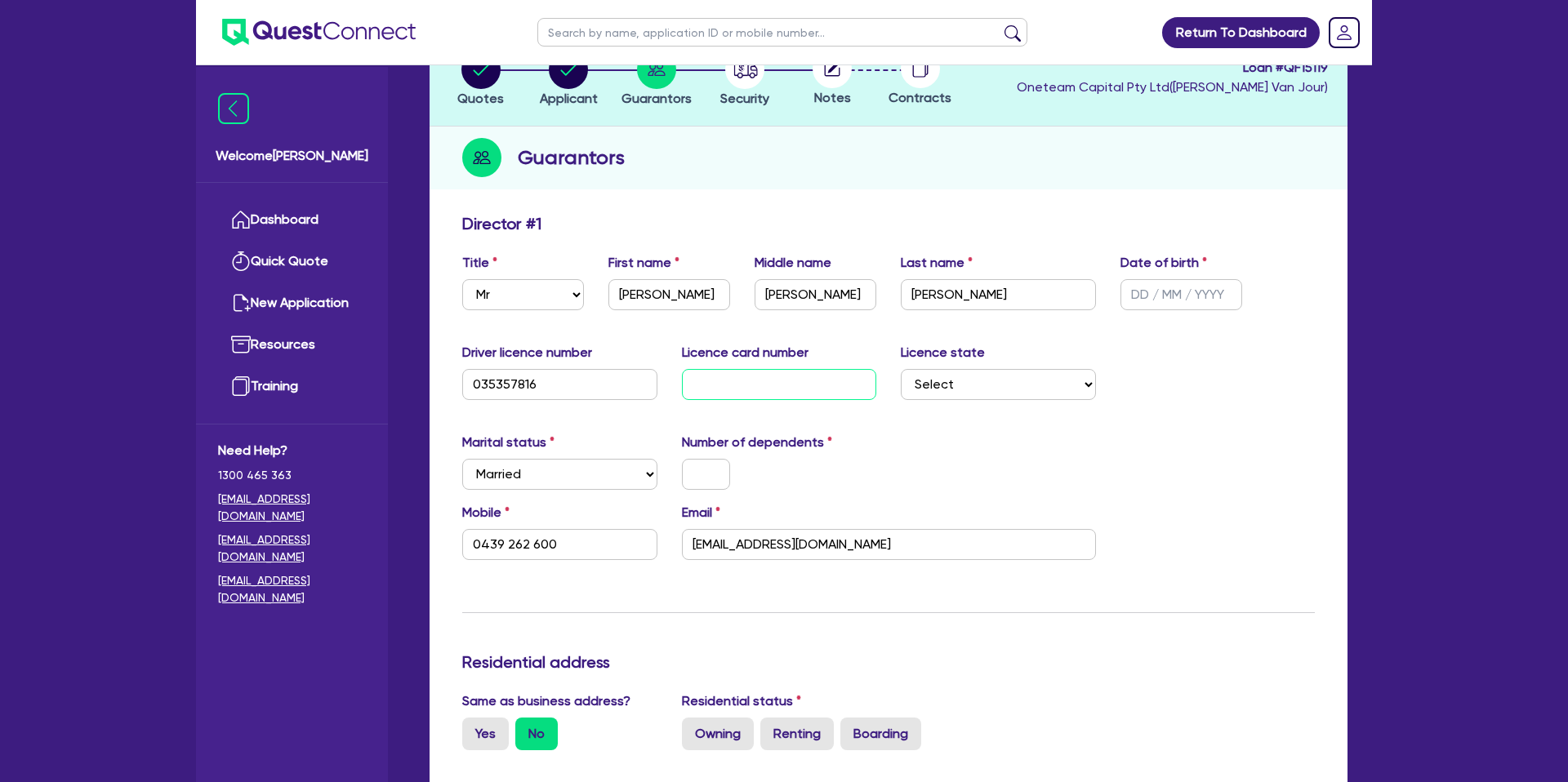
click at [808, 392] on input "text" at bounding box center [780, 384] width 195 height 31
type input "p"
type input "0439 262 600"
type input "p3"
type input "0439 262 600"
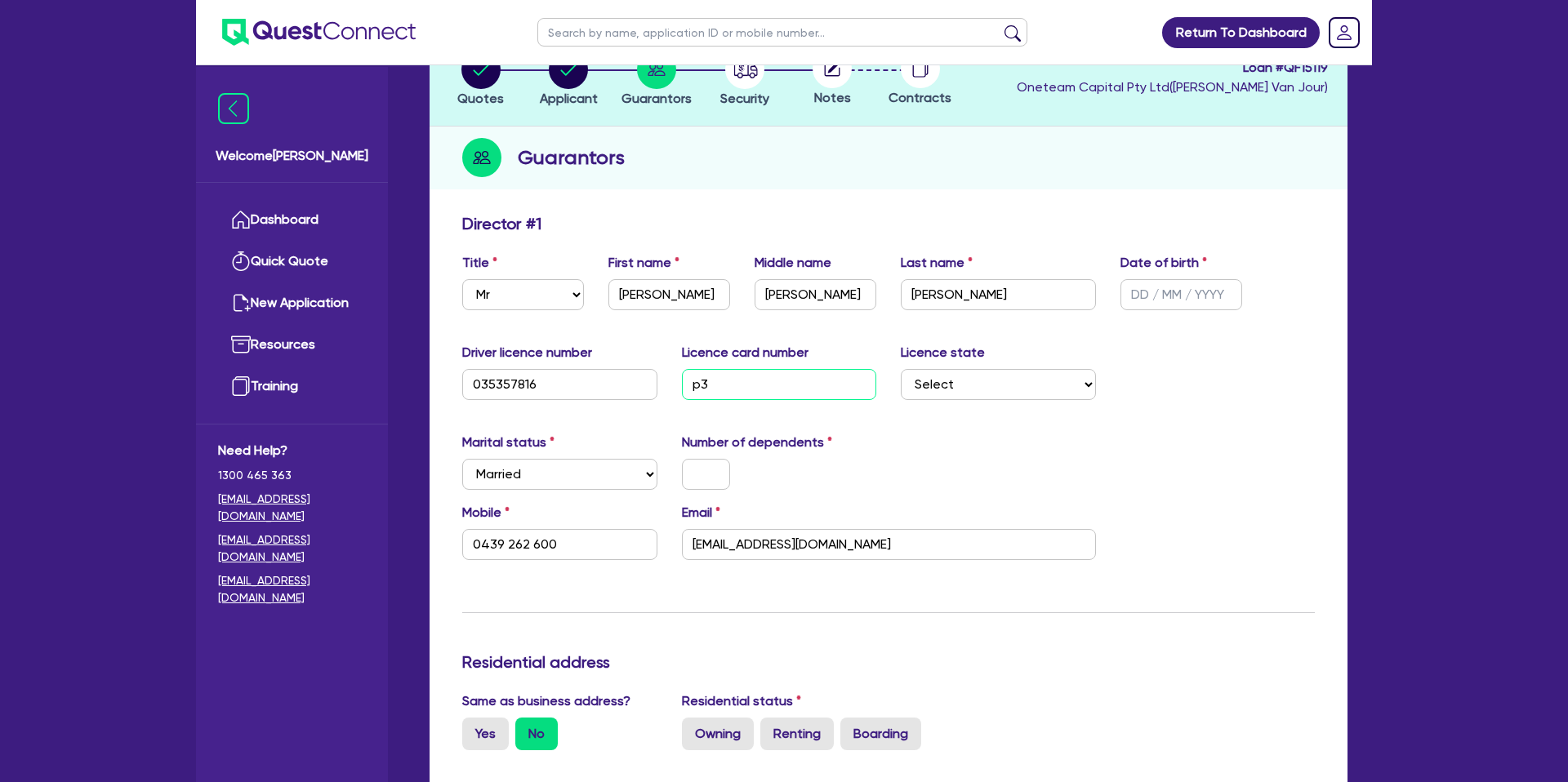
type input "p39"
type input "0439 262 600"
type input "p392"
type input "0439 262 600"
type input "p3923"
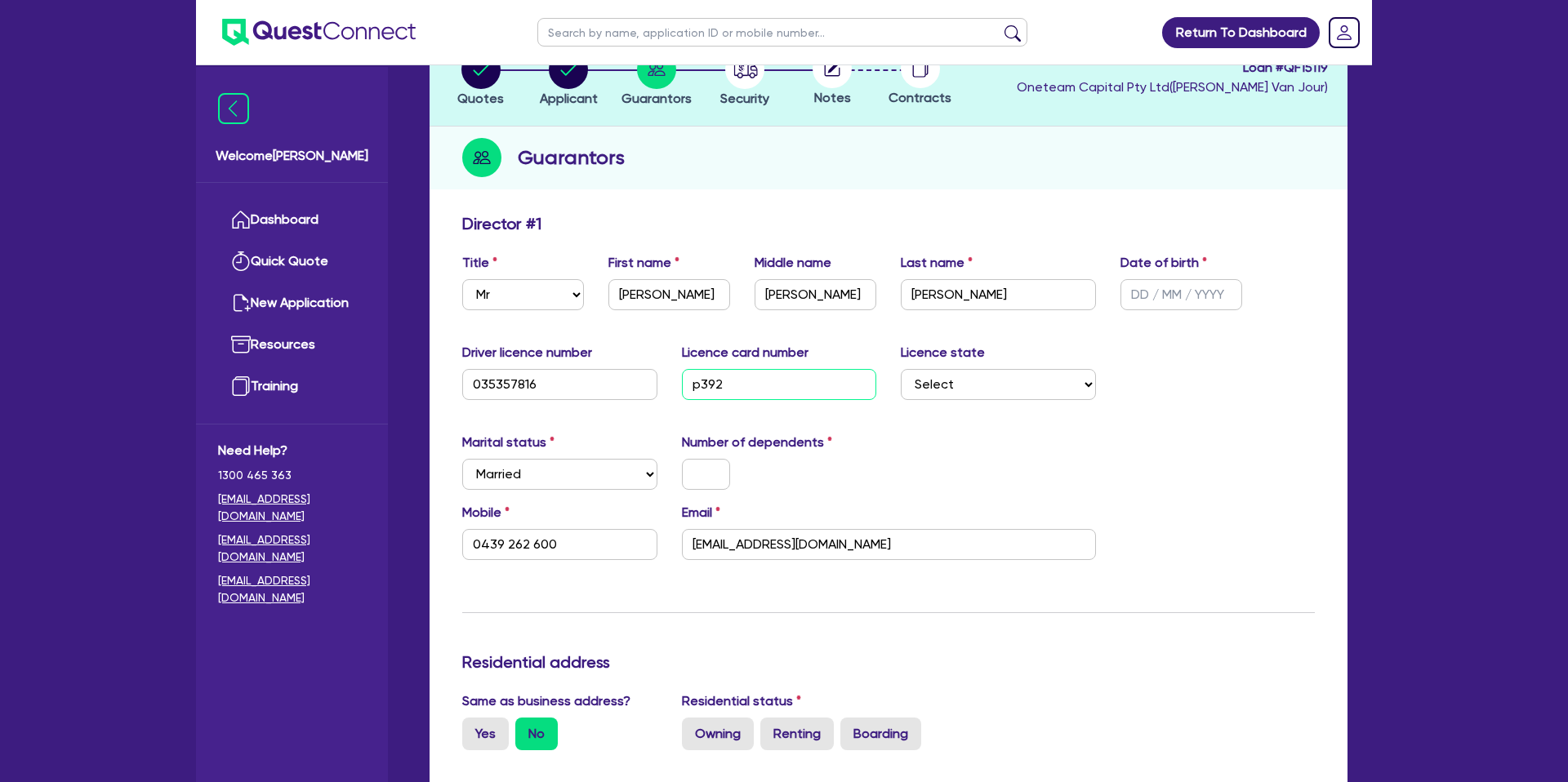
type input "0439 262 600"
type input "p39236"
type input "0439 262 600"
type input "p392368"
type input "0439 262 600"
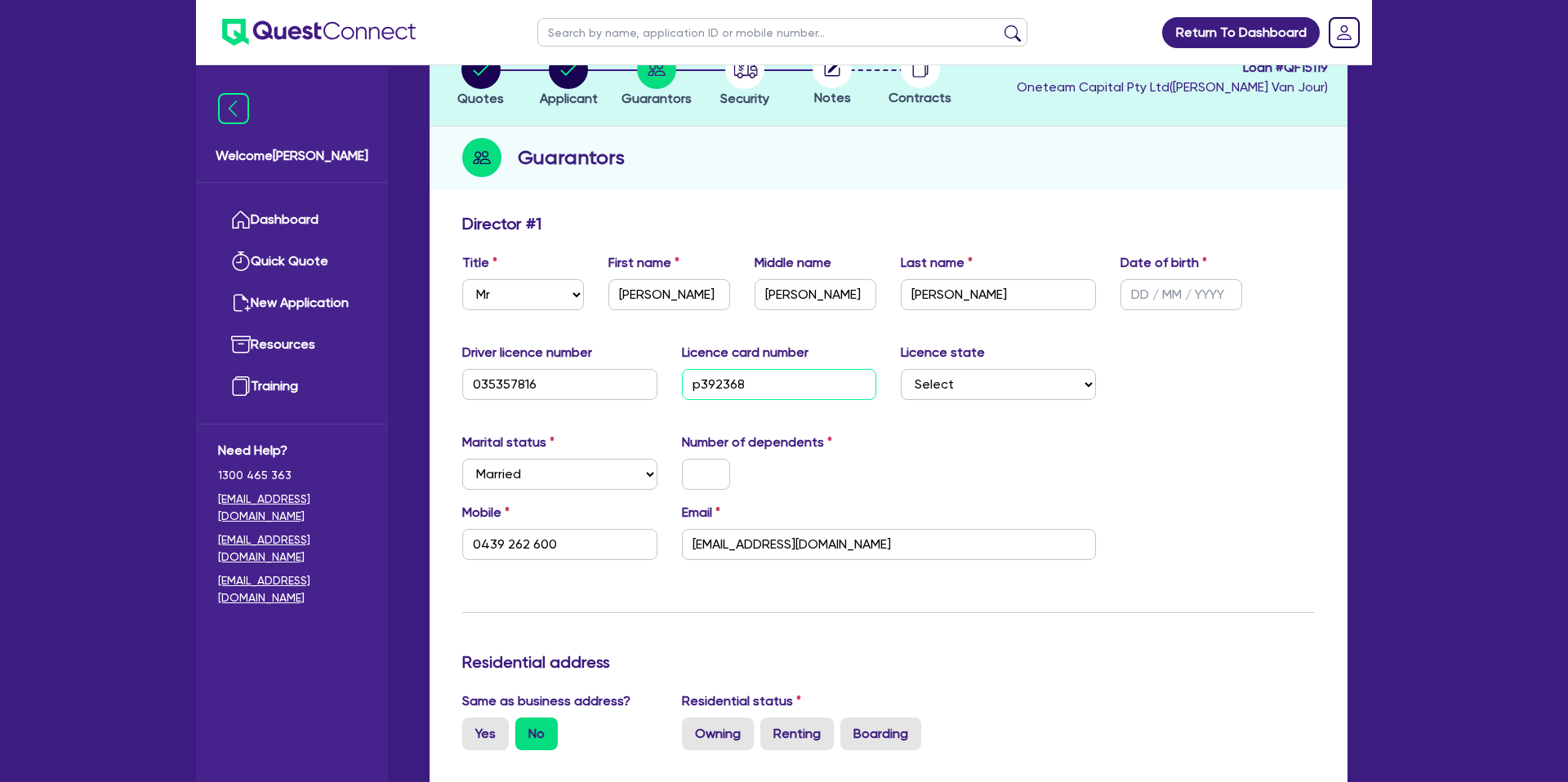
type input "p3923680"
type input "0439 262 600"
type input "p3923680"
drag, startPoint x: 975, startPoint y: 423, endPoint x: 966, endPoint y: 403, distance: 21.9
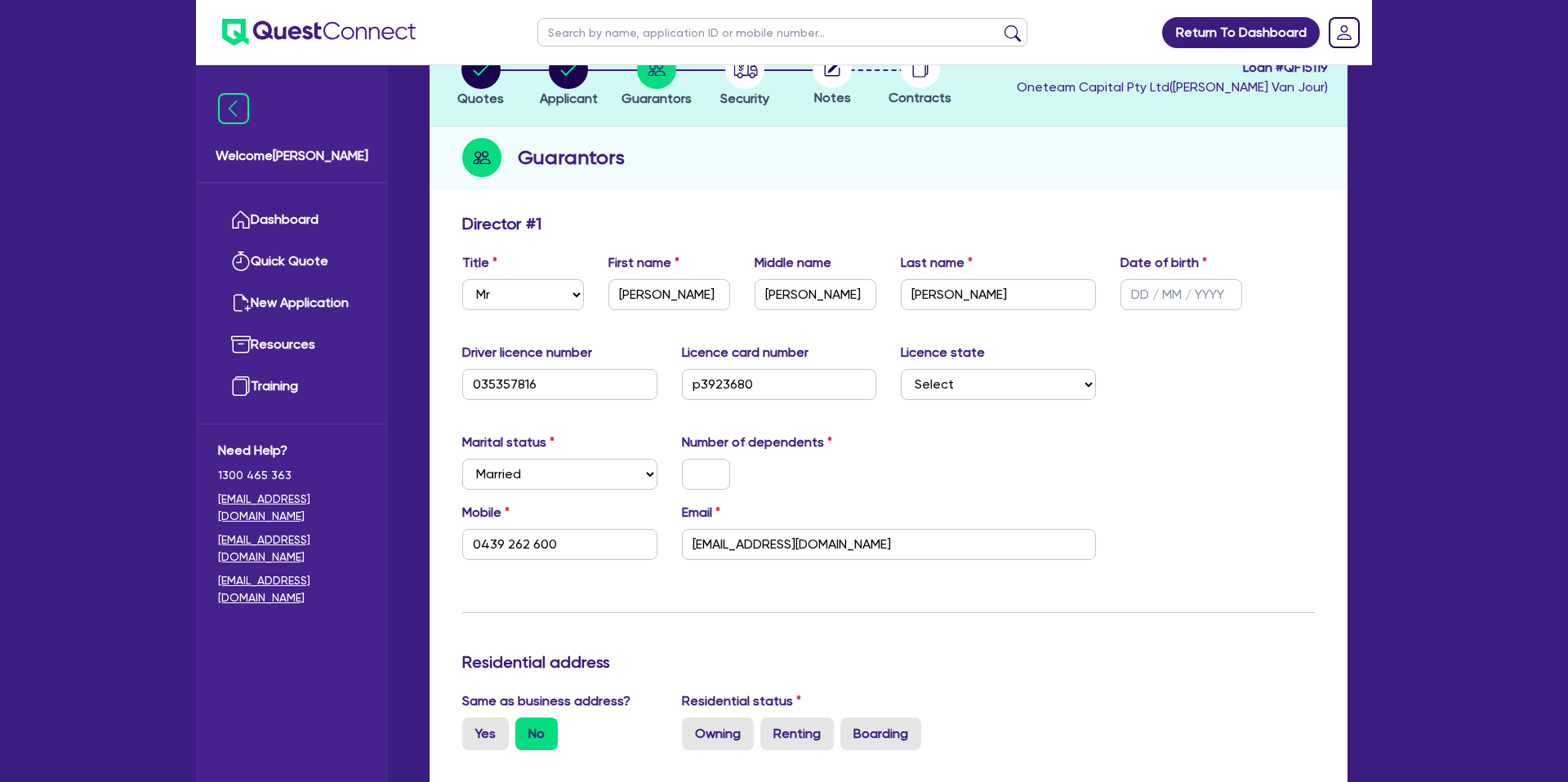
click at [964, 357] on label "Licence state" at bounding box center [943, 352] width 84 height 19
click at [978, 391] on select "Select [GEOGRAPHIC_DATA] [GEOGRAPHIC_DATA] [GEOGRAPHIC_DATA] [GEOGRAPHIC_DATA] …" at bounding box center [999, 384] width 195 height 31
select select "VIC"
click at [901, 369] on select "Select [GEOGRAPHIC_DATA] [GEOGRAPHIC_DATA] [GEOGRAPHIC_DATA] [GEOGRAPHIC_DATA] …" at bounding box center [999, 384] width 195 height 31
type input "0439 262 600"
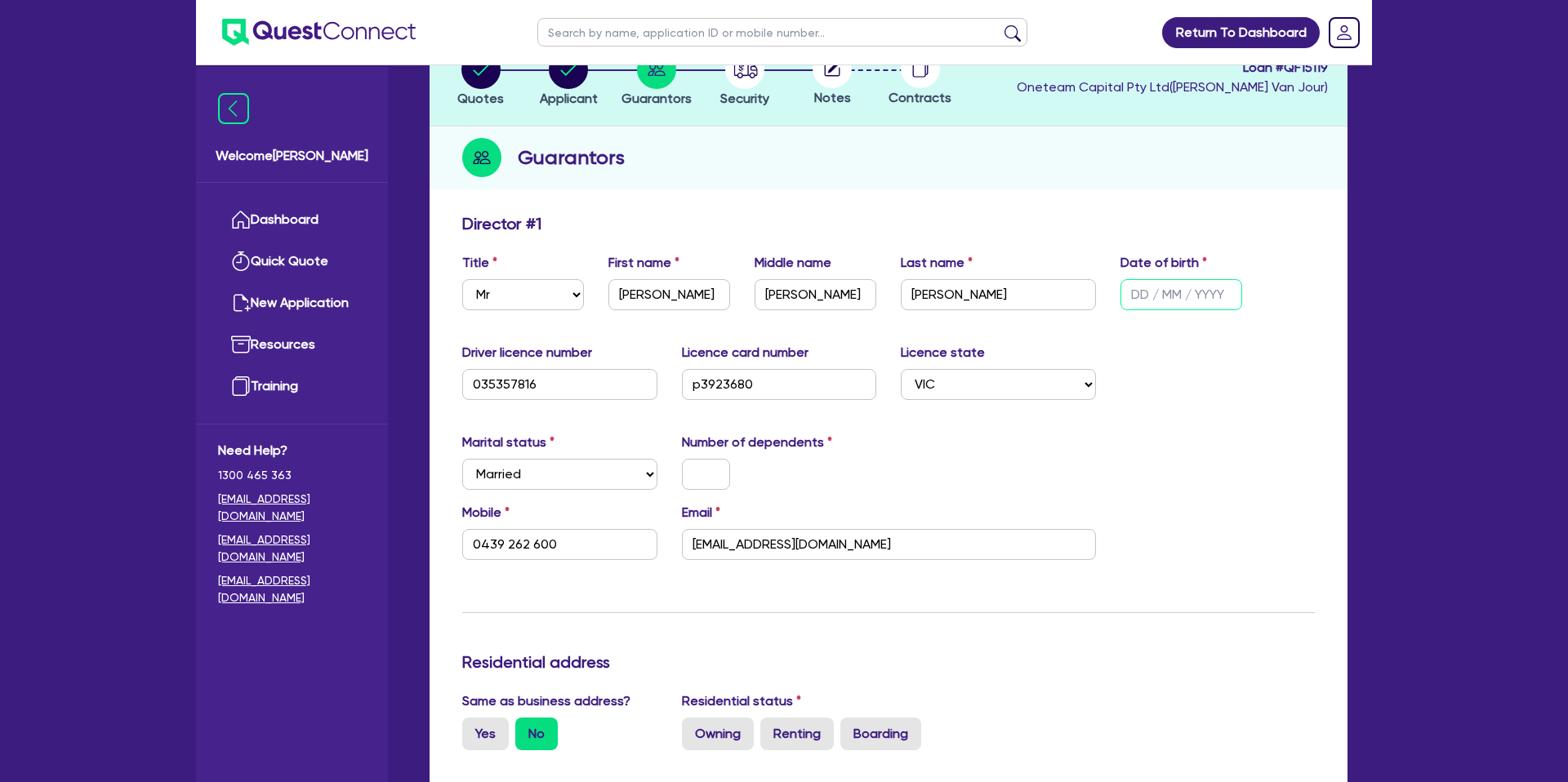
click at [1130, 290] on input "text" at bounding box center [1181, 294] width 122 height 31
type input "0 / /"
type input "0439 262 600"
type input "08/ /"
type input "0439 262 600"
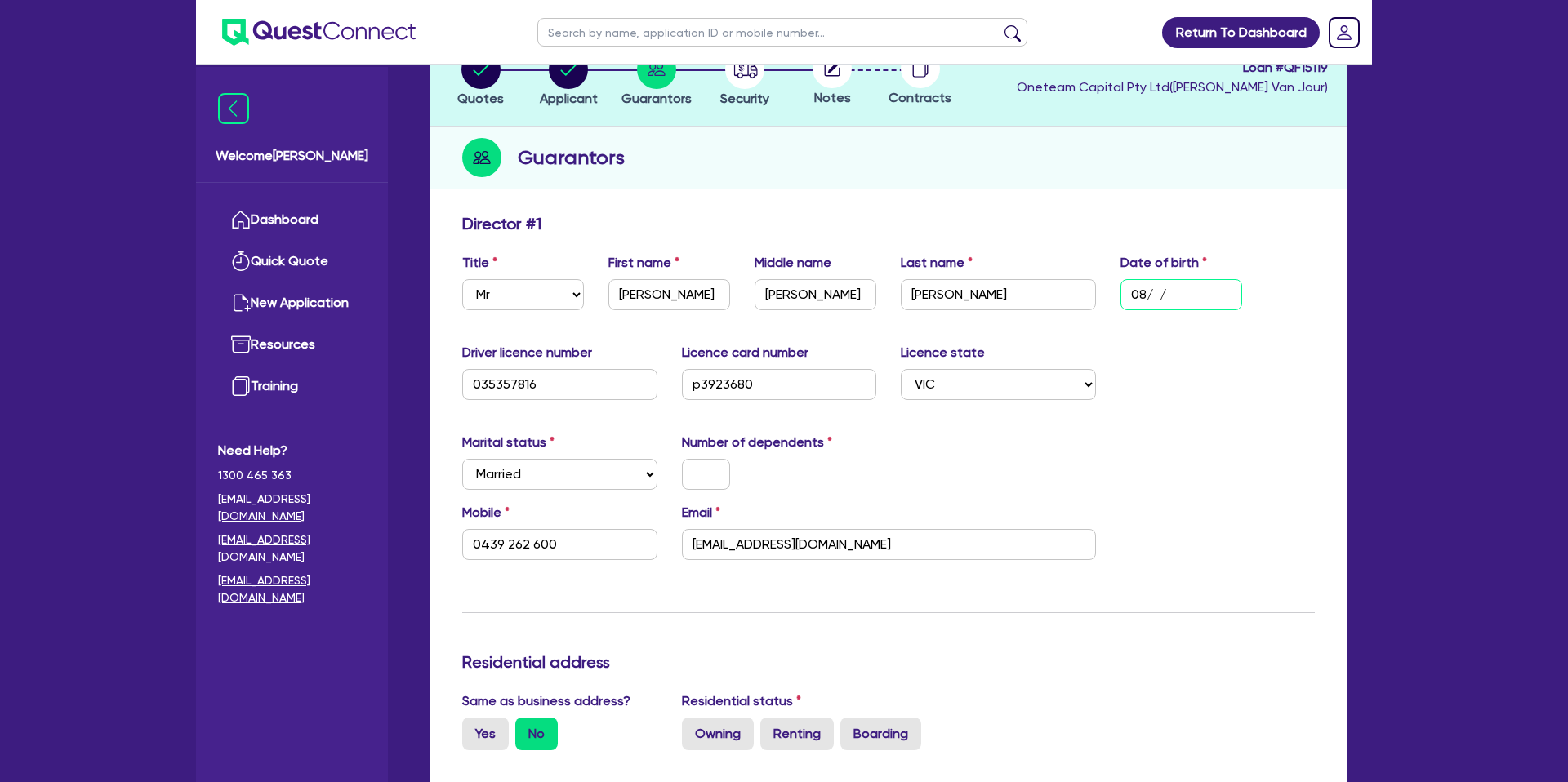
type input "08/0 /"
type input "0439 262 600"
type input "08/08/"
type input "0439 262 600"
type input "08/08/1"
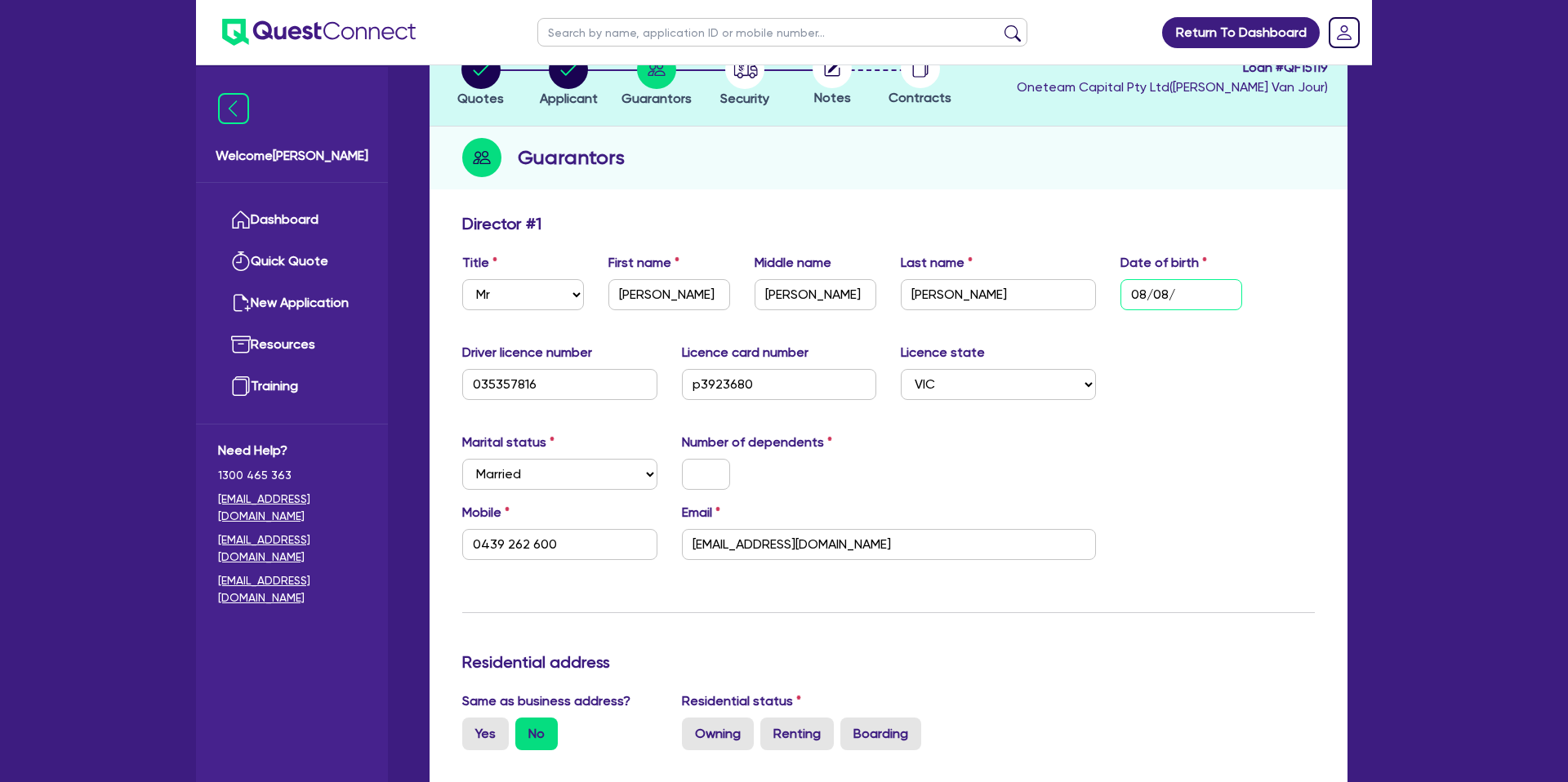
type input "0439 262 600"
type input "[DATE]"
type input "0439 262 600"
type input "08/08/199"
type input "0439 262 600"
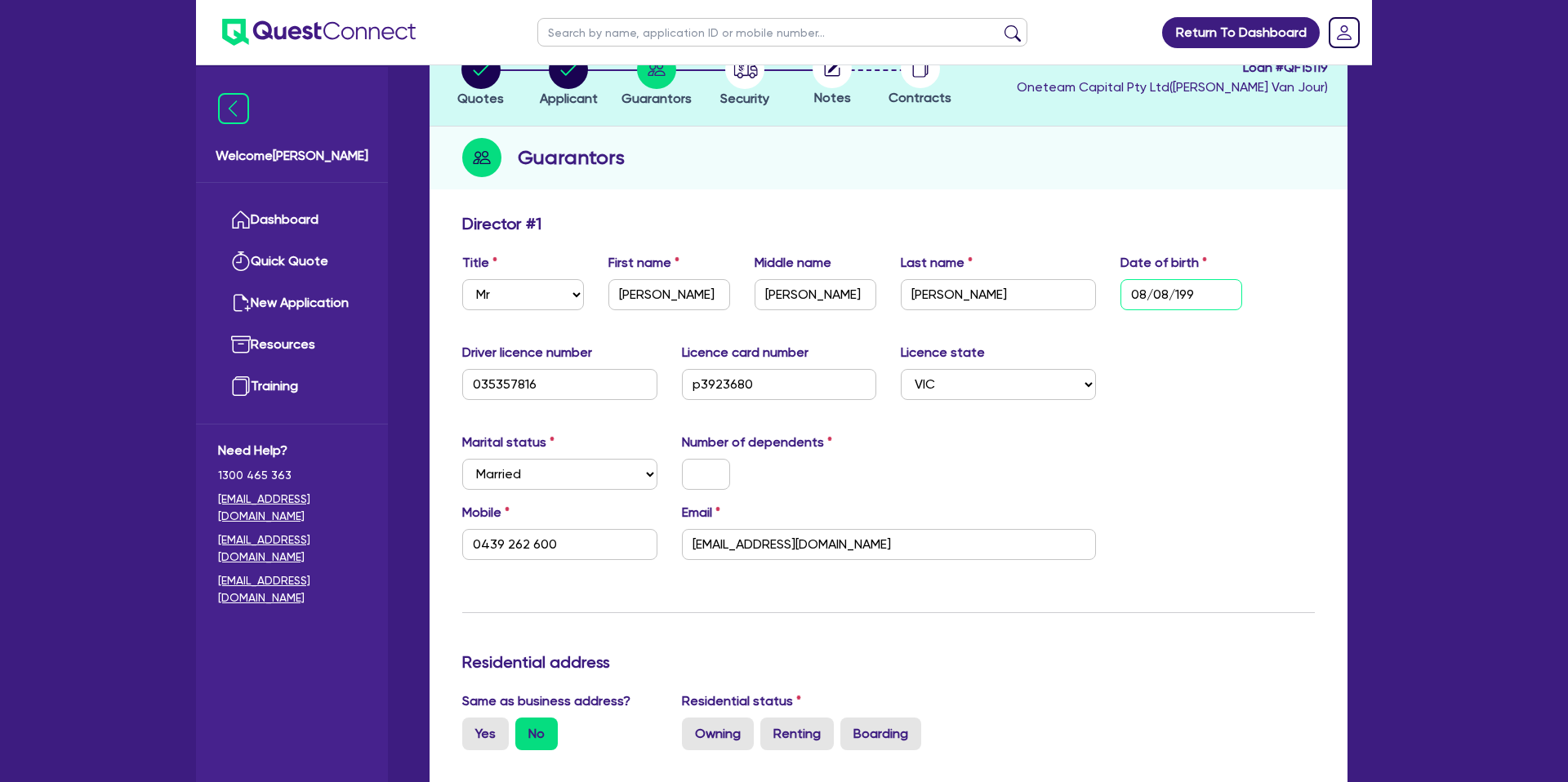
type input "[DATE]"
type input "0439 262 600"
type input "[DATE]"
drag, startPoint x: 1191, startPoint y: 381, endPoint x: 1189, endPoint y: 373, distance: 8.2
click at [1191, 380] on div "Driver licence number [DRIVERS_LICENSE_NUMBER] Licence card number [DRIVERS_LIC…" at bounding box center [888, 378] width 877 height 70
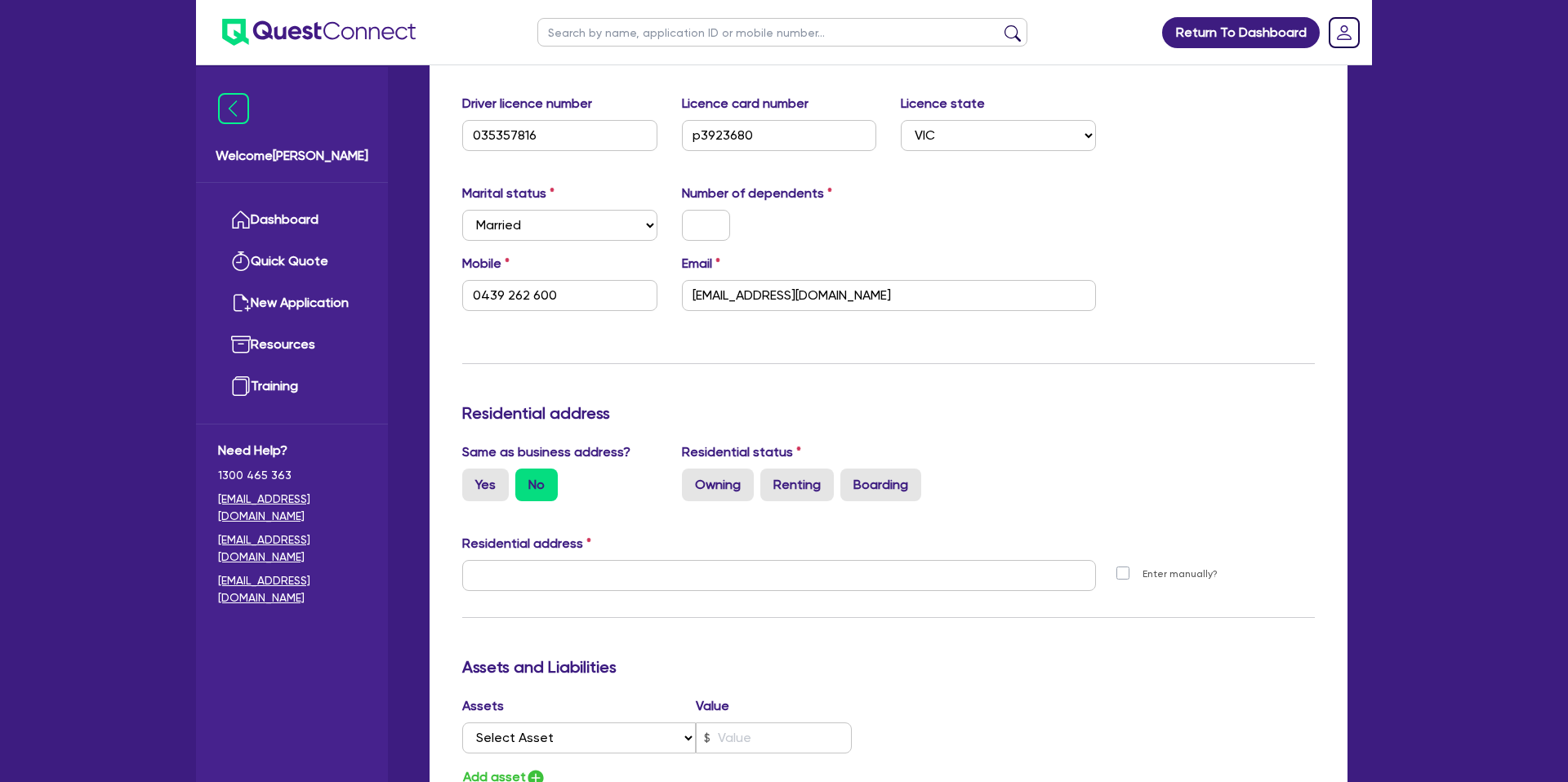
scroll to position [368, 0]
click at [708, 225] on input "text" at bounding box center [706, 224] width 48 height 31
type input "0"
type input "0439 262 600"
type input "0"
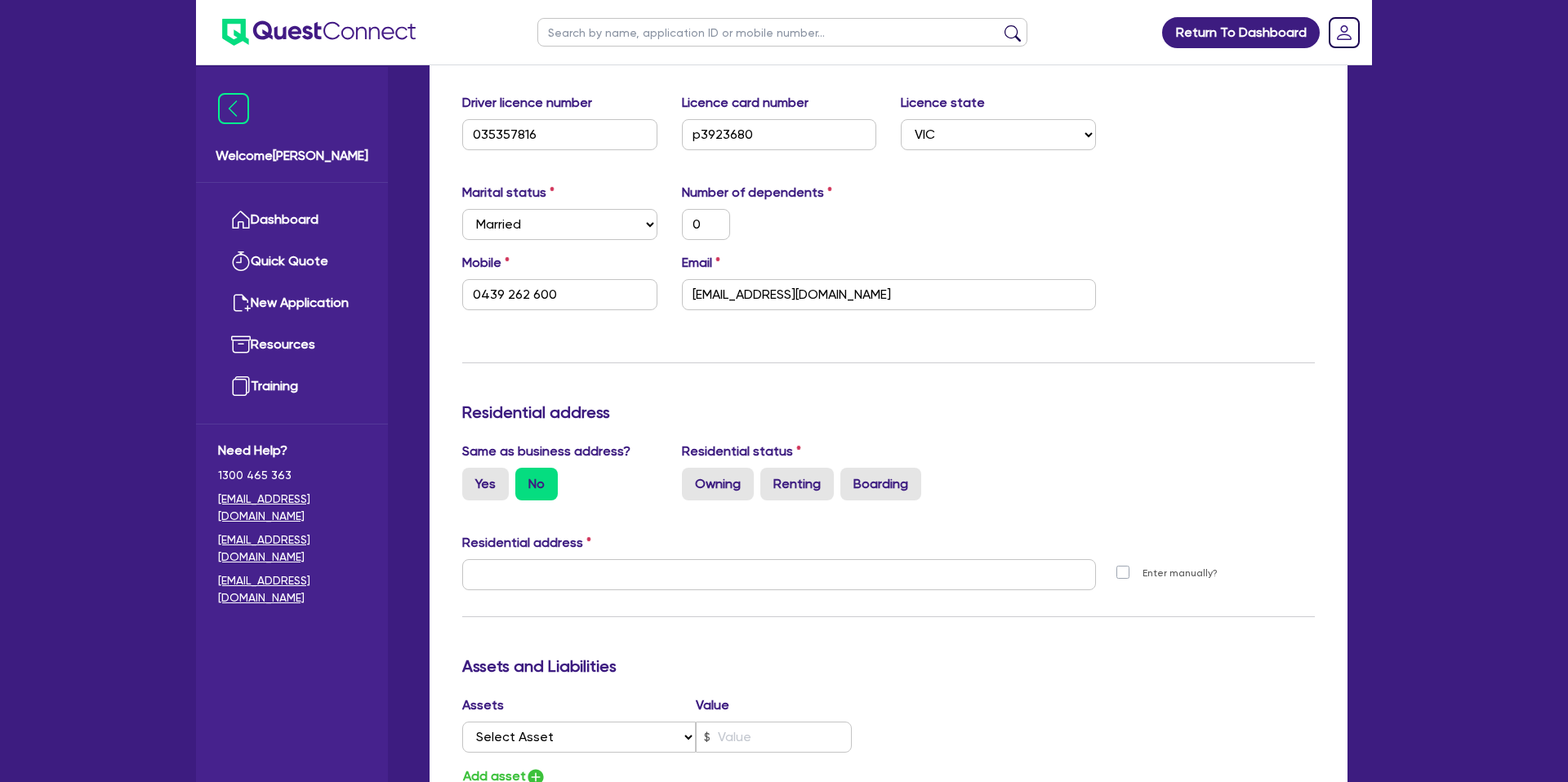
click at [984, 204] on div "Marital status Select [DEMOGRAPHIC_DATA] Married De Facto / Partner Number of d…" at bounding box center [888, 218] width 877 height 70
click at [916, 163] on div "Driver licence number [DRIVERS_LICENSE_NUMBER] Licence card number [DRIVERS_LIC…" at bounding box center [888, 128] width 877 height 70
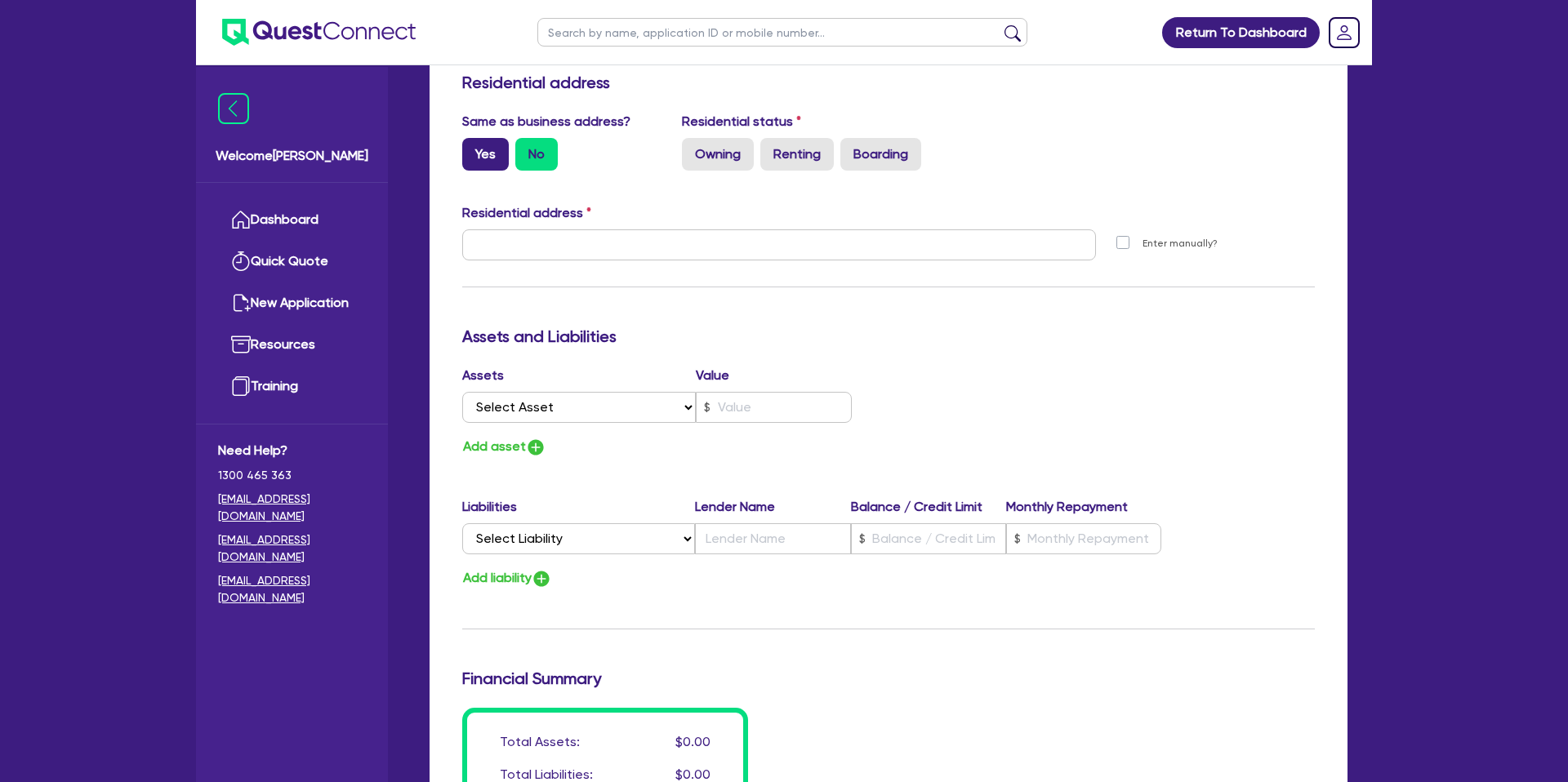
scroll to position [699, 0]
click at [480, 142] on label "Yes" at bounding box center [486, 152] width 47 height 33
click at [473, 142] on input "Yes" at bounding box center [468, 141] width 11 height 11
radio input "true"
type input "0"
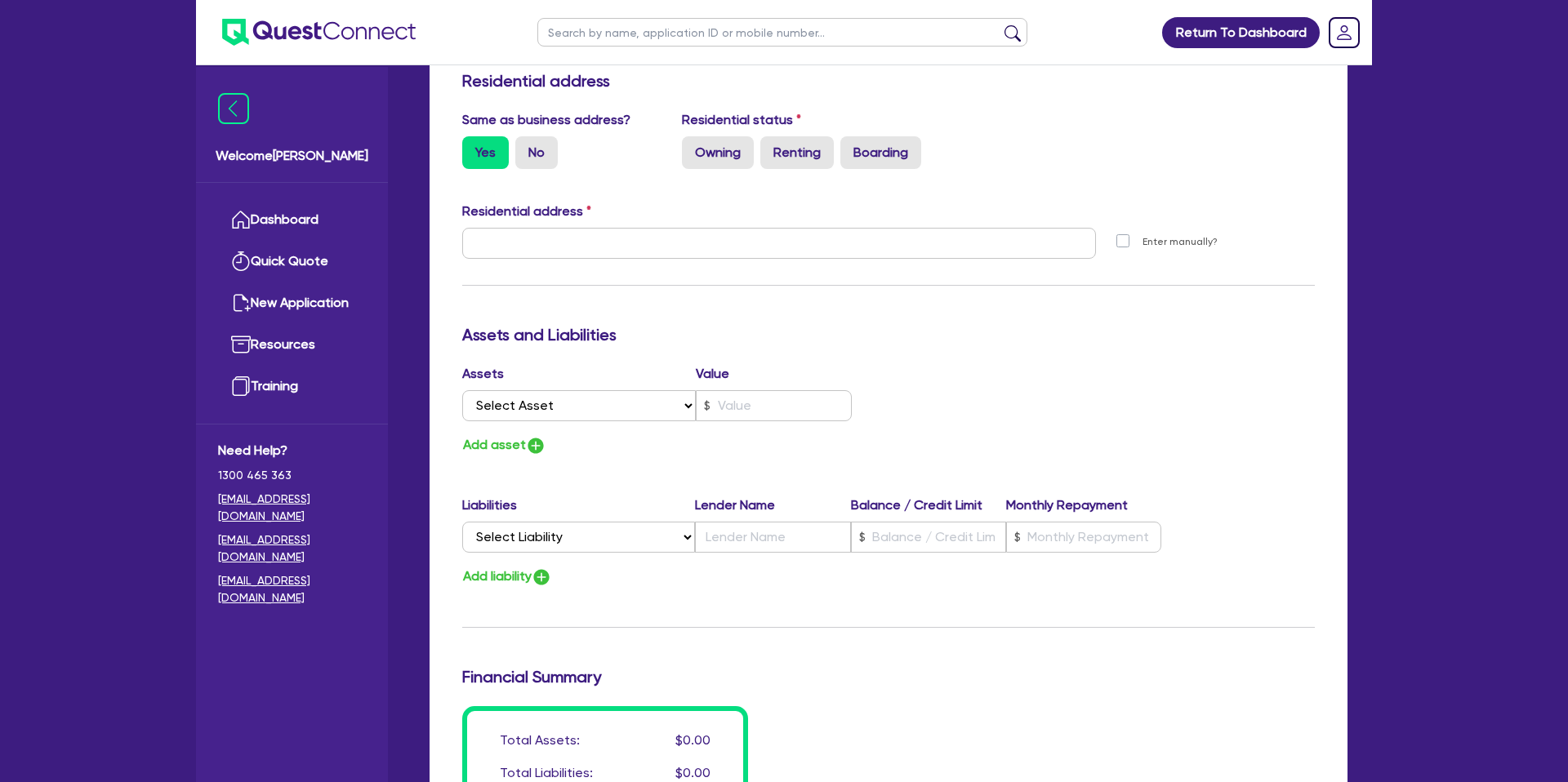
type input "0439 262 600"
type input "[STREET_ADDRESS][PERSON_NAME]"
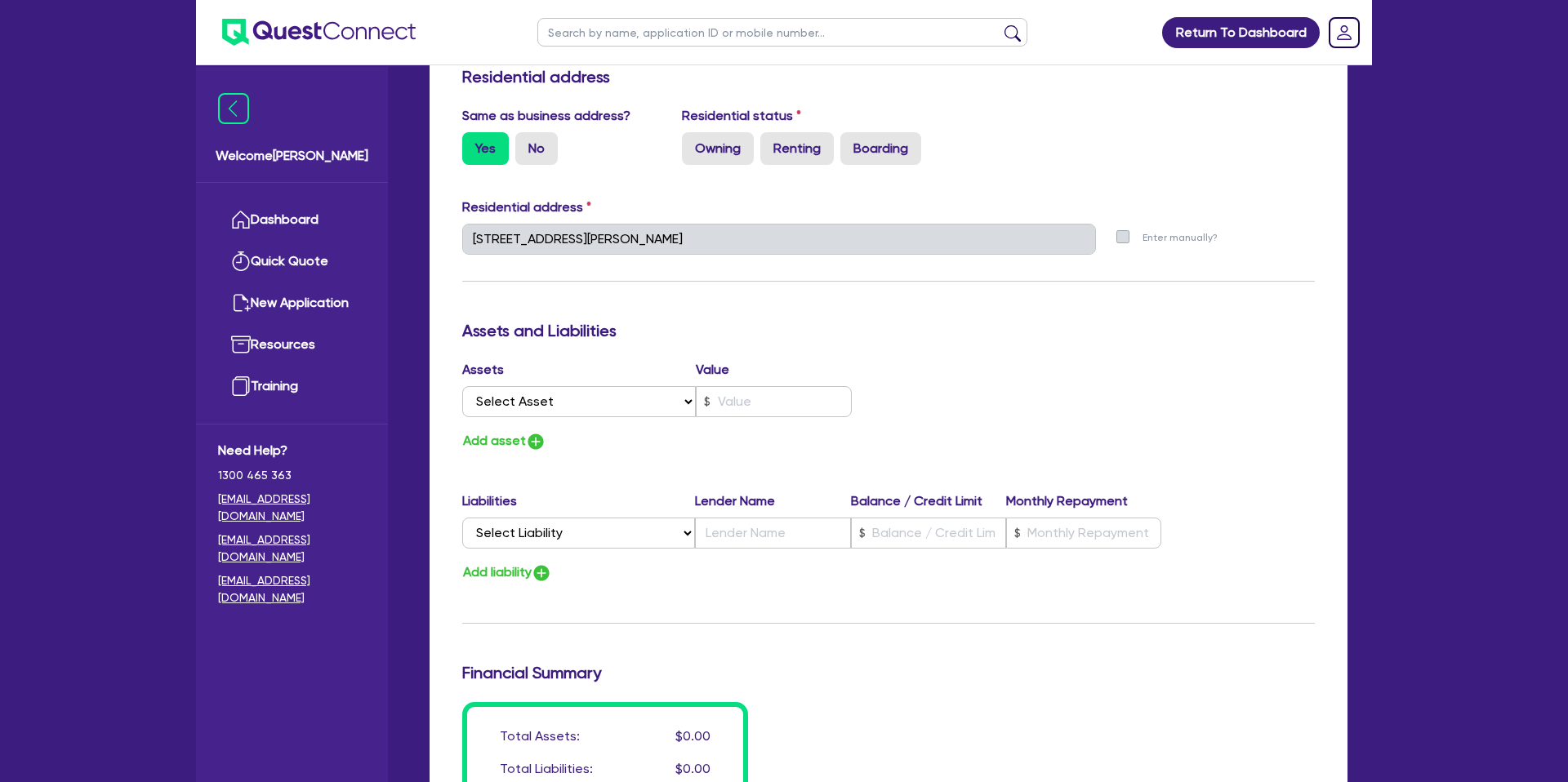
scroll to position [709, 0]
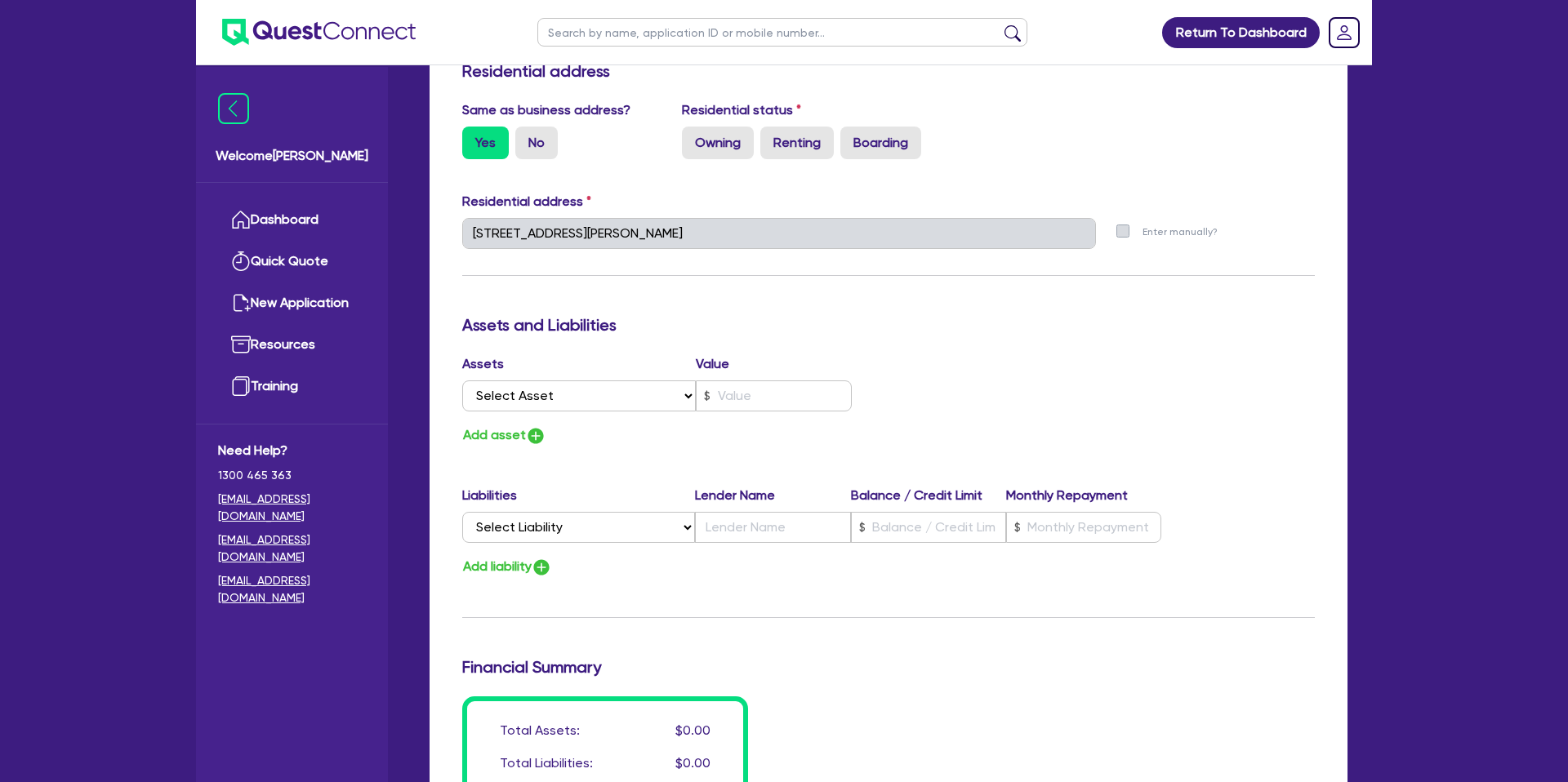
click at [842, 302] on div "Update residential status for Director #1 Boarding is only acceptable when the …" at bounding box center [888, 226] width 852 height 1207
click at [723, 145] on label "Owning" at bounding box center [718, 143] width 72 height 33
click at [692, 137] on input "Owning" at bounding box center [687, 132] width 11 height 11
radio input "true"
type input "0"
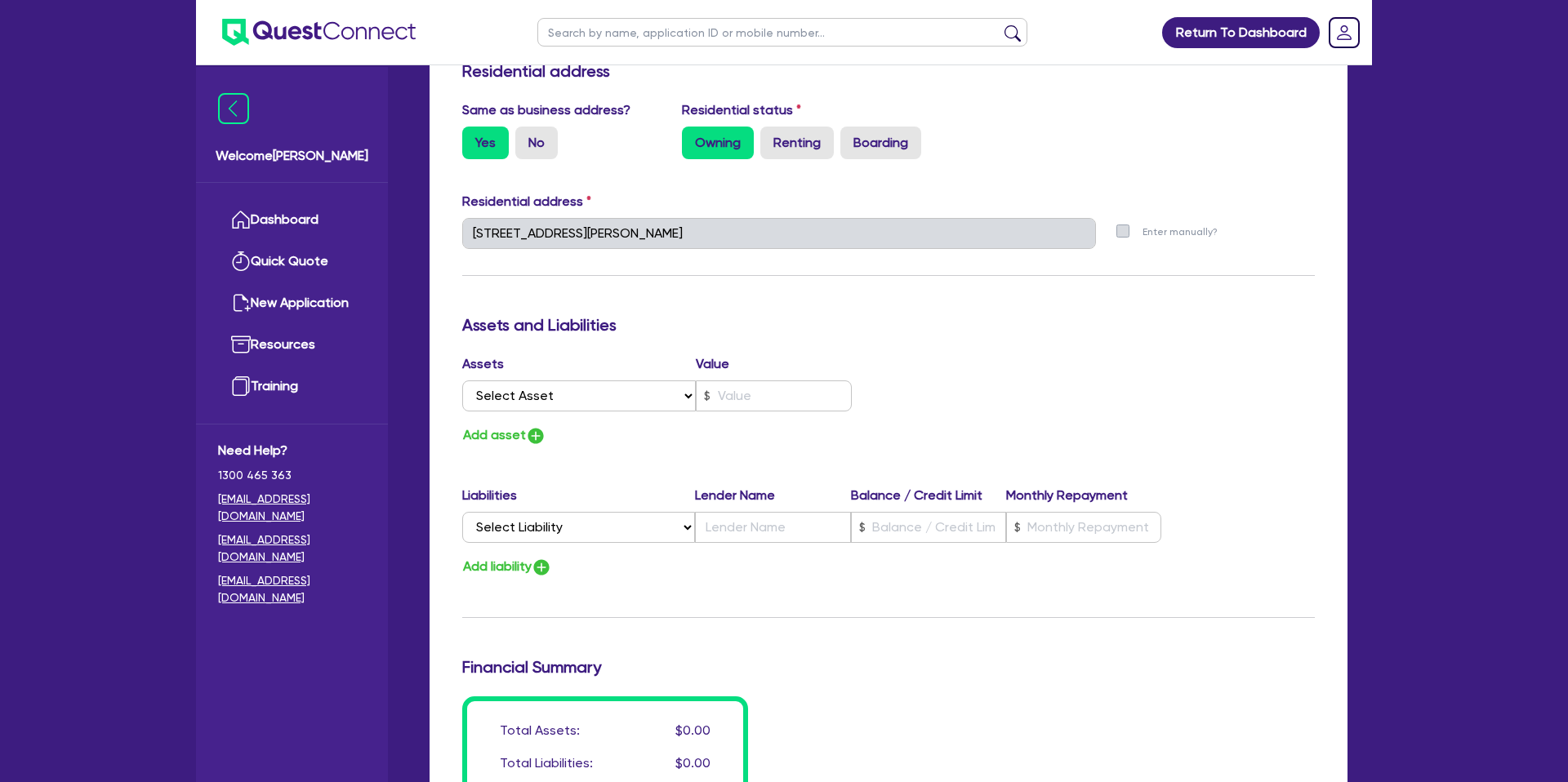
type input "0439 262 600"
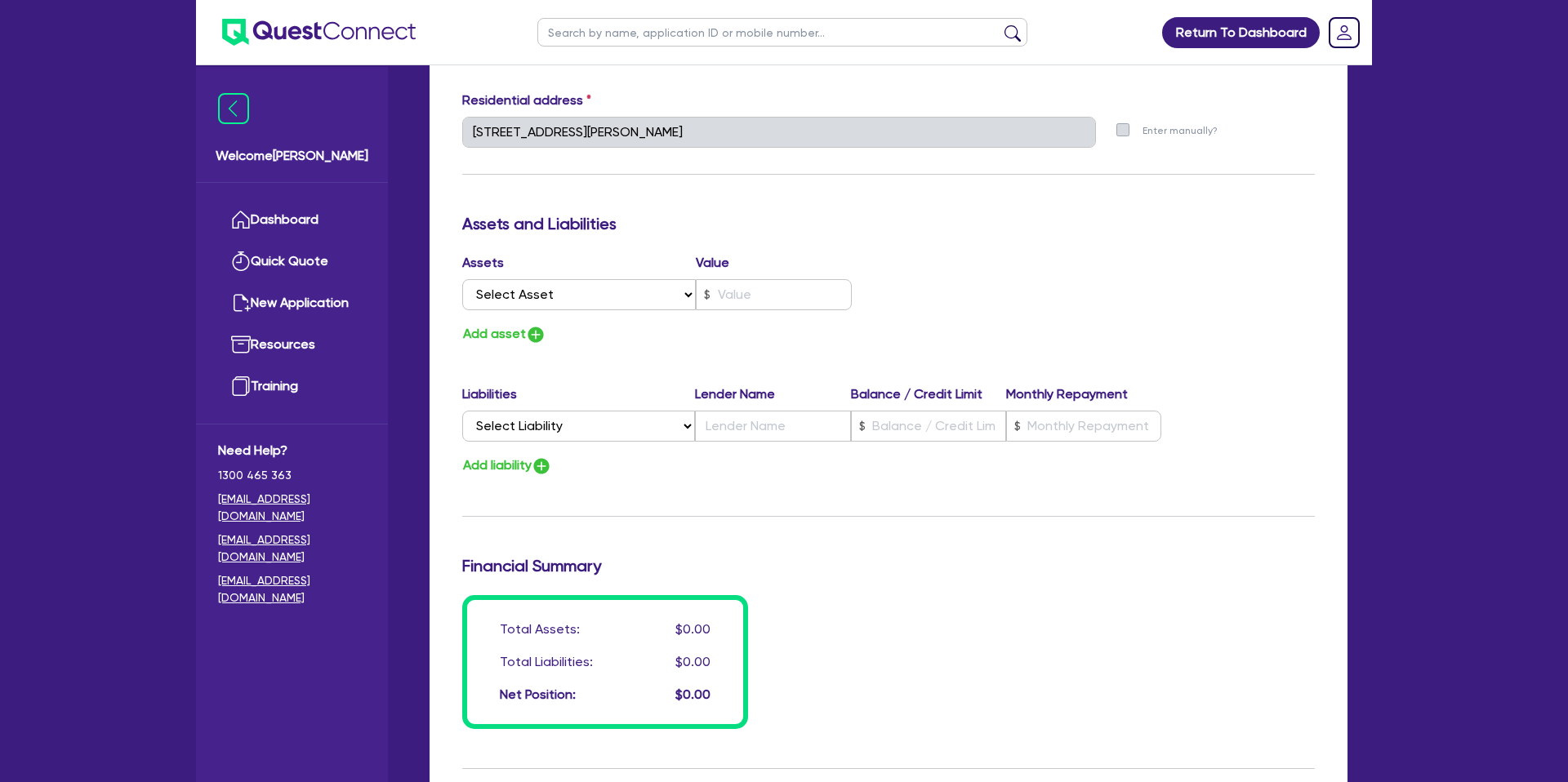
scroll to position [811, 0]
click at [578, 301] on select "Select Asset Cash Property Investment property Vehicle Truck Trailer Equipment …" at bounding box center [579, 293] width 234 height 31
select select "PROPERTY"
click at [463, 278] on select "Select Asset Cash Property Investment property Vehicle Truck Trailer Equipment …" at bounding box center [579, 293] width 234 height 31
type input "0"
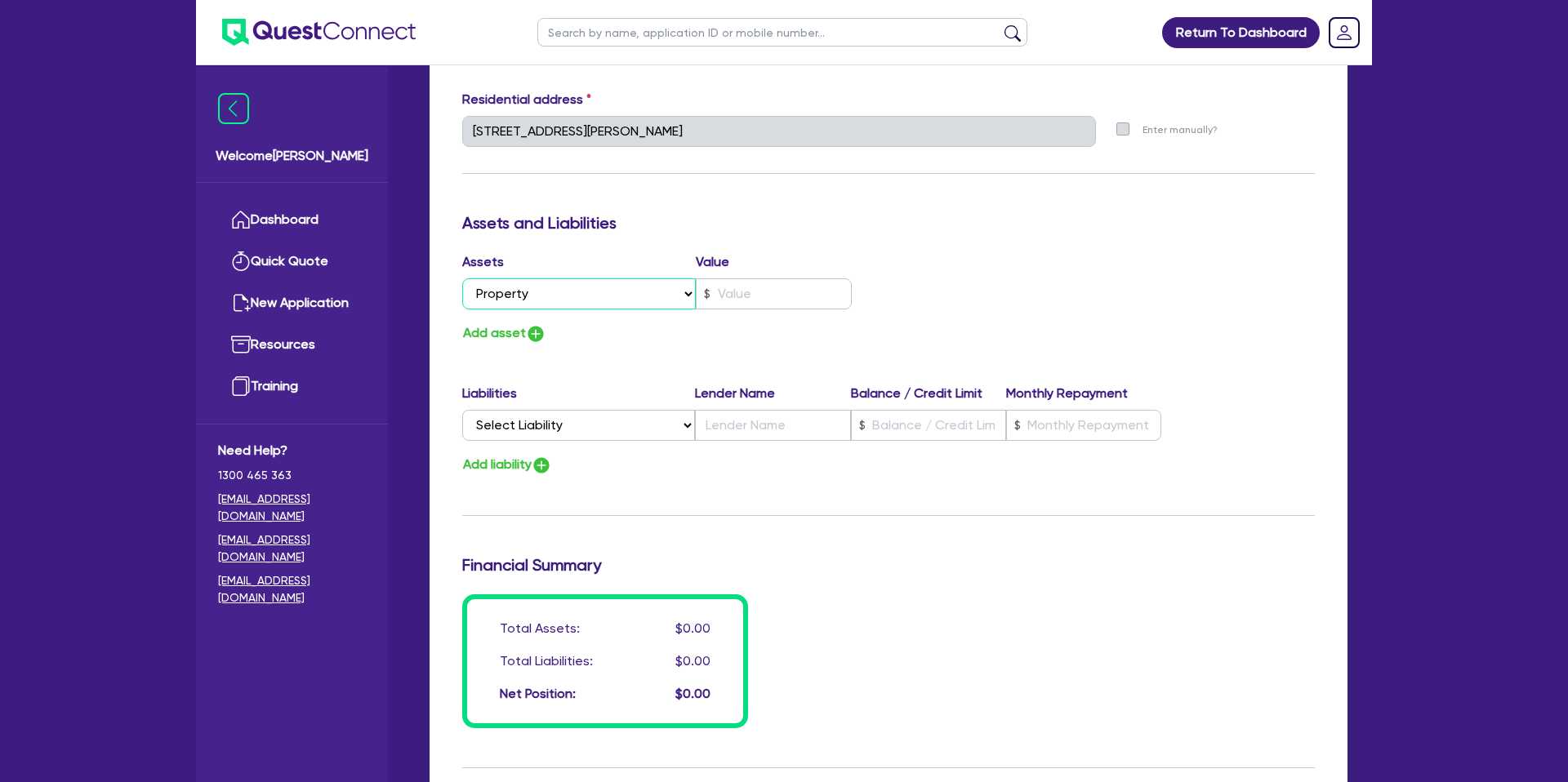
type input "0439 262 600"
click at [590, 424] on select "Select Liability Credit card Mortgage Investment property loan Vehicle loan Tru…" at bounding box center [579, 425] width 233 height 31
select select "MORTGAGE"
click at [463, 410] on select "Select Liability Credit card Mortgage Investment property loan Vehicle loan Tru…" at bounding box center [579, 425] width 233 height 31
type input "0"
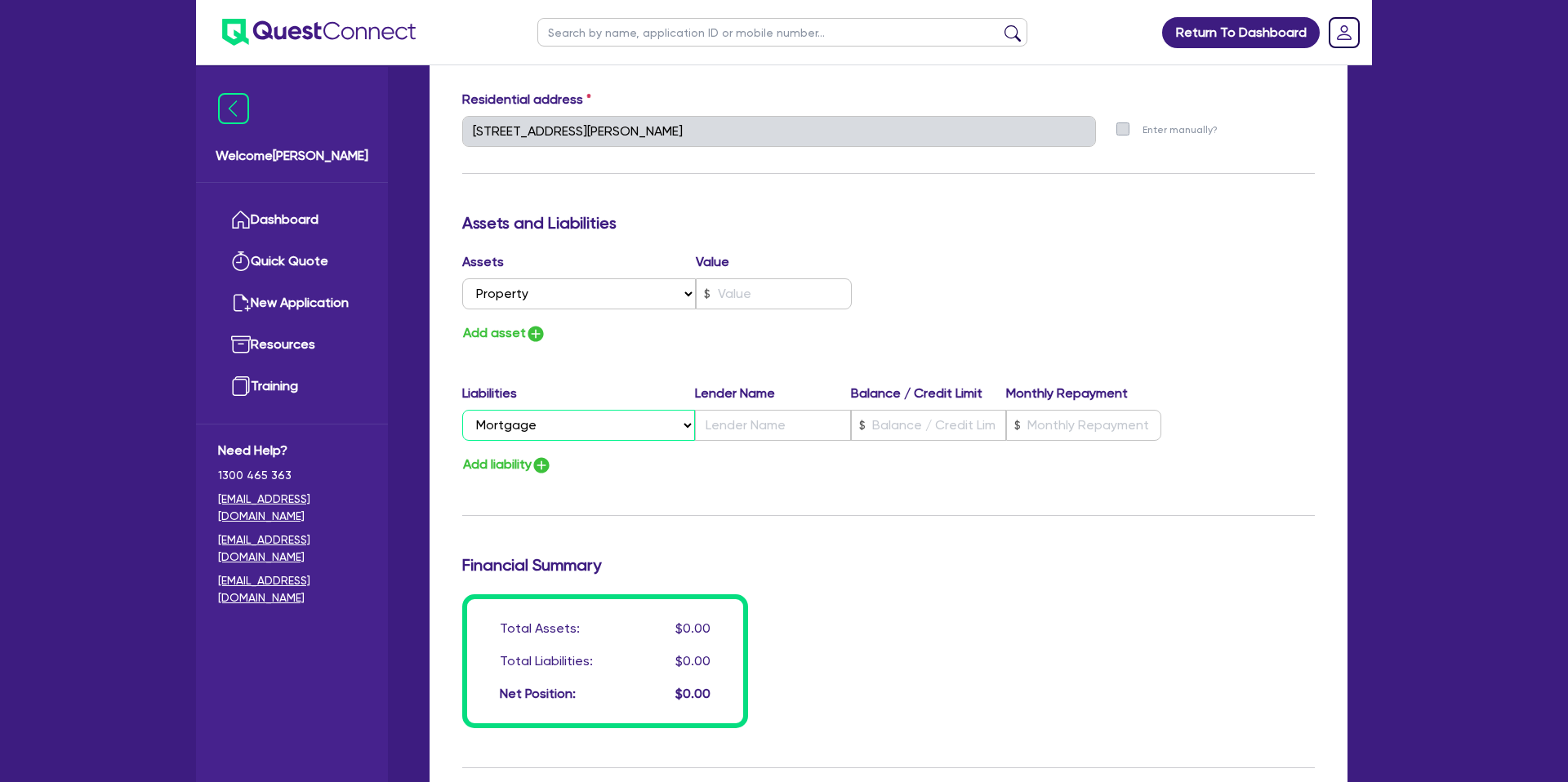
type input "0439 262 600"
click at [935, 421] on input "text" at bounding box center [928, 425] width 155 height 31
type input "0"
type input "0439 262 600"
type input "6"
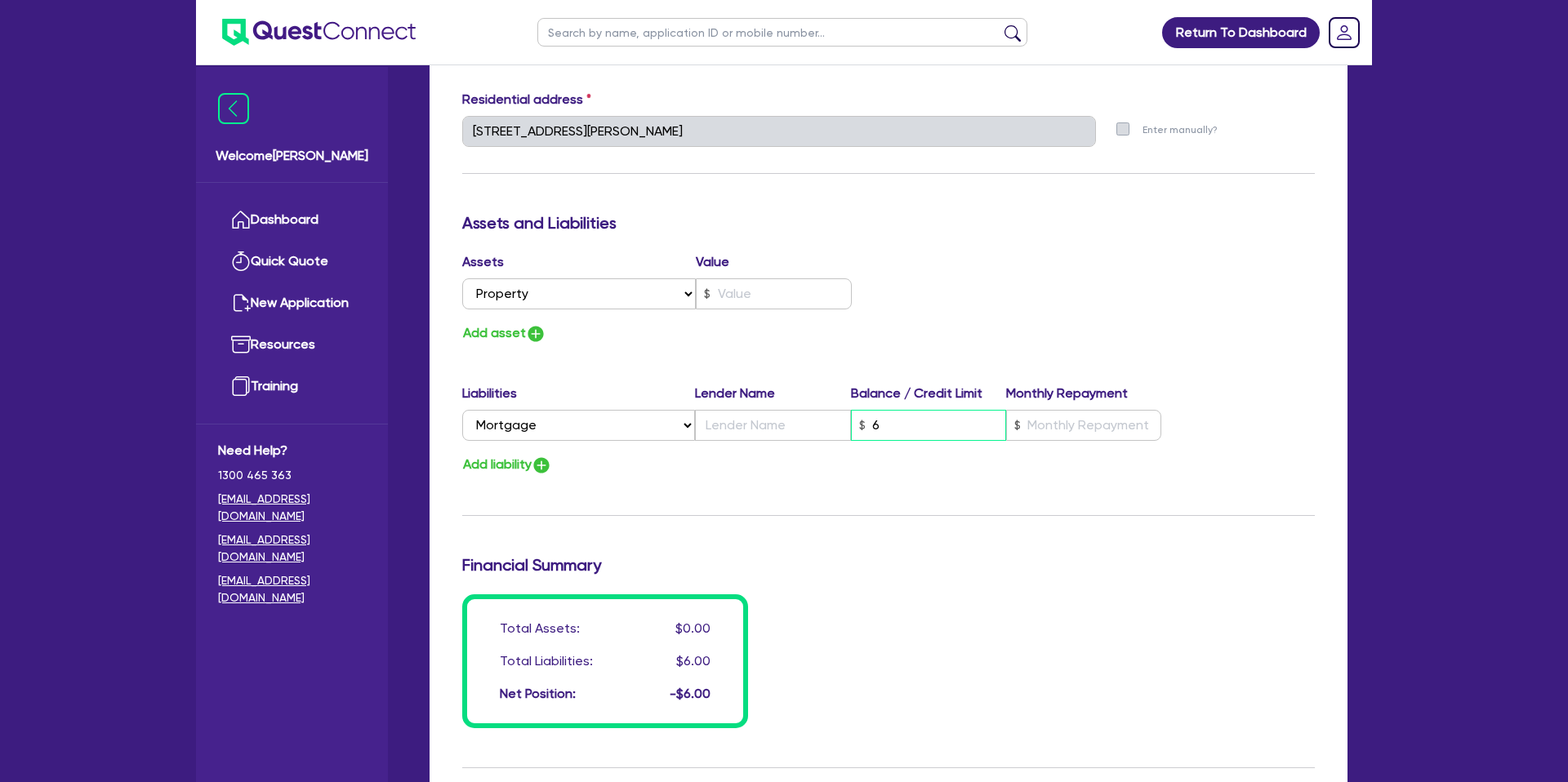
type input "0"
type input "0439 262 600"
type input "65"
type input "0"
type input "0439 262 600"
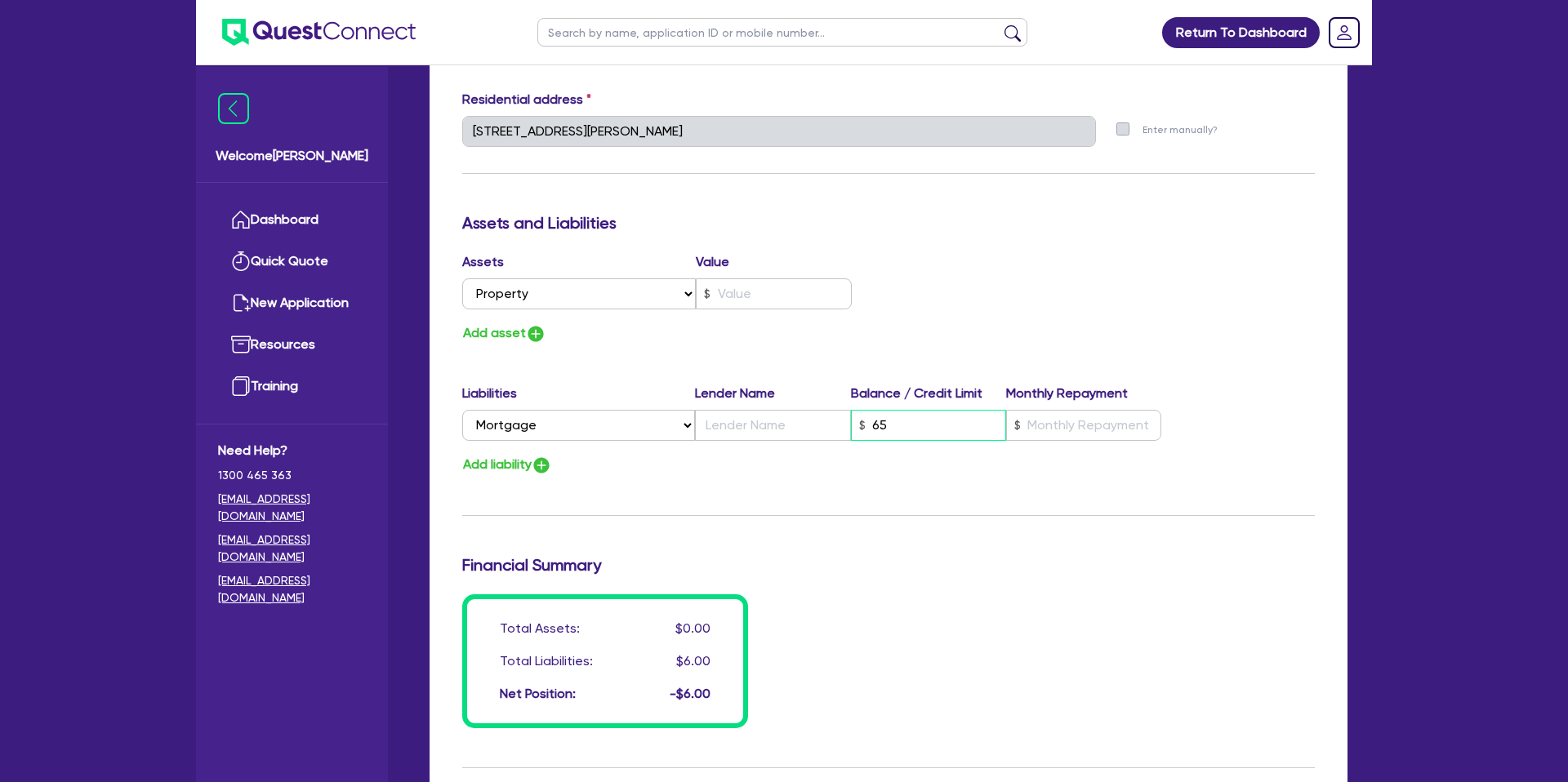
type input "650"
type input "0"
type input "0439 262 600"
type input "6,500"
type input "0"
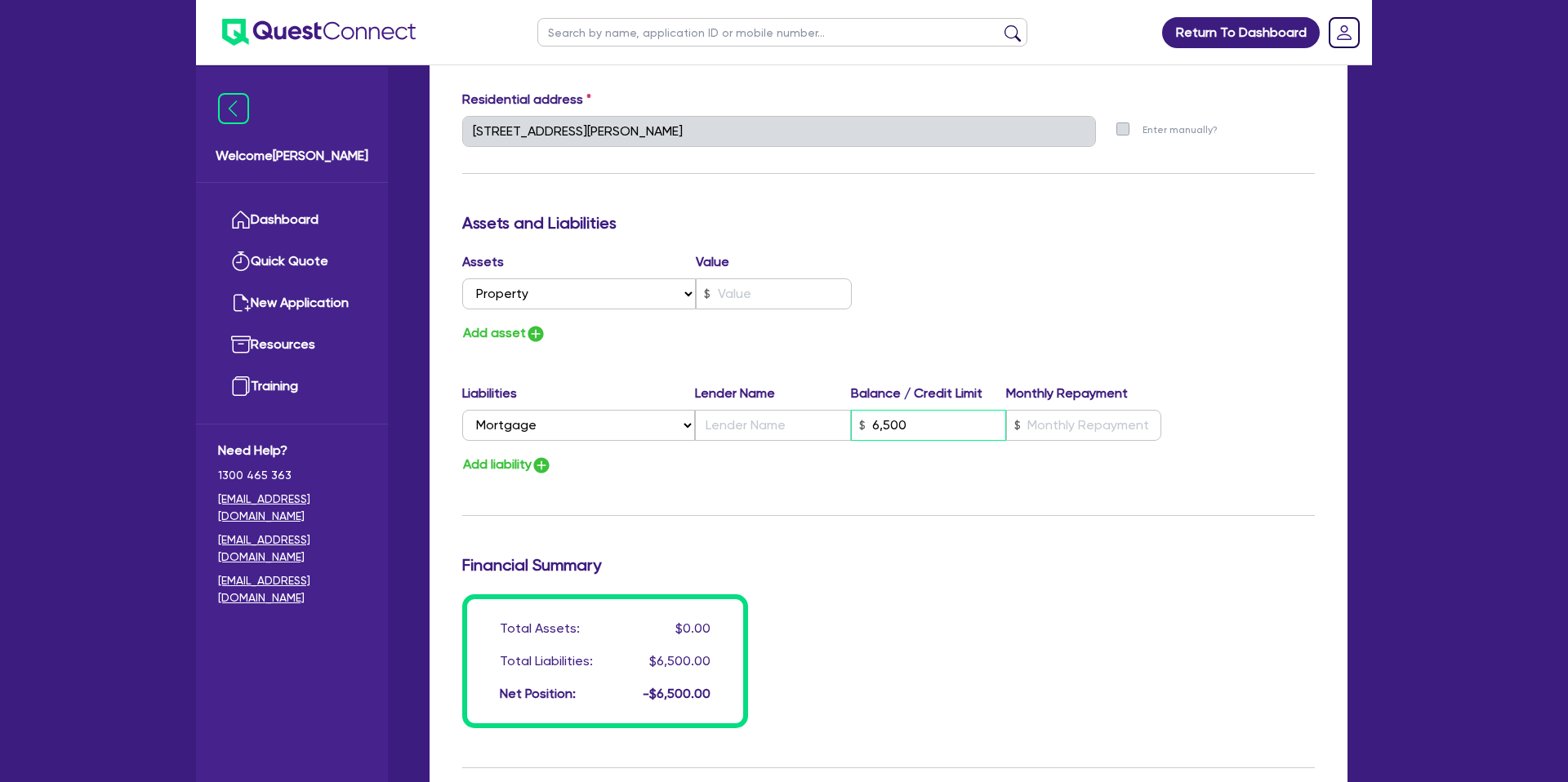
type input "0439 262 600"
type input "65,000"
type input "0"
type input "0439 262 600"
type input "650,000"
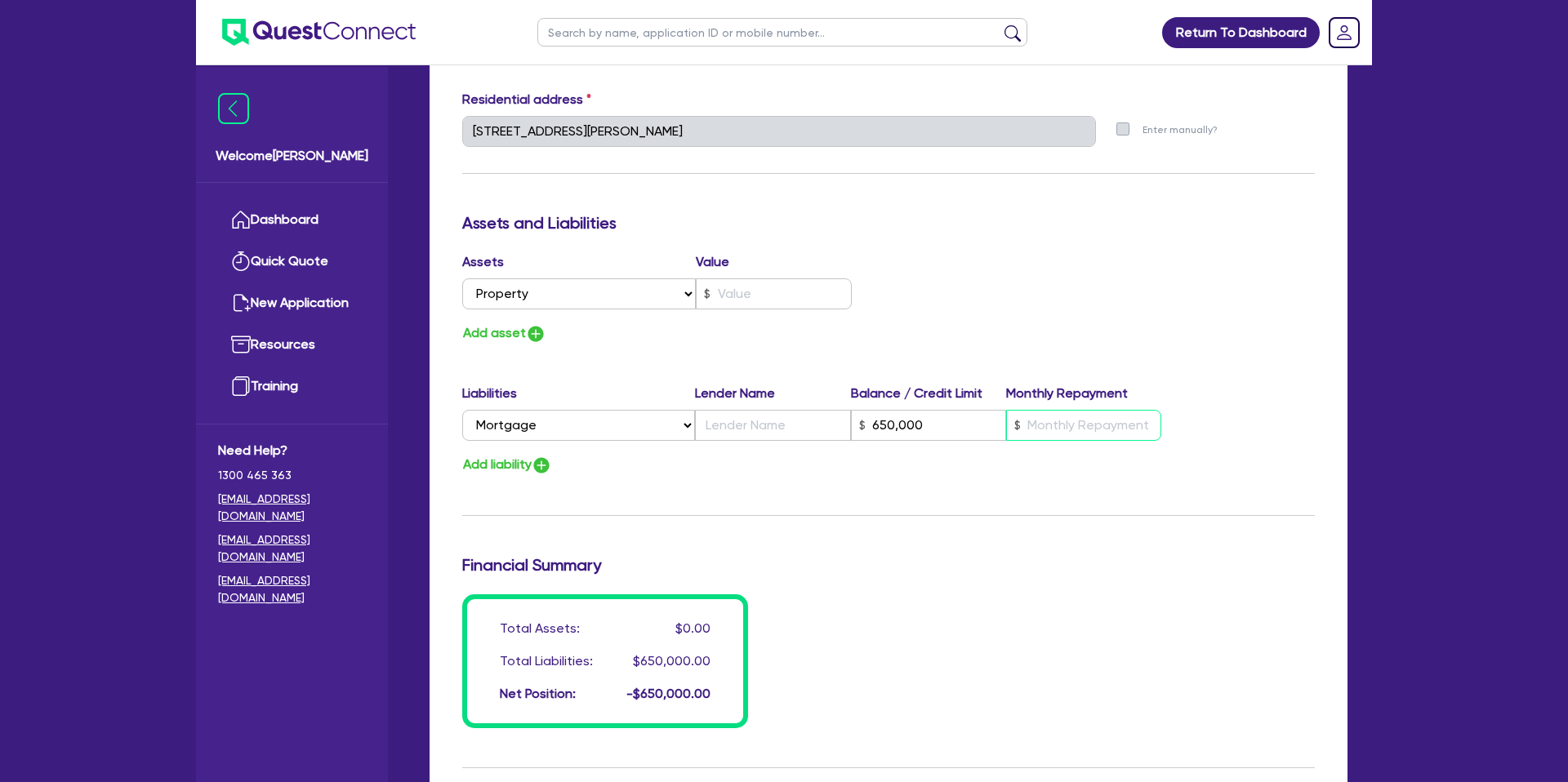
click at [1062, 421] on input "text" at bounding box center [1084, 425] width 155 height 31
type input "0"
type input "0439 262 600"
type input "650,000"
type input "3"
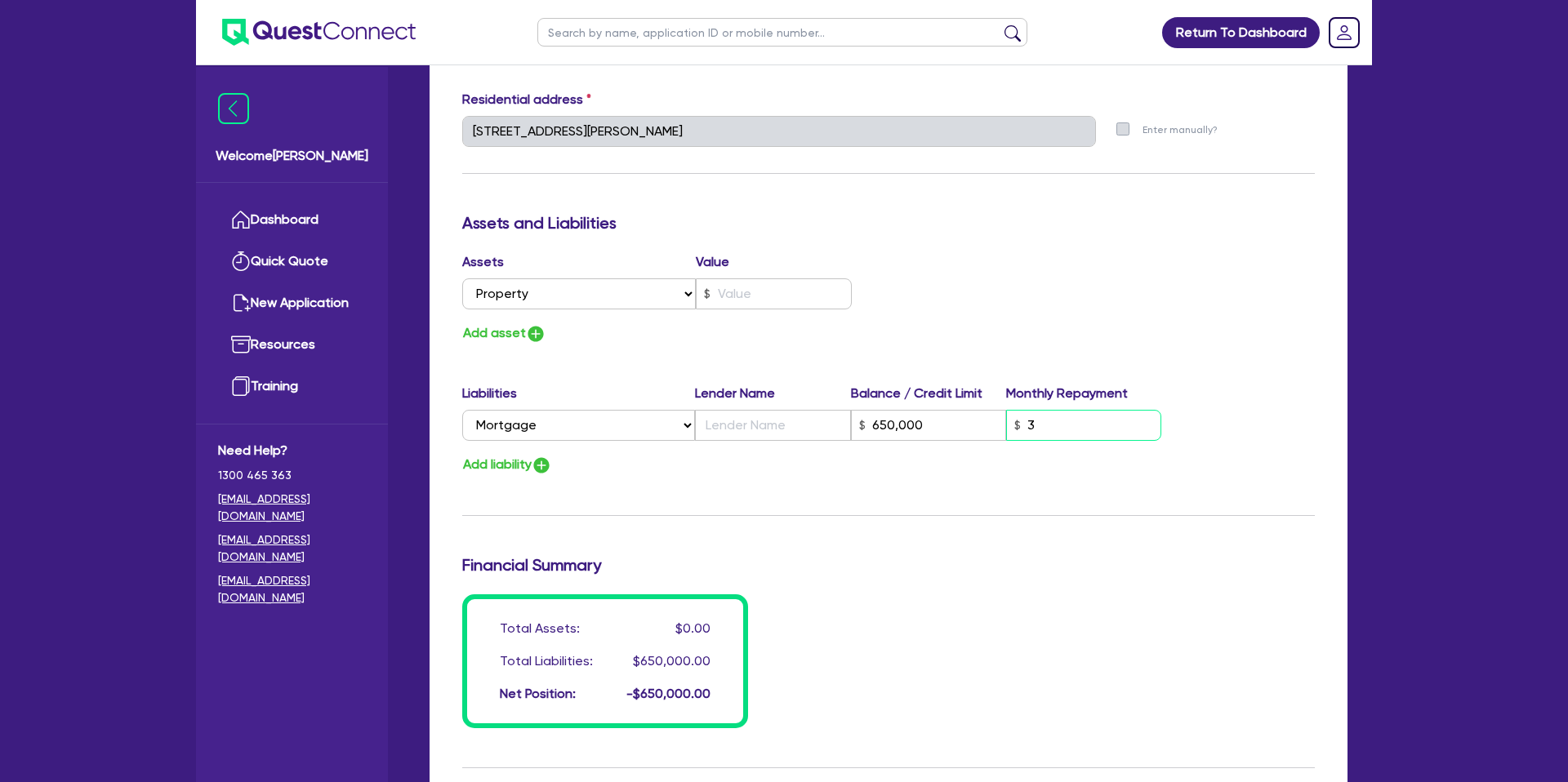
type input "0"
type input "0439 262 600"
type input "650,000"
type input "38"
type input "0"
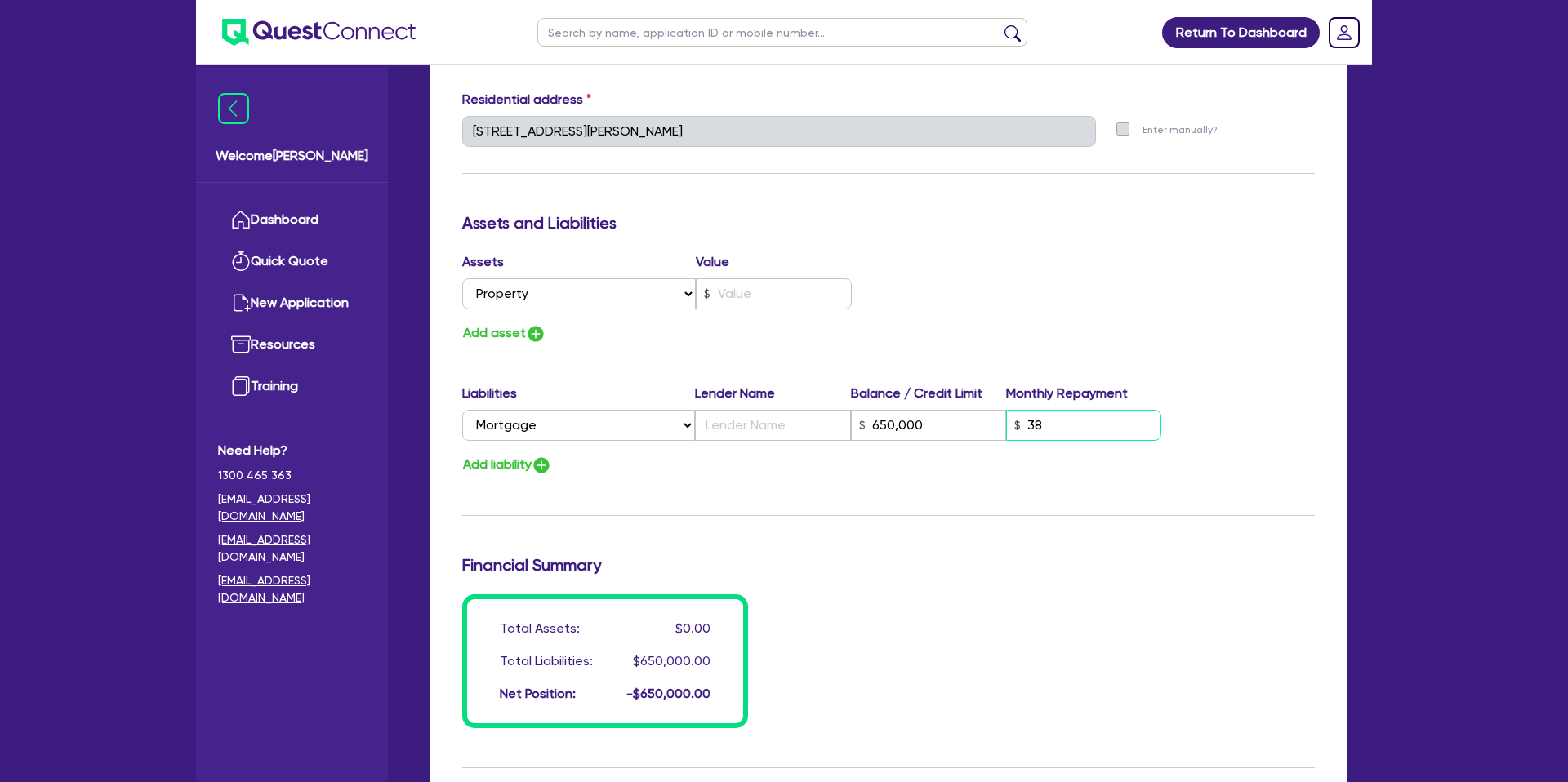
type input "0439 262 600"
type input "650,000"
type input "380"
type input "0"
type input "0439 262 600"
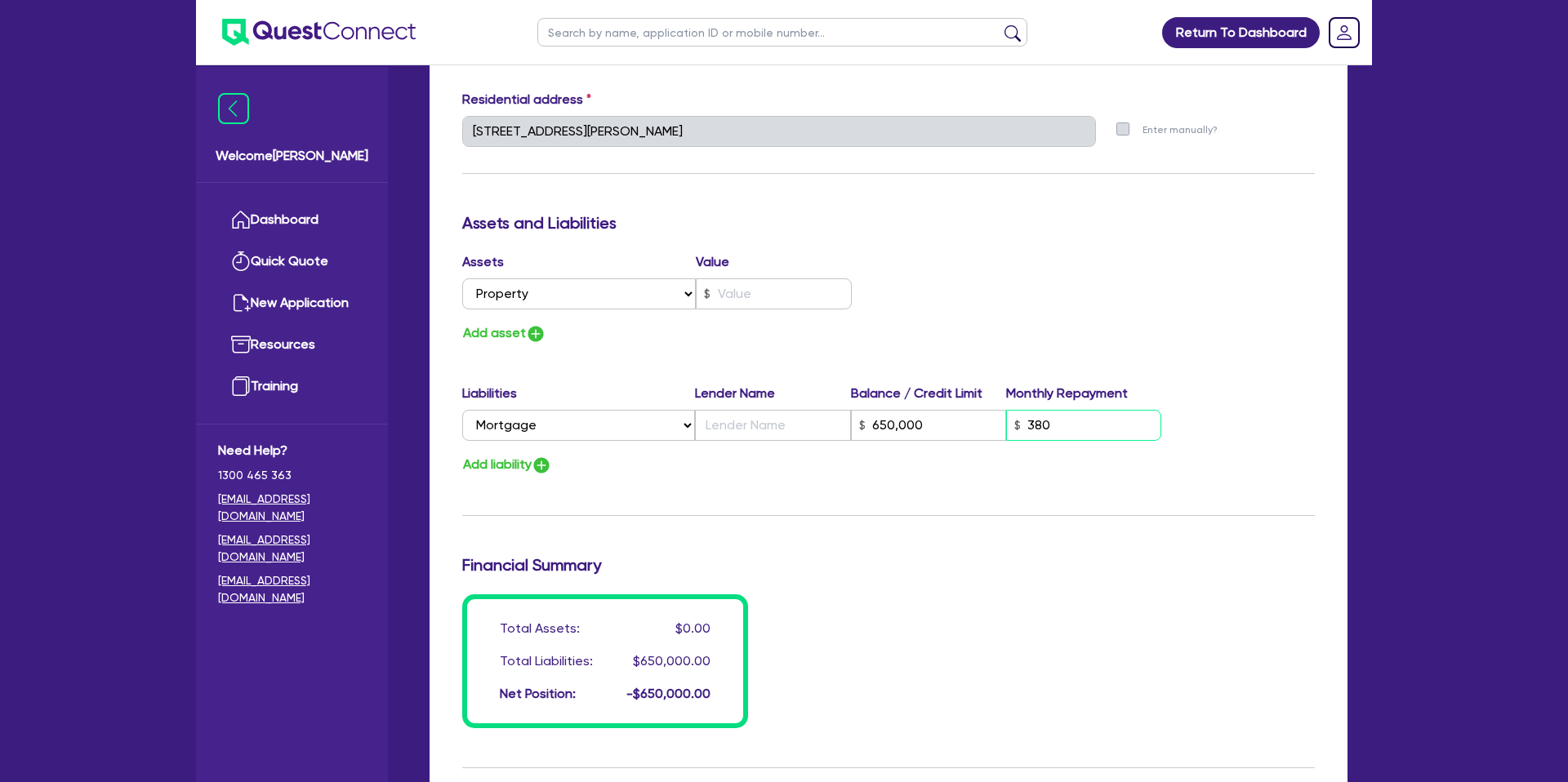
type input "650,000"
type input "3,800"
type input "0"
type input "0439 262 600"
type input "650,000"
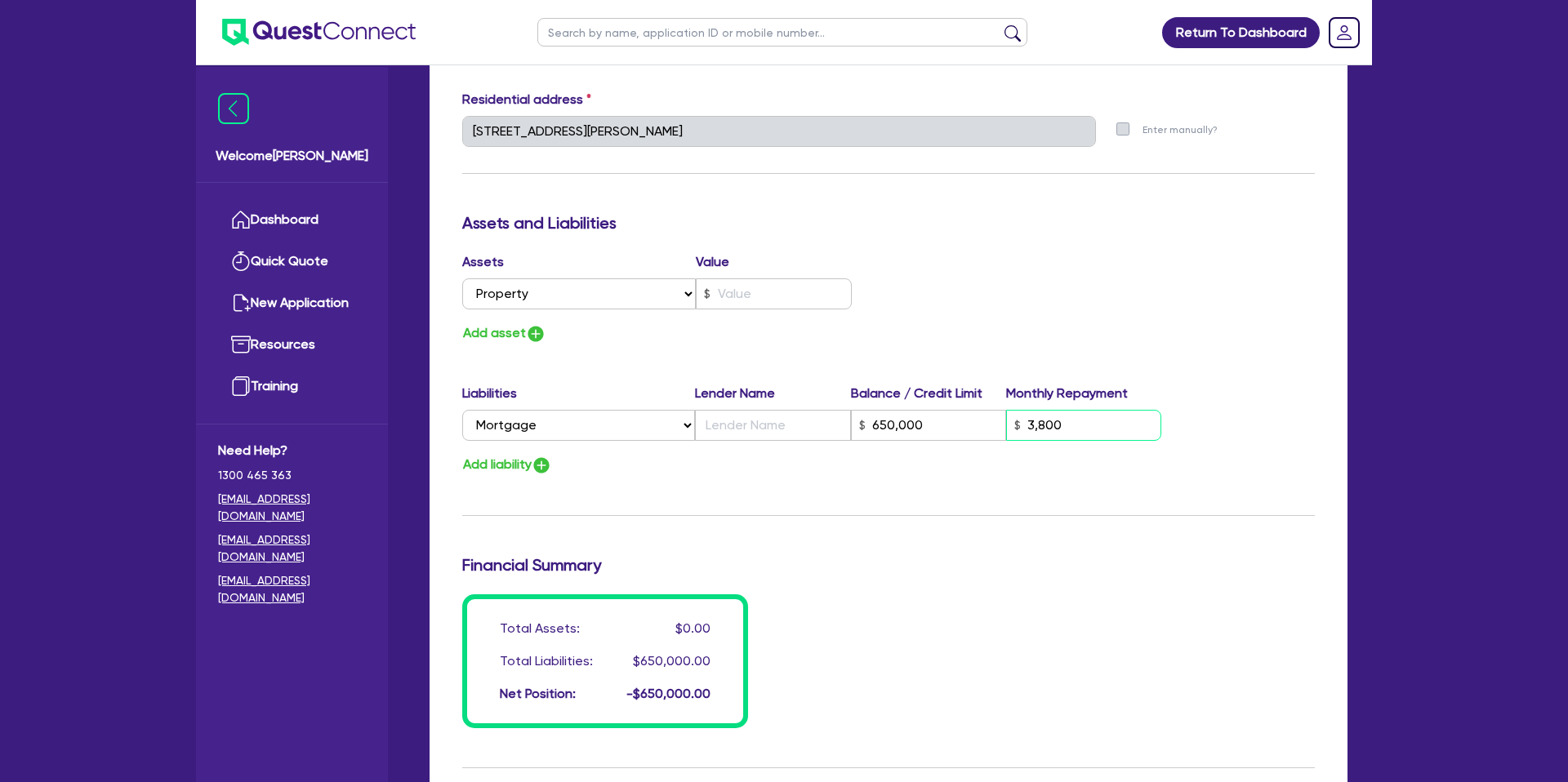
type input "38,000"
type input "0"
type input "0439 262 600"
type input "650,000"
type input "3,800"
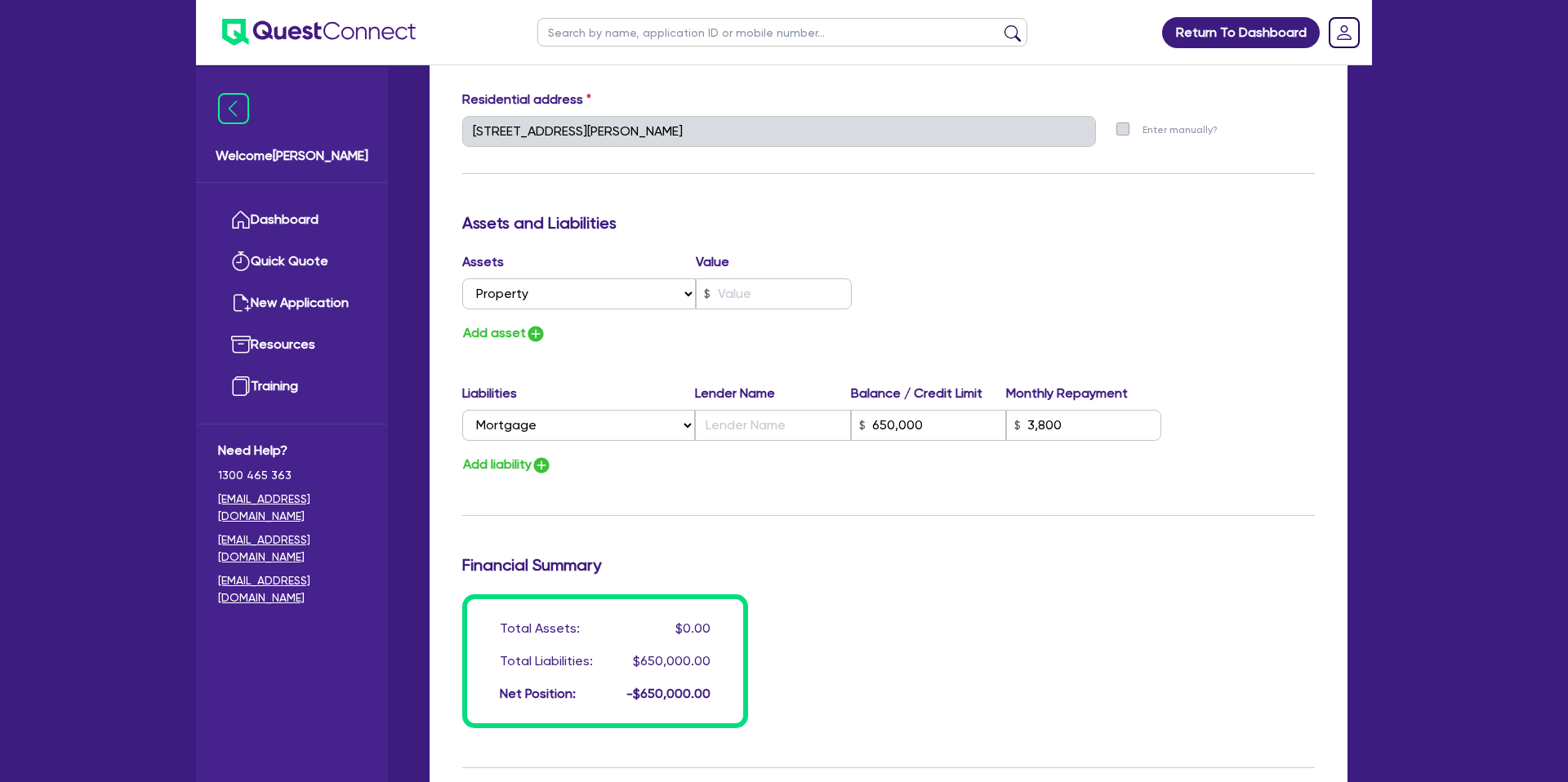
click at [902, 443] on div "Liabilities Lender Name Balance / Credit Limit Monthly Repayment Select Liabili…" at bounding box center [888, 416] width 877 height 63
click at [762, 429] on input "text" at bounding box center [772, 425] width 155 height 31
type input "0"
type input "0439 262 600"
type input "3,800"
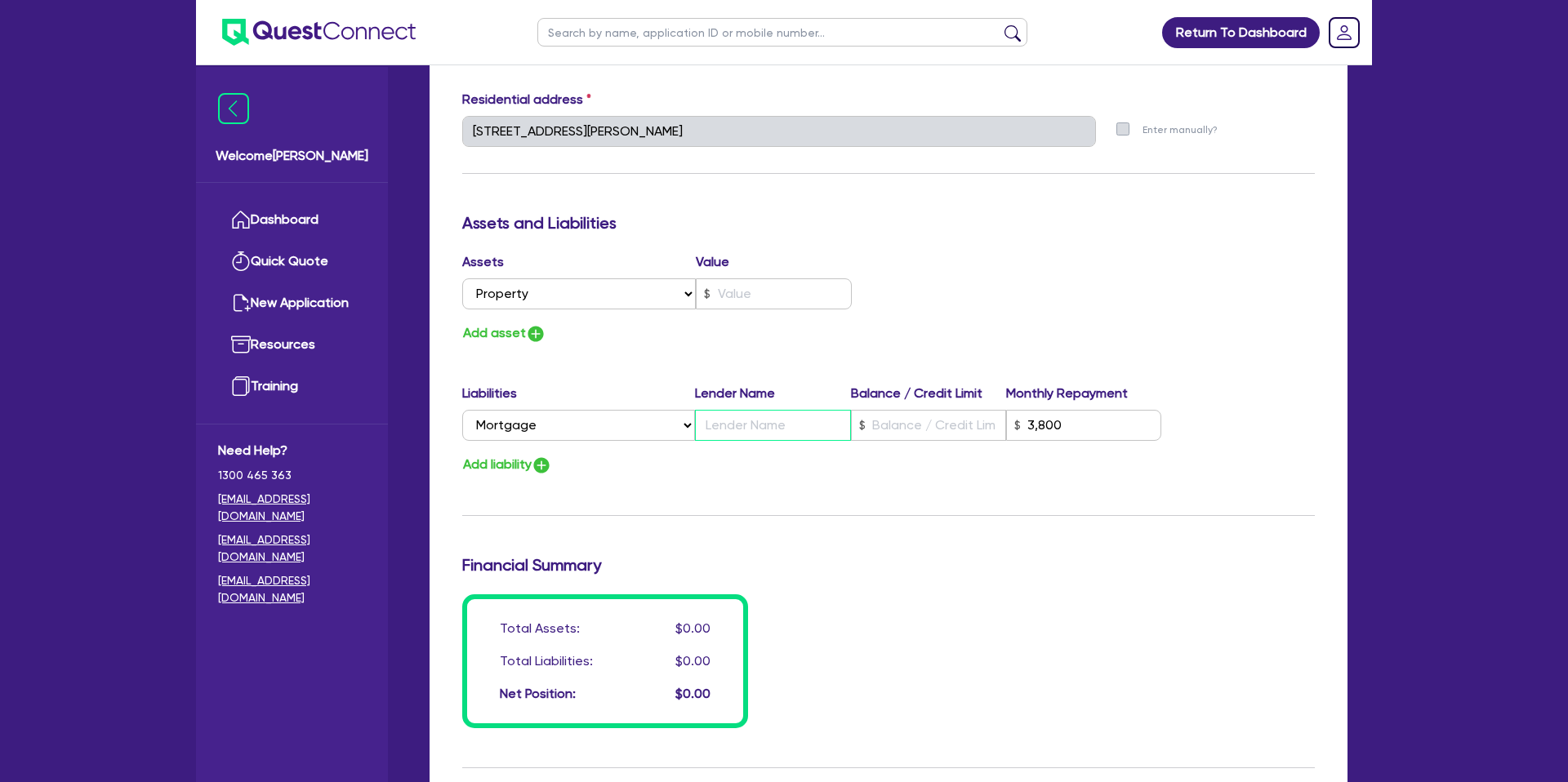
click at [797, 428] on input "text" at bounding box center [772, 425] width 155 height 31
type input "0"
type input "0439 262 600"
type input "C"
type input "3,800"
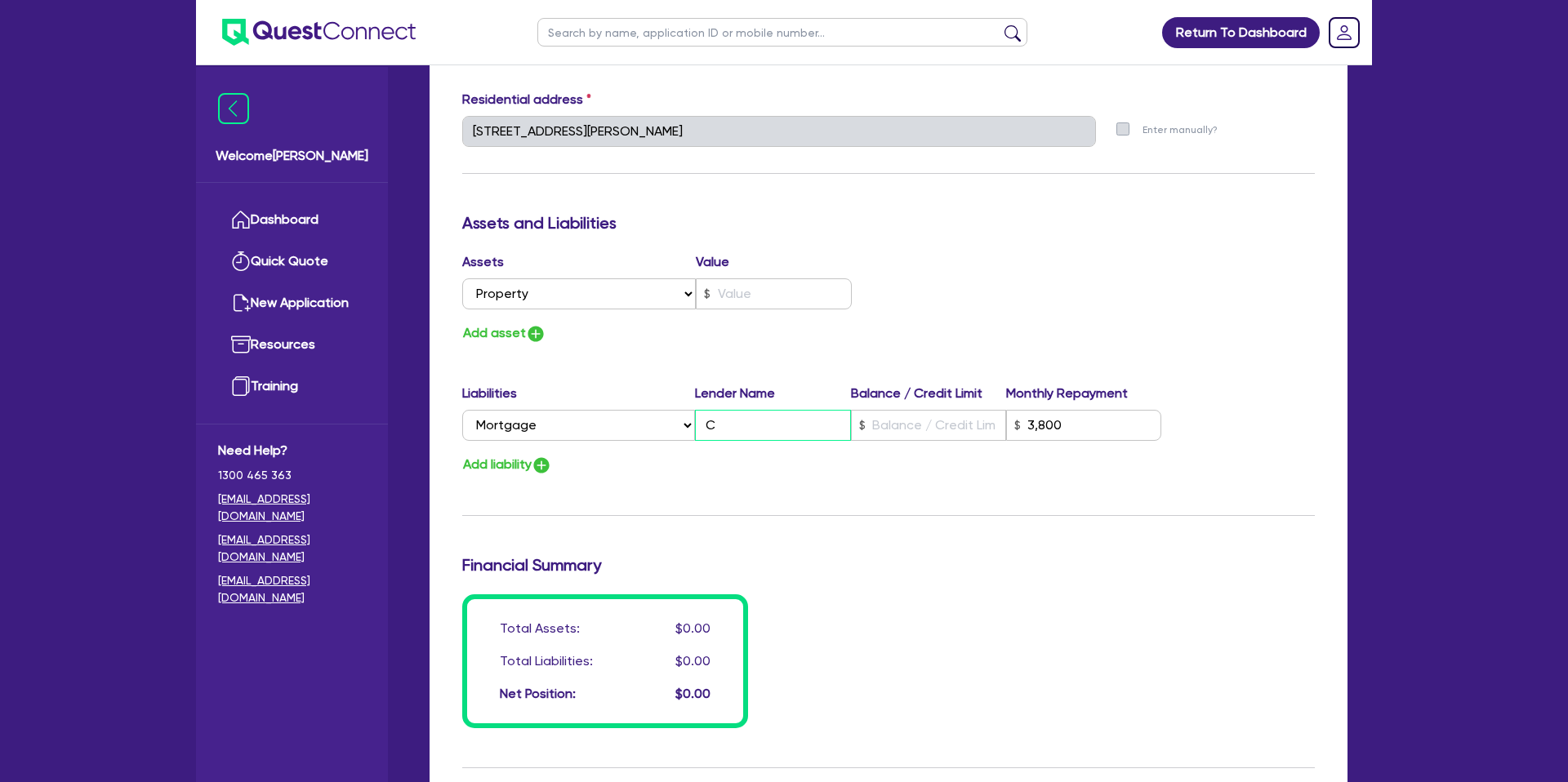
type input "0"
type input "0439 262 600"
type input "CB"
type input "3,800"
type input "0"
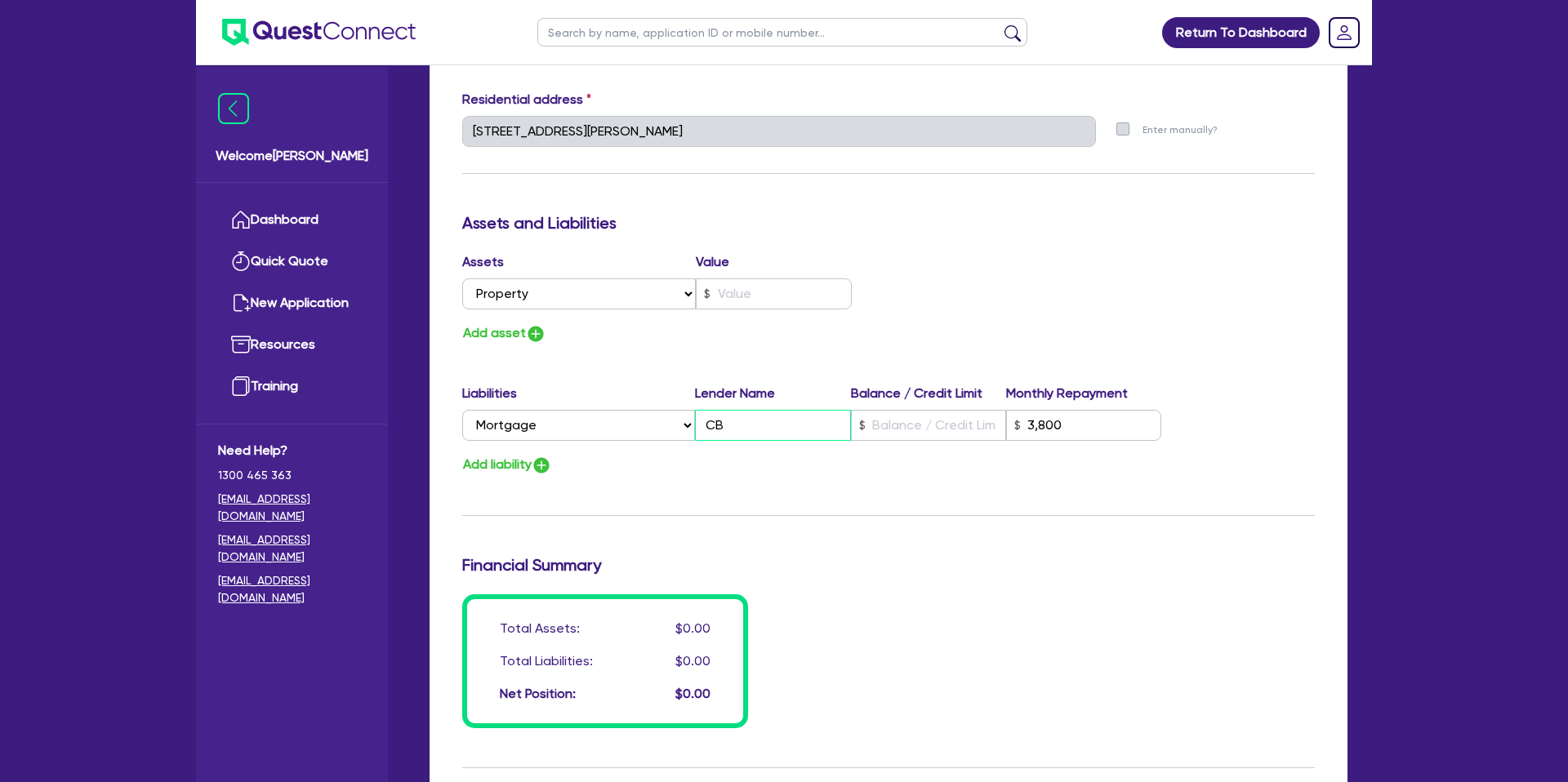
type input "0439 262 600"
type input "CBA"
type input "3,800"
type input "0"
type input "0439 262 600"
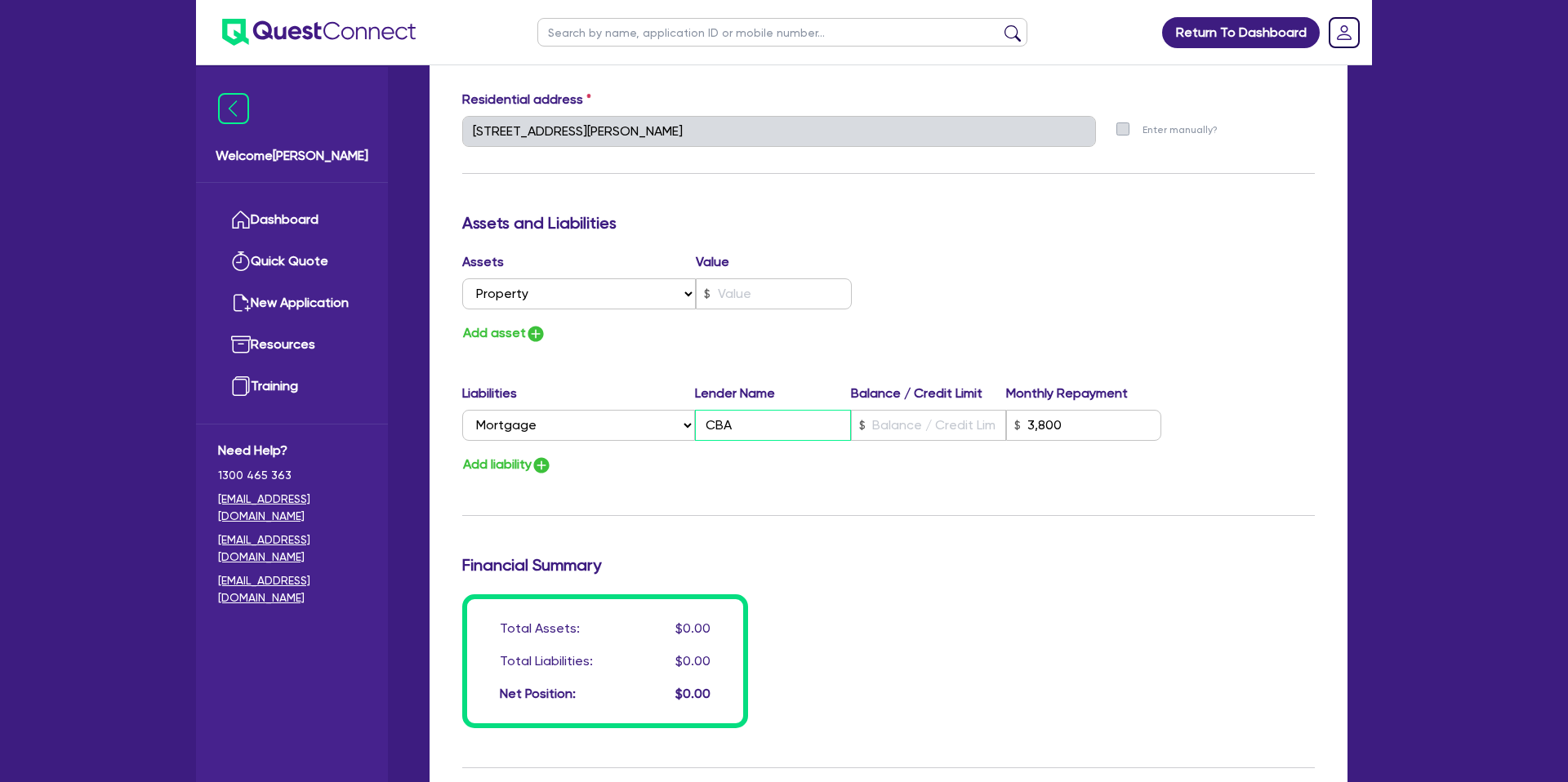
type input "CBA"
type input "3,800"
type input "CBA"
click at [928, 428] on input "text" at bounding box center [928, 425] width 155 height 31
type input "0"
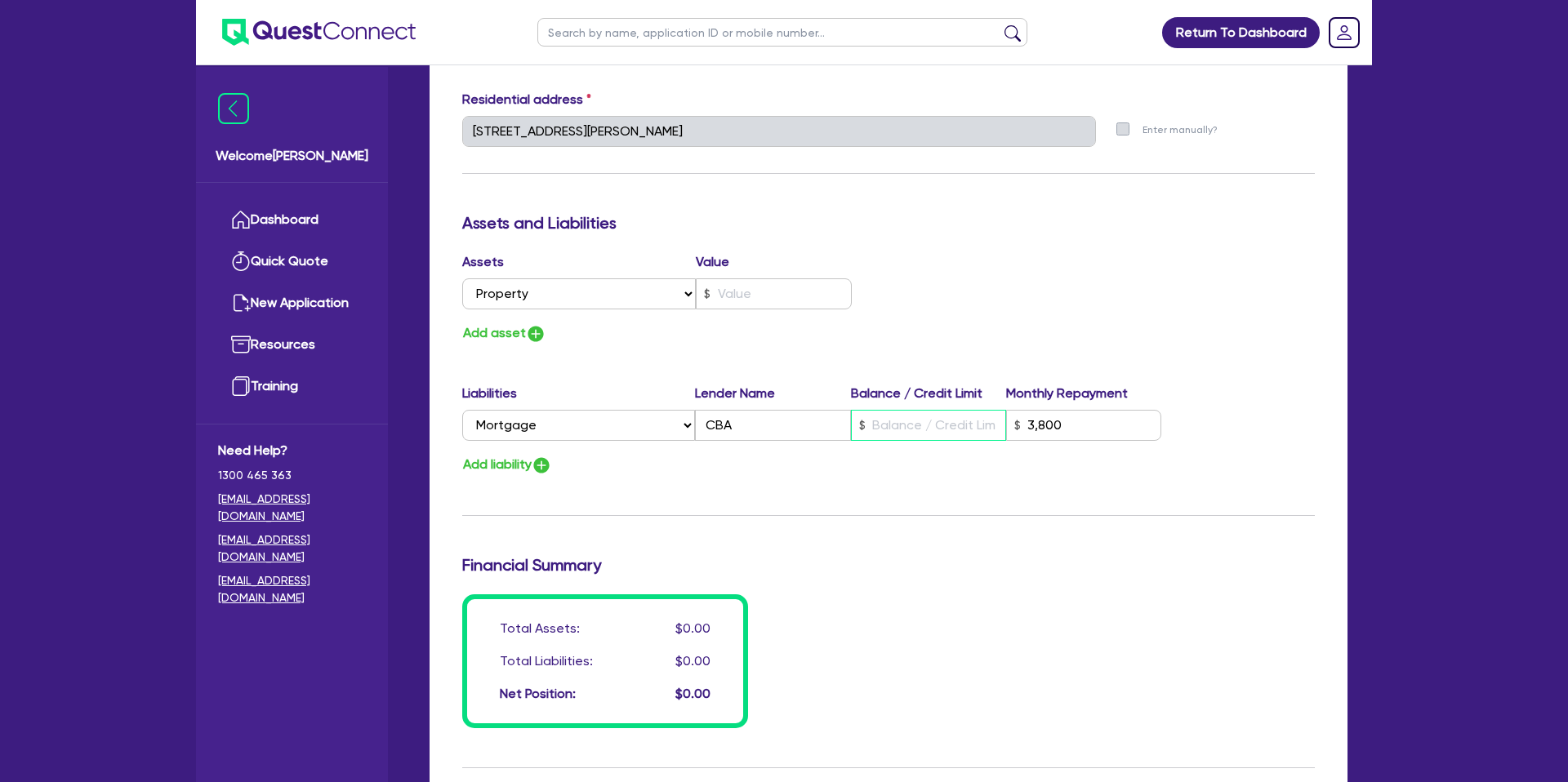
type input "0439 262 600"
type input "6"
type input "3,800"
type input "0"
type input "0439 262 600"
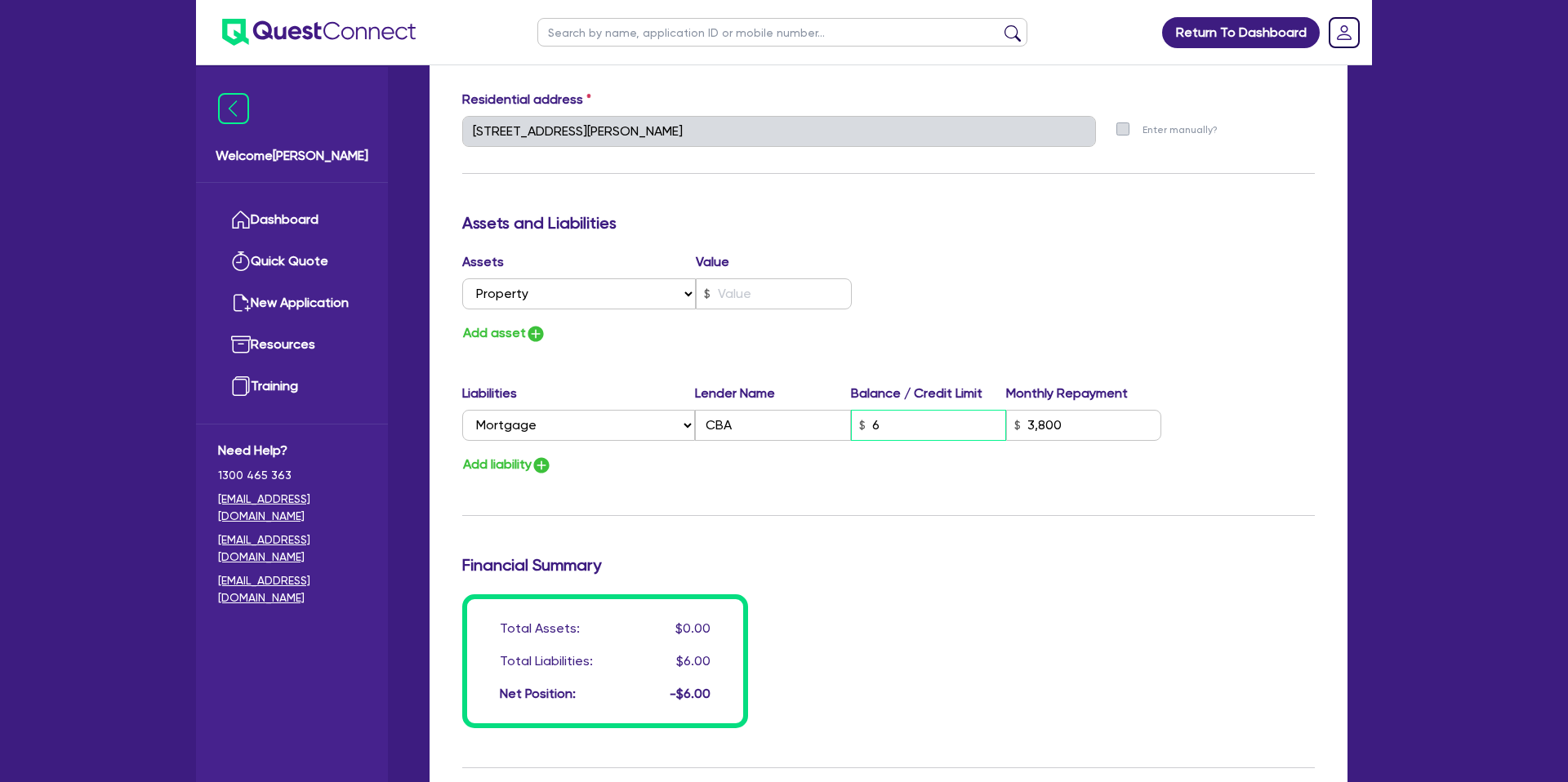
type input "65"
type input "3,800"
click at [771, 286] on input "text" at bounding box center [773, 293] width 156 height 31
drag, startPoint x: 982, startPoint y: 275, endPoint x: 903, endPoint y: 290, distance: 80.4
click at [977, 275] on div "Assets Value Select Asset Cash Property Investment property Vehicle Truck Trail…" at bounding box center [888, 298] width 877 height 93
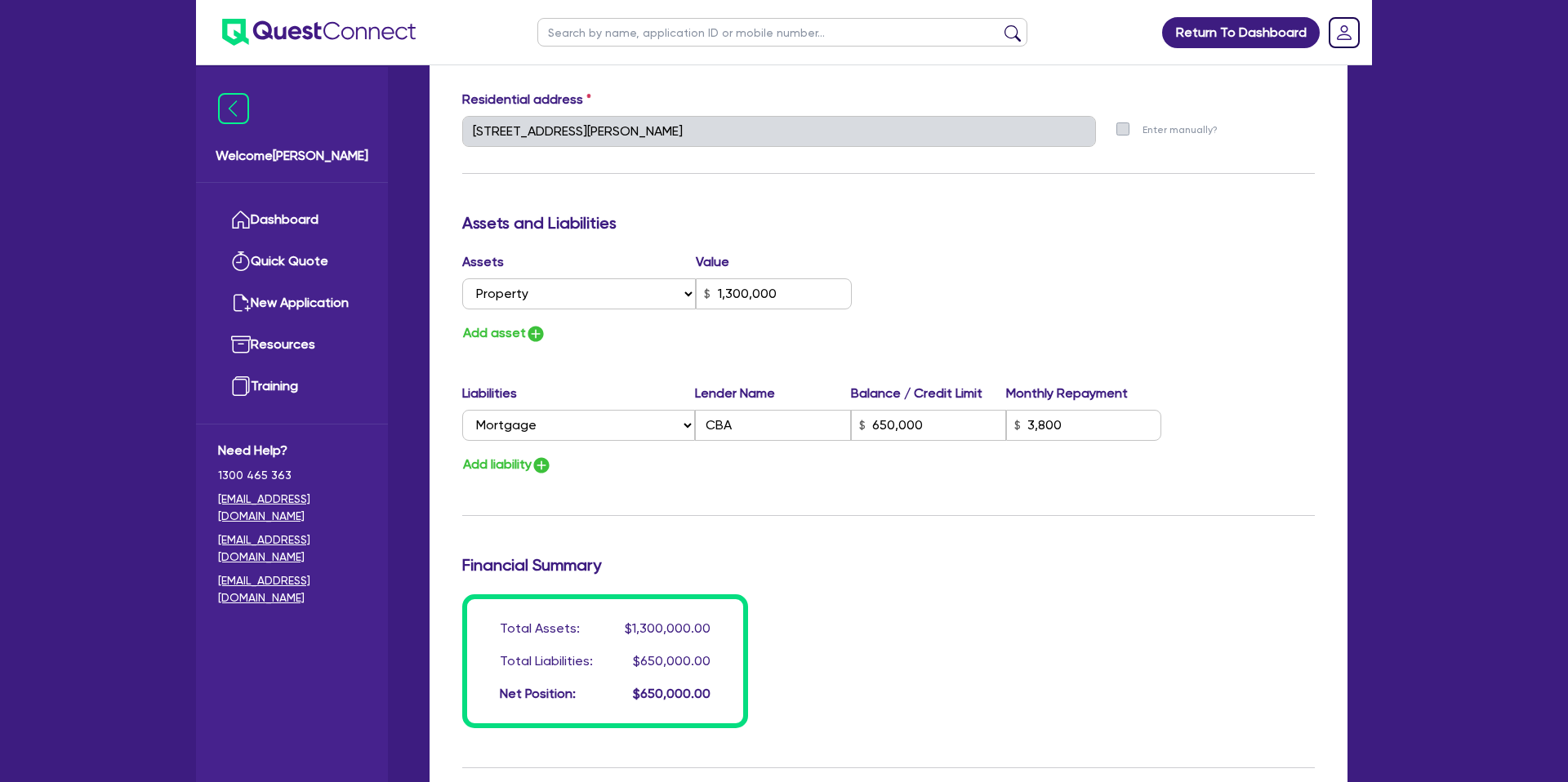
scroll to position [854, 0]
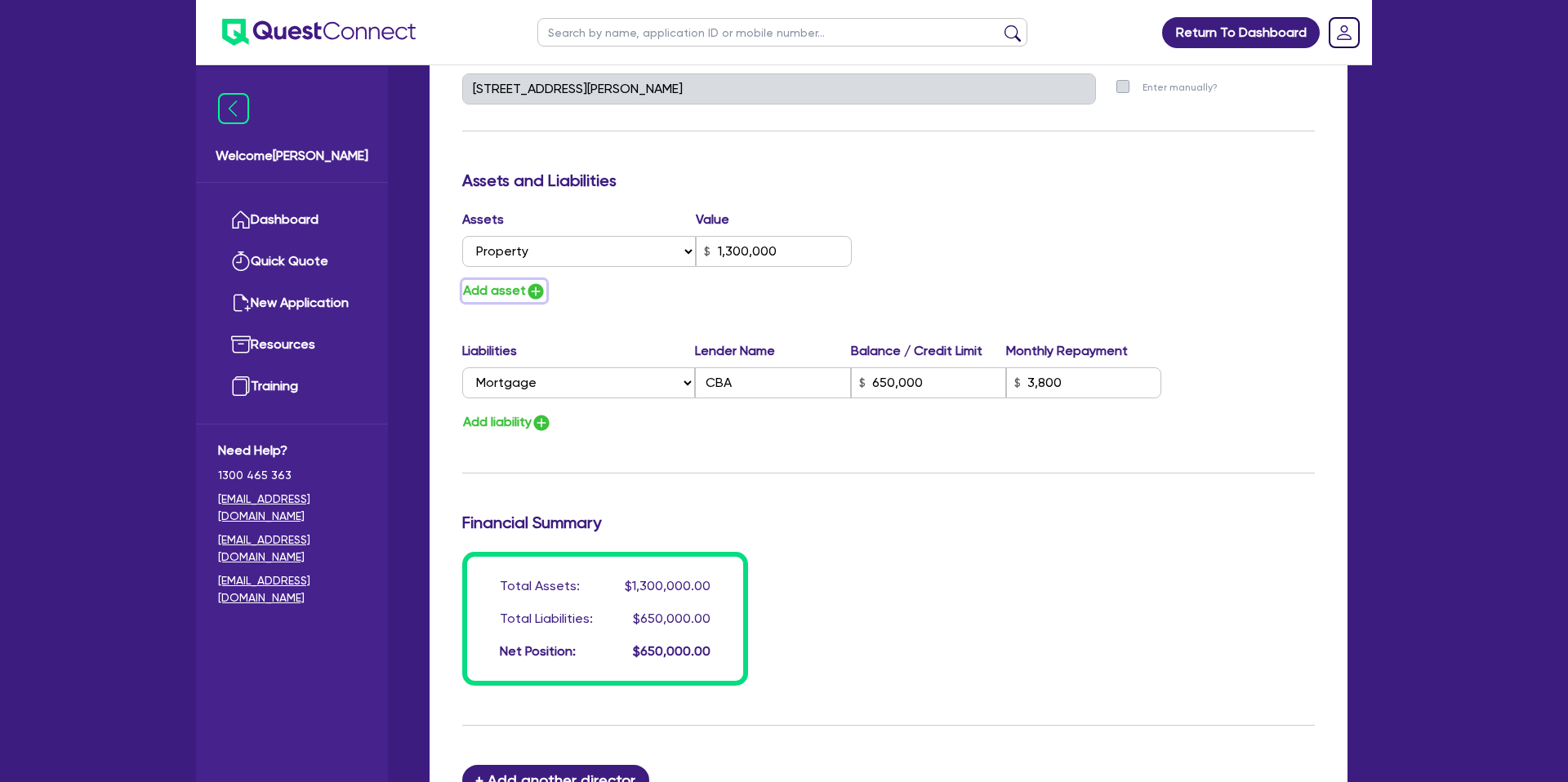
click at [470, 294] on button "Add asset" at bounding box center [504, 290] width 84 height 22
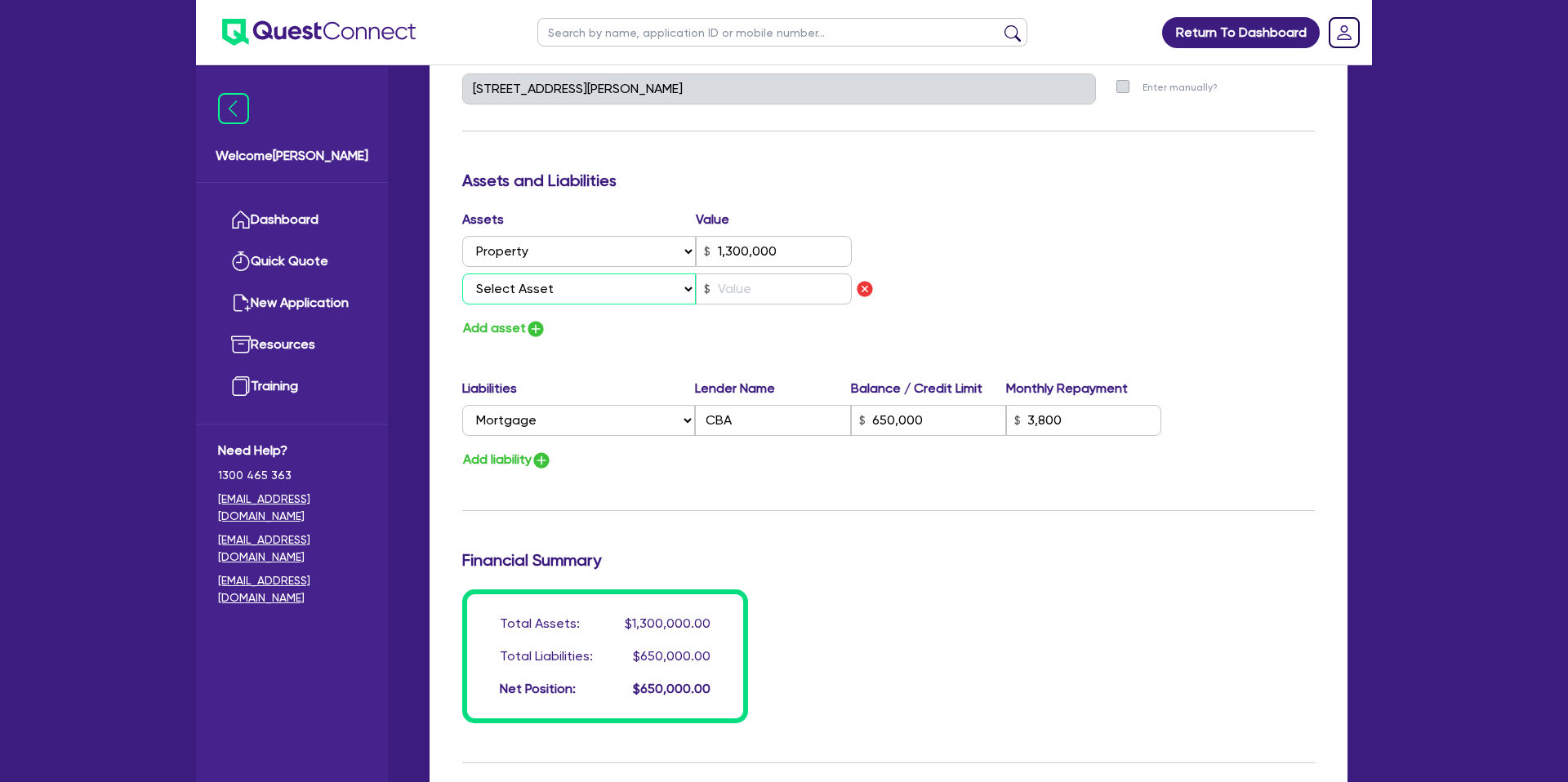
click at [552, 290] on select "Select Asset Cash Property Investment property Vehicle Truck Trailer Equipment …" at bounding box center [579, 289] width 234 height 31
click at [463, 274] on select "Select Asset Cash Property Investment property Vehicle Truck Trailer Equipment …" at bounding box center [579, 289] width 234 height 31
click at [736, 292] on input "text" at bounding box center [773, 289] width 156 height 31
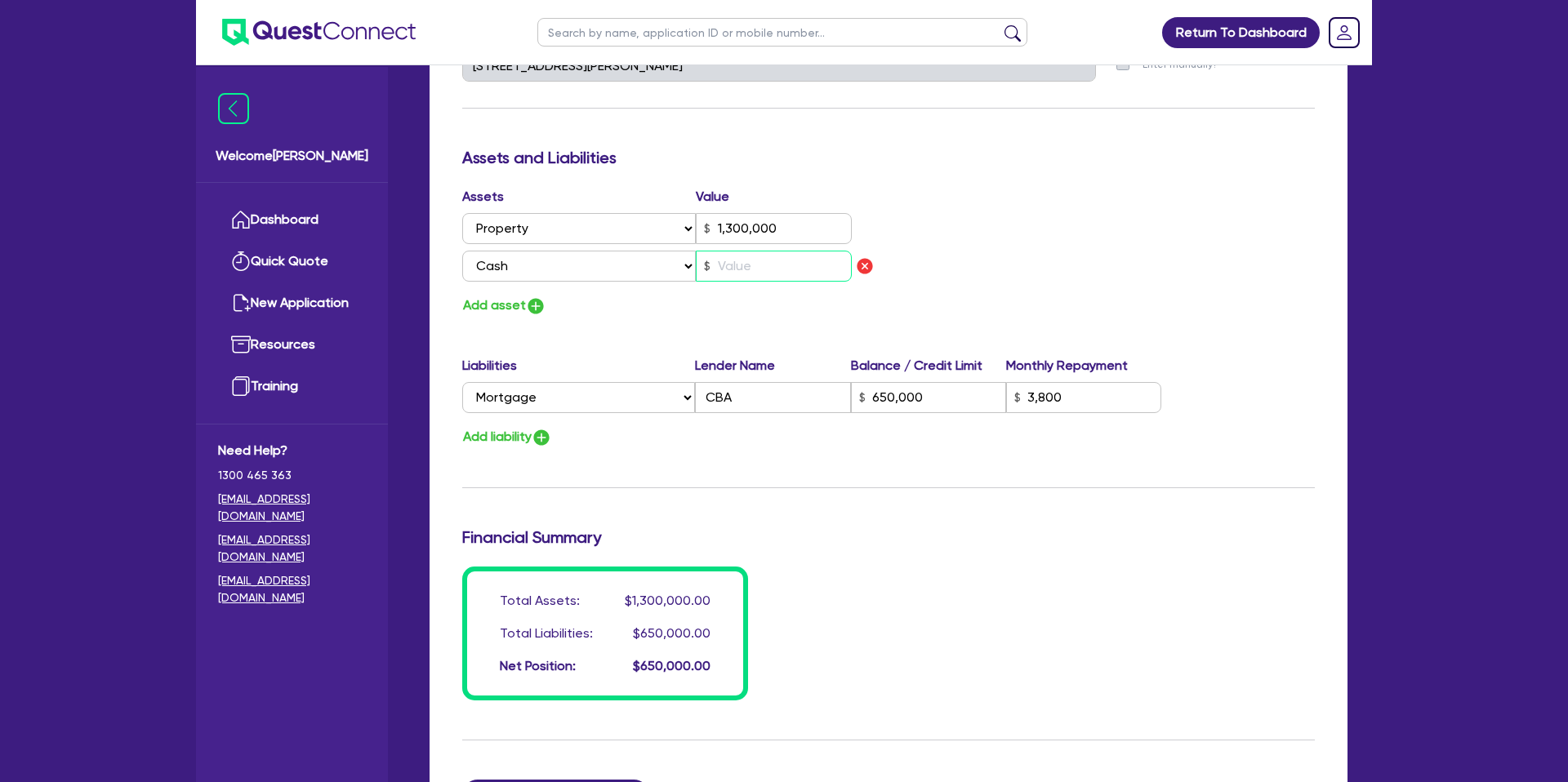
scroll to position [881, 0]
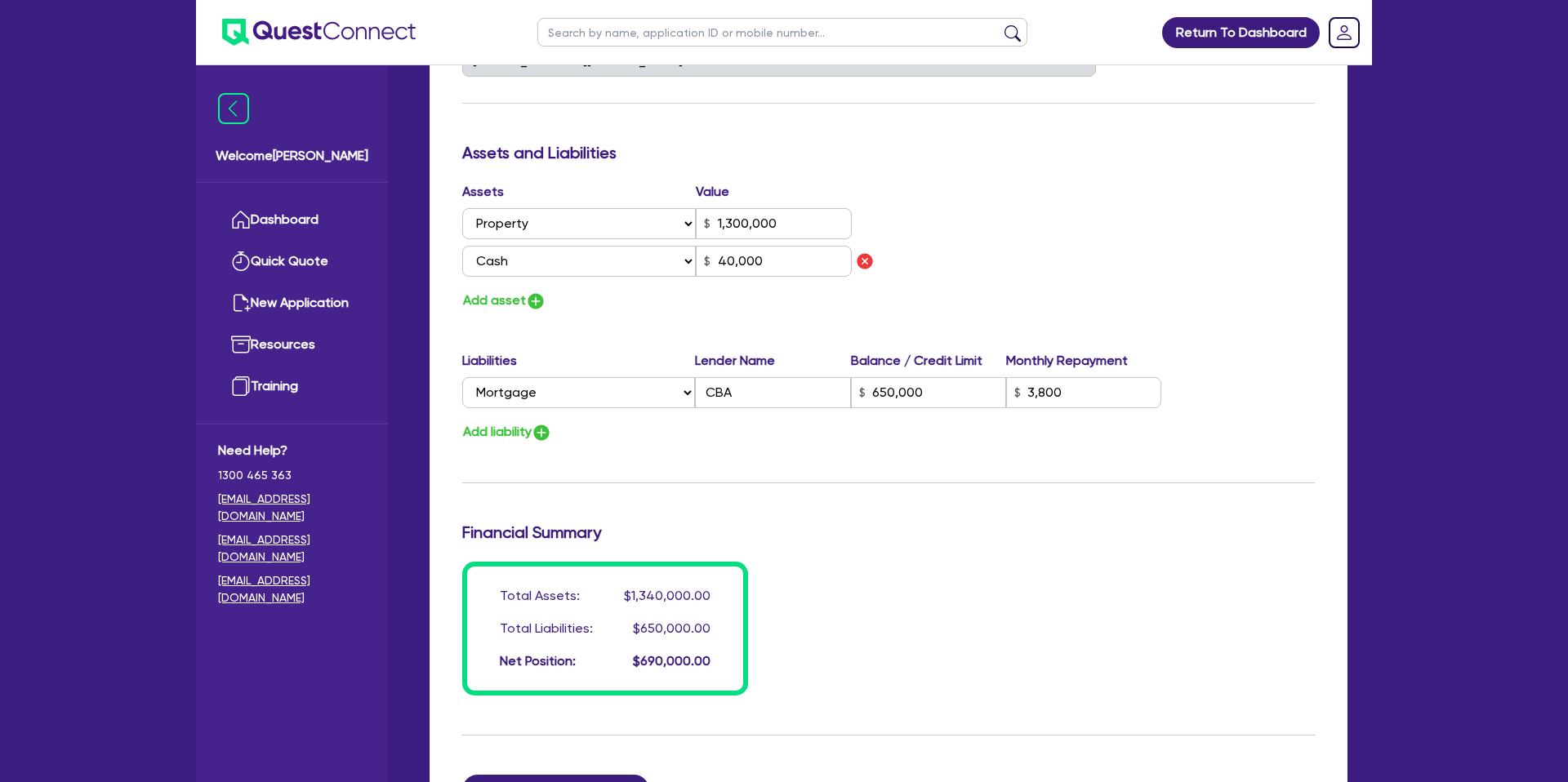
click at [947, 292] on div "Assets Value Select Asset Cash Property Investment property Vehicle Truck Trail…" at bounding box center [888, 246] width 877 height 129
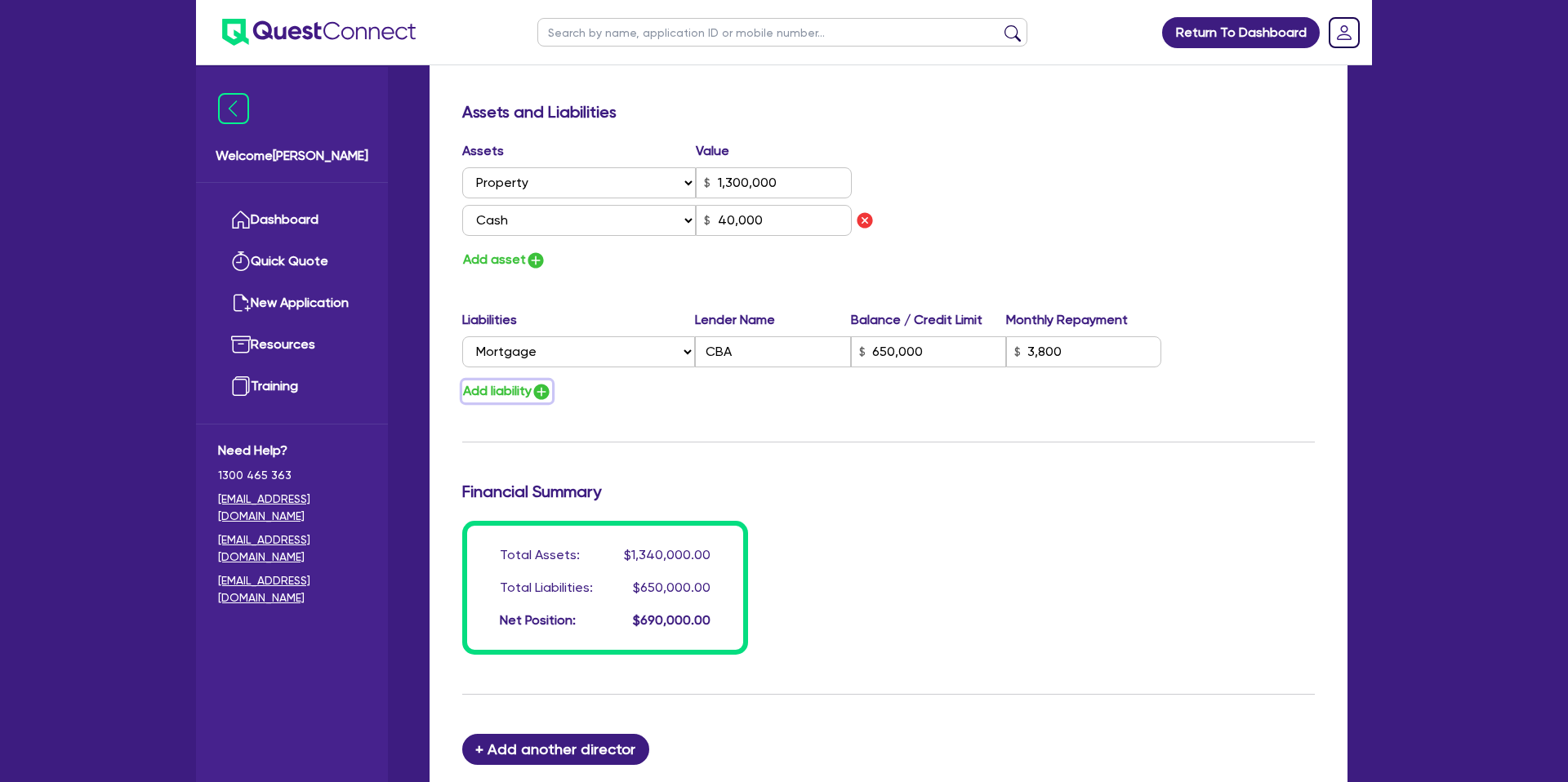
scroll to position [921, 0]
click at [544, 391] on img "button" at bounding box center [541, 392] width 19 height 19
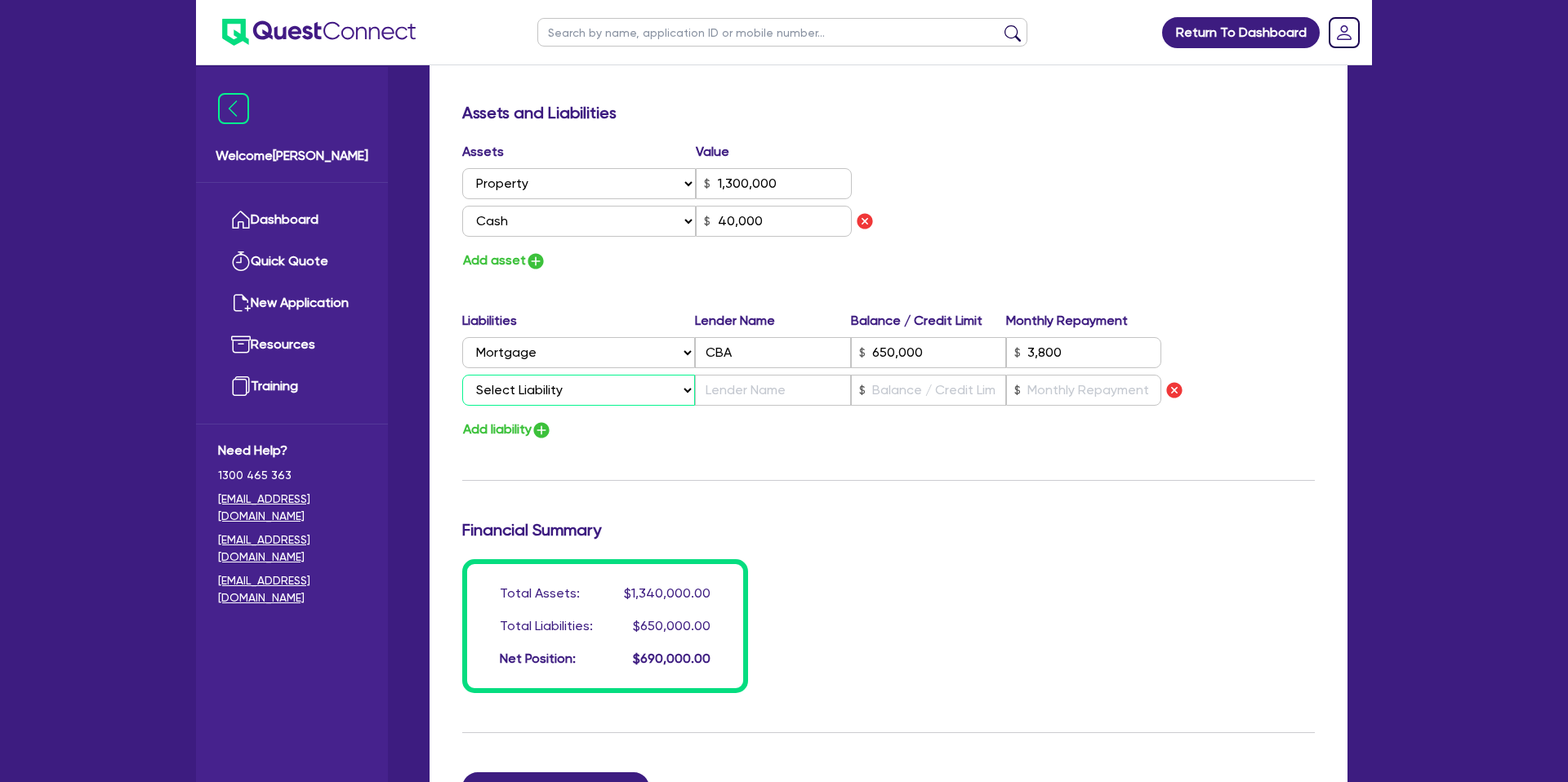
click at [569, 391] on select "Select Liability Credit card Mortgage Investment property loan Vehicle loan Tru…" at bounding box center [579, 390] width 233 height 31
click at [463, 375] on select "Select Liability Credit card Mortgage Investment property loan Vehicle loan Tru…" at bounding box center [579, 390] width 233 height 31
click at [899, 396] on input "text" at bounding box center [928, 390] width 155 height 31
click at [1110, 435] on div "Add liability" at bounding box center [888, 430] width 877 height 22
click at [1072, 395] on input "text" at bounding box center [1084, 390] width 155 height 31
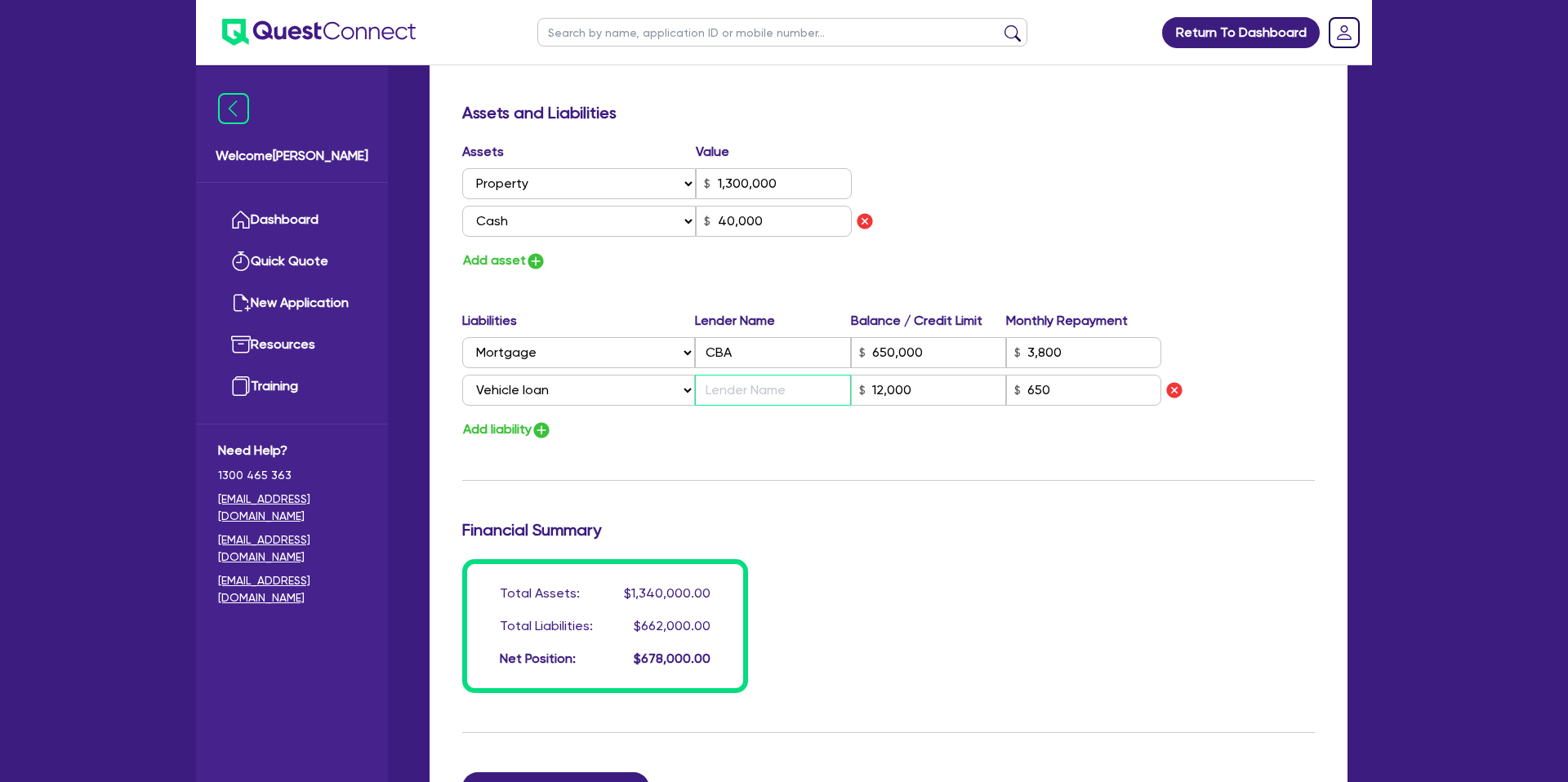
click at [776, 394] on input "text" at bounding box center [772, 390] width 155 height 31
click at [781, 440] on div "Add liability" at bounding box center [888, 430] width 877 height 22
click at [491, 425] on button "Add liability" at bounding box center [508, 430] width 90 height 22
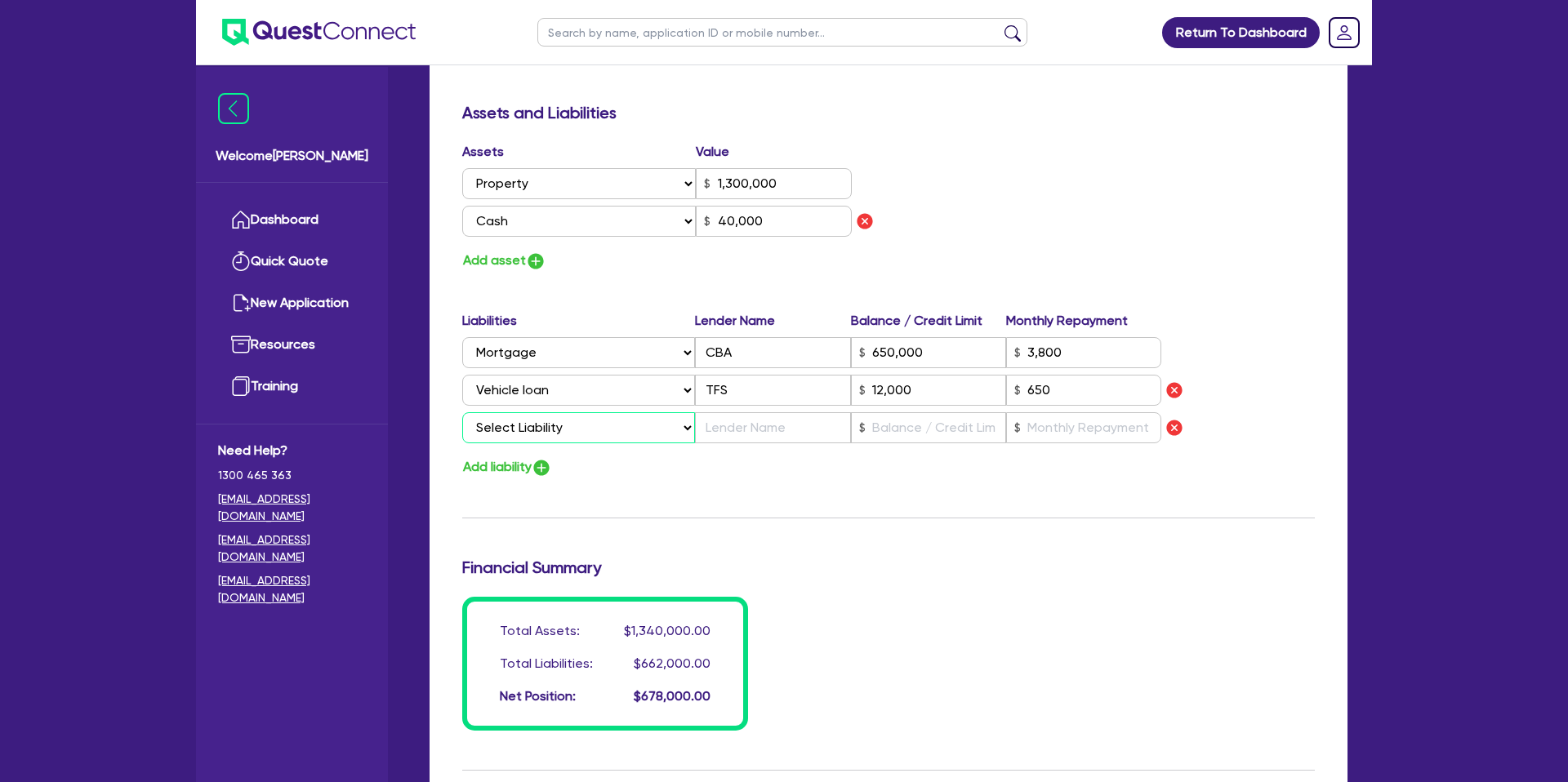
click at [491, 425] on select "Select Liability Credit card Mortgage Investment property loan Vehicle loan Tru…" at bounding box center [579, 427] width 233 height 31
click at [463, 412] on select "Select Liability Credit card Mortgage Investment property loan Vehicle loan Tru…" at bounding box center [579, 427] width 233 height 31
click at [896, 432] on input "text" at bounding box center [928, 427] width 155 height 31
drag, startPoint x: 1174, startPoint y: 426, endPoint x: 1157, endPoint y: 431, distance: 17.7
click at [1174, 426] on img "button" at bounding box center [1174, 427] width 19 height 19
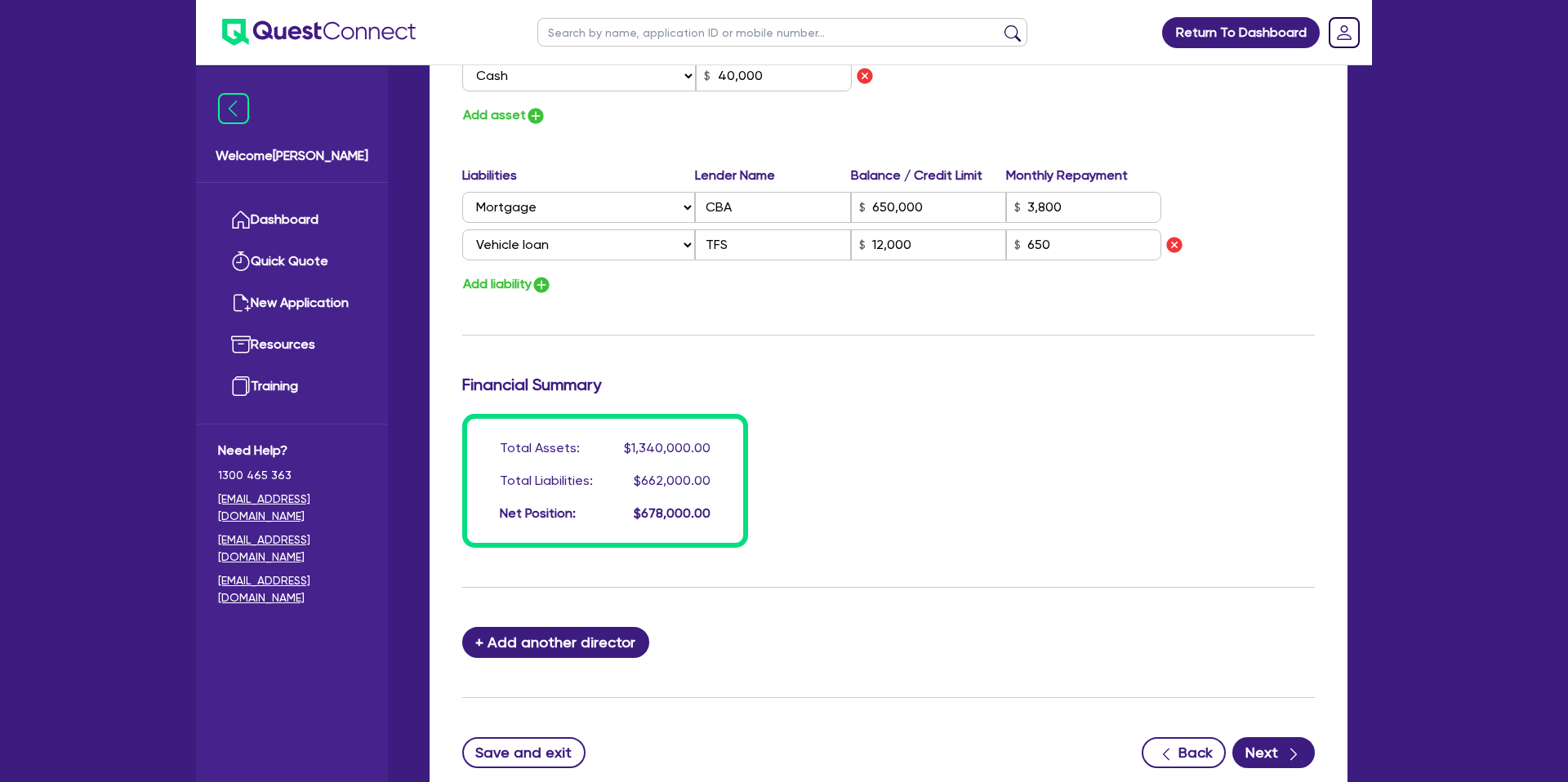
scroll to position [1184, 0]
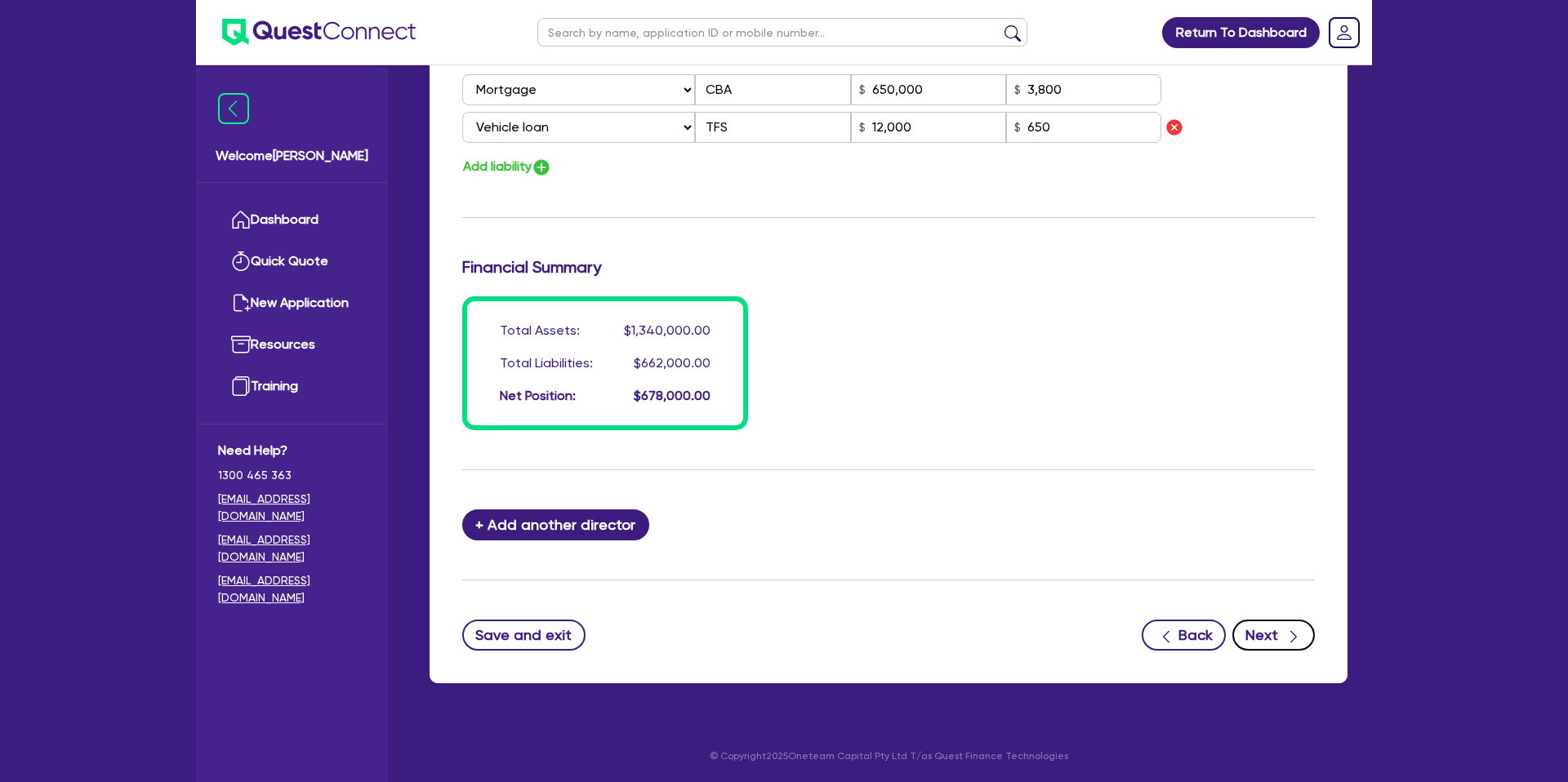
click at [1260, 635] on button "Next" at bounding box center [1273, 634] width 83 height 31
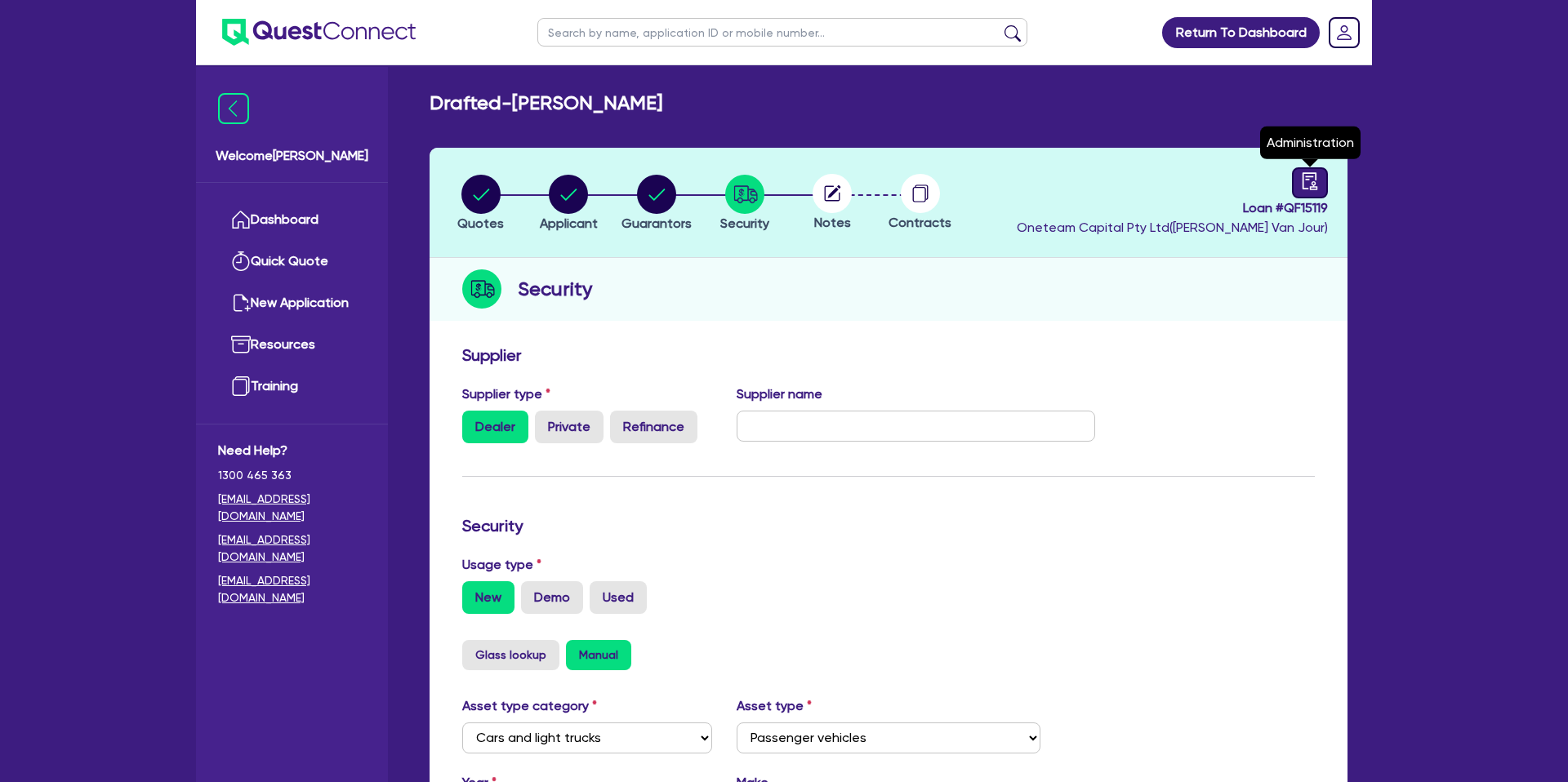
click at [1318, 179] on link at bounding box center [1309, 182] width 36 height 31
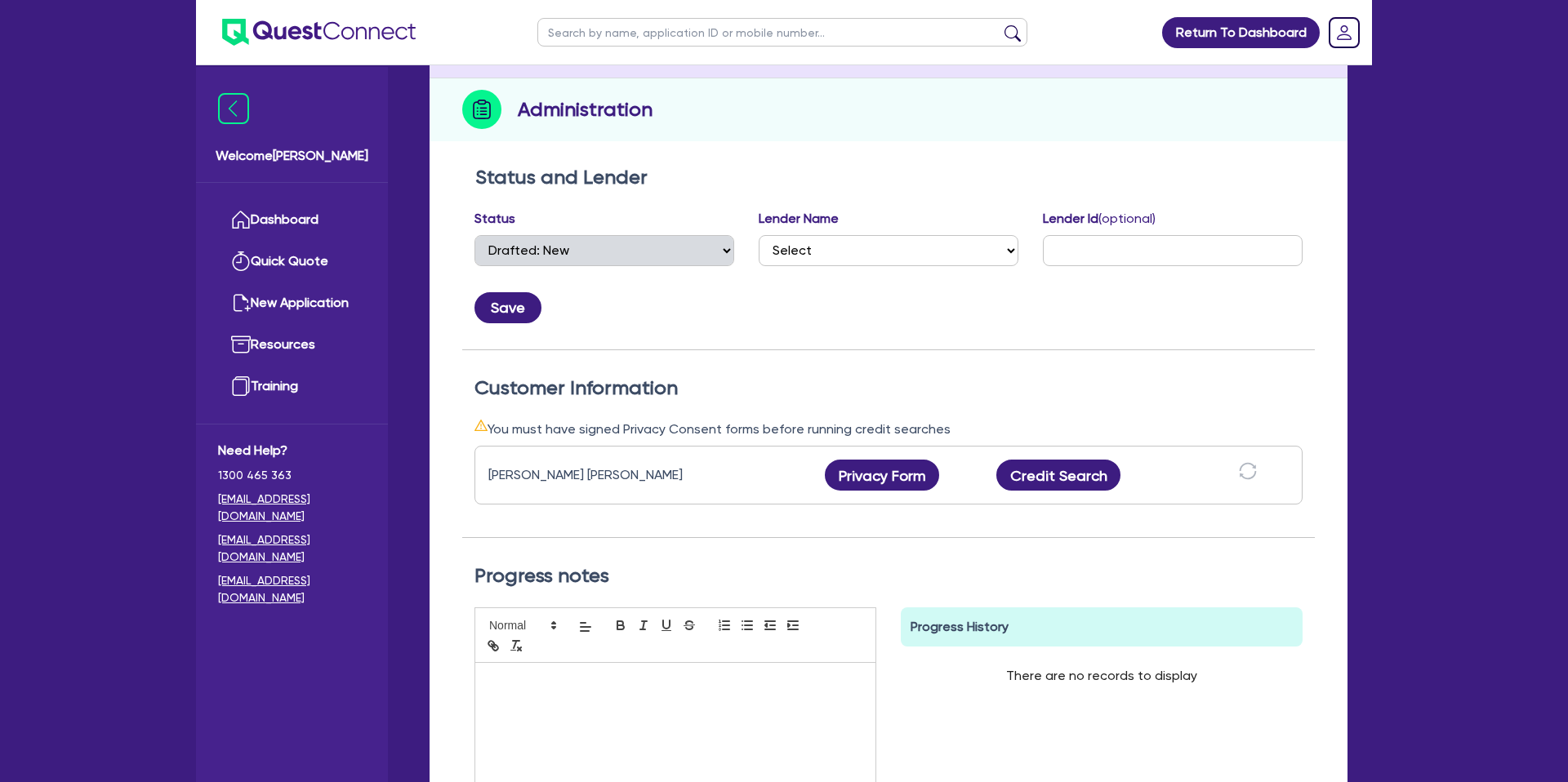
scroll to position [183, 0]
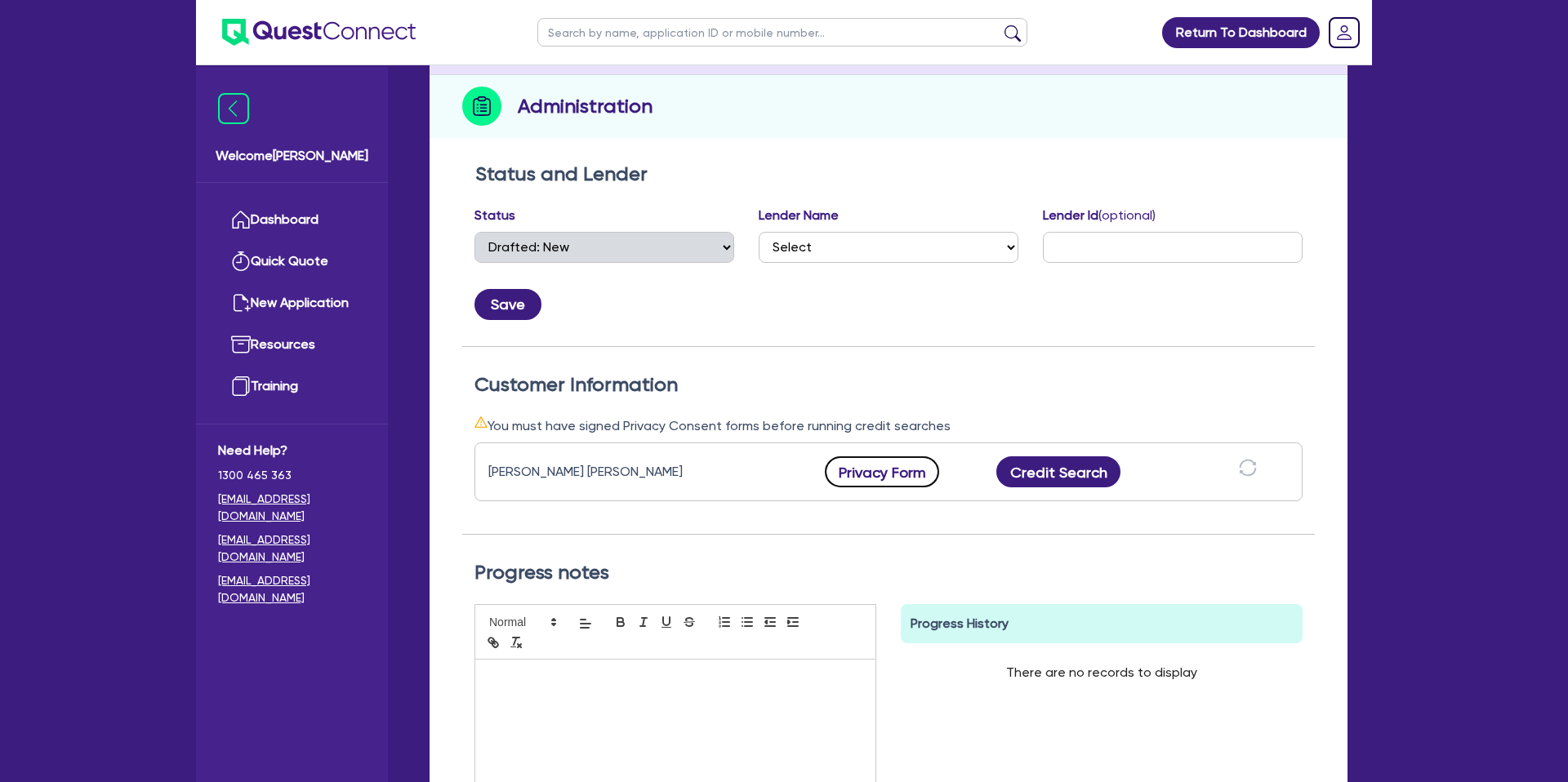
click at [845, 469] on button "Privacy Form" at bounding box center [882, 472] width 114 height 31
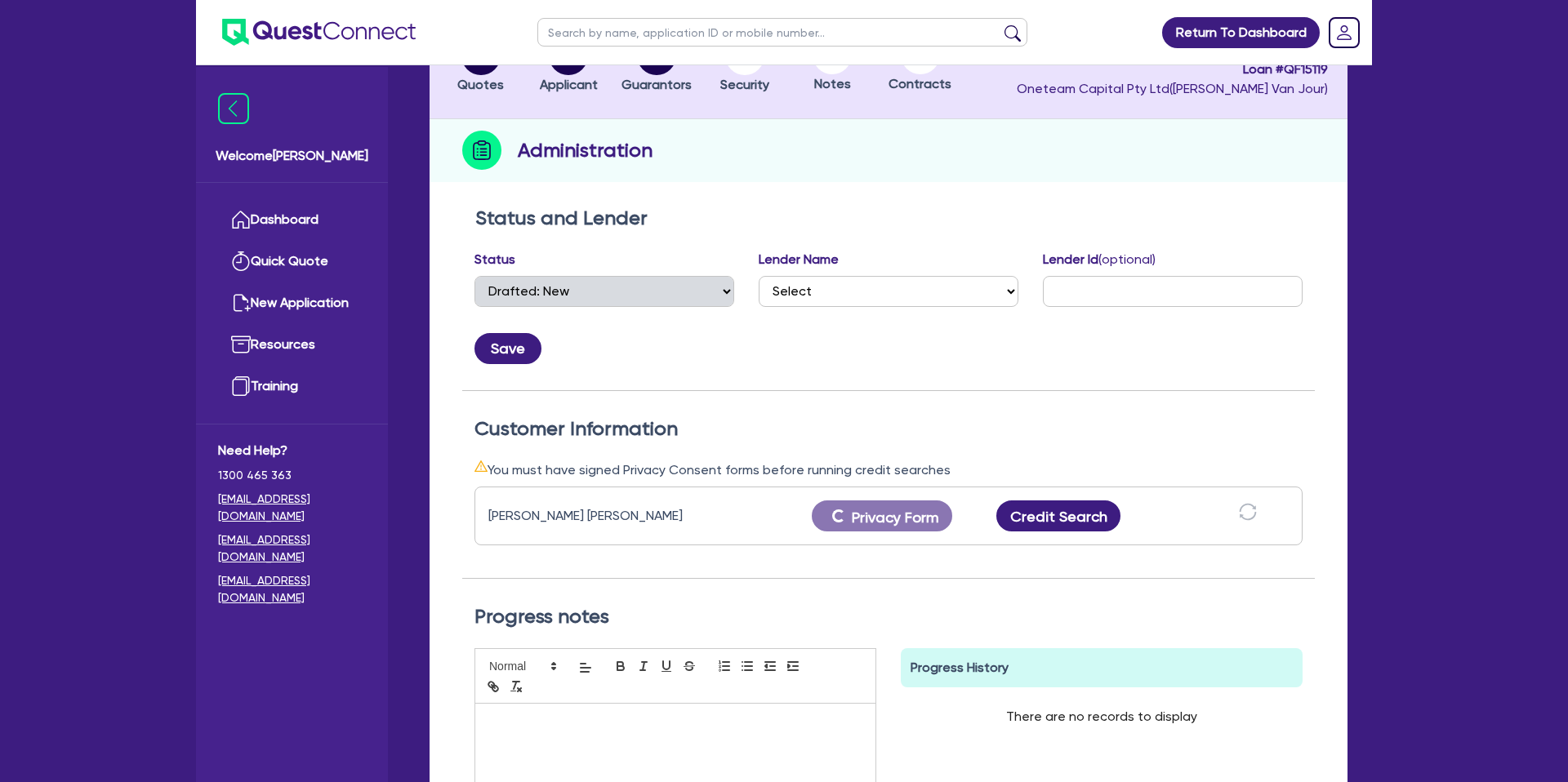
scroll to position [76, 0]
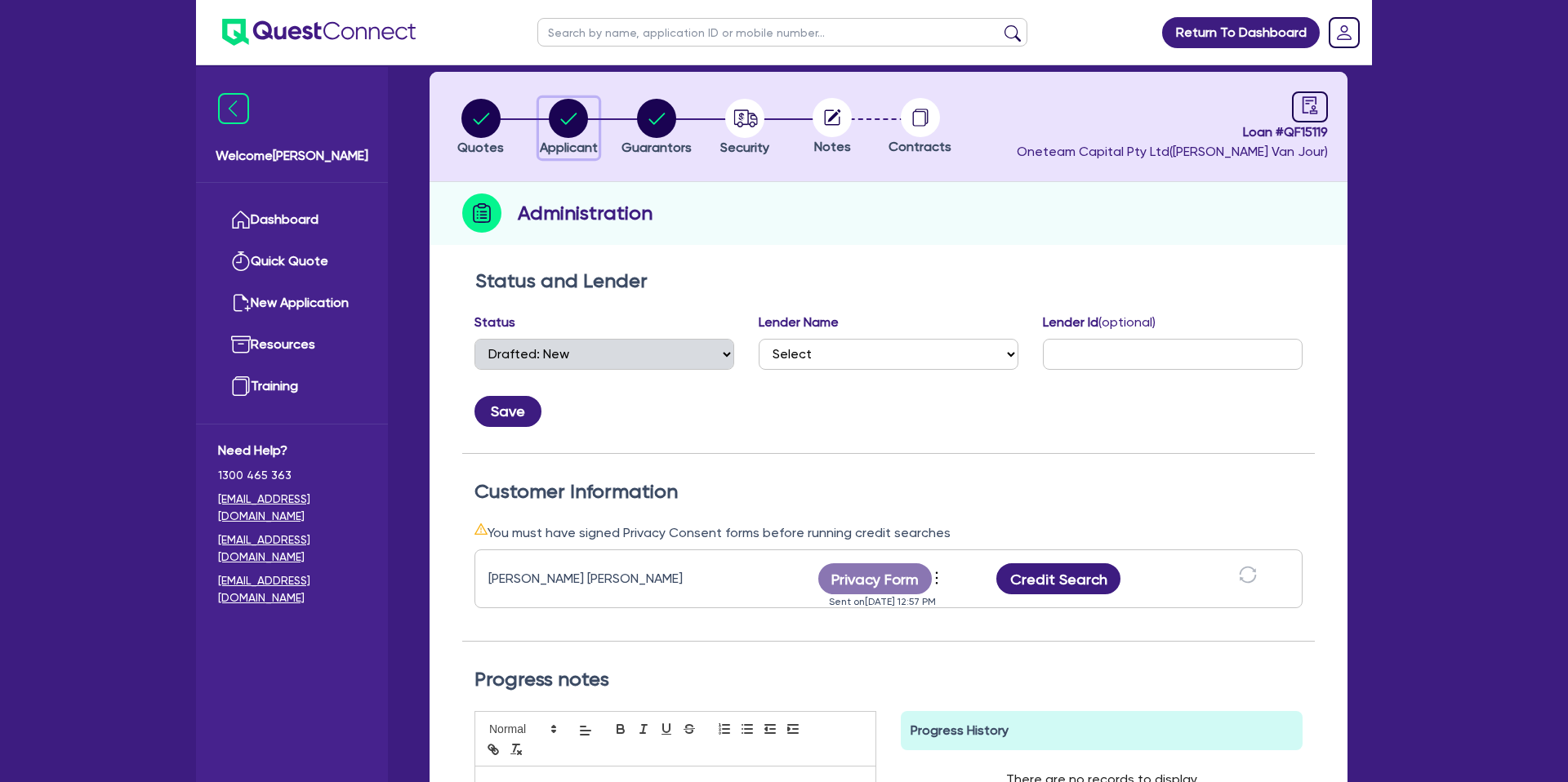
click at [567, 102] on circle "button" at bounding box center [568, 118] width 39 height 39
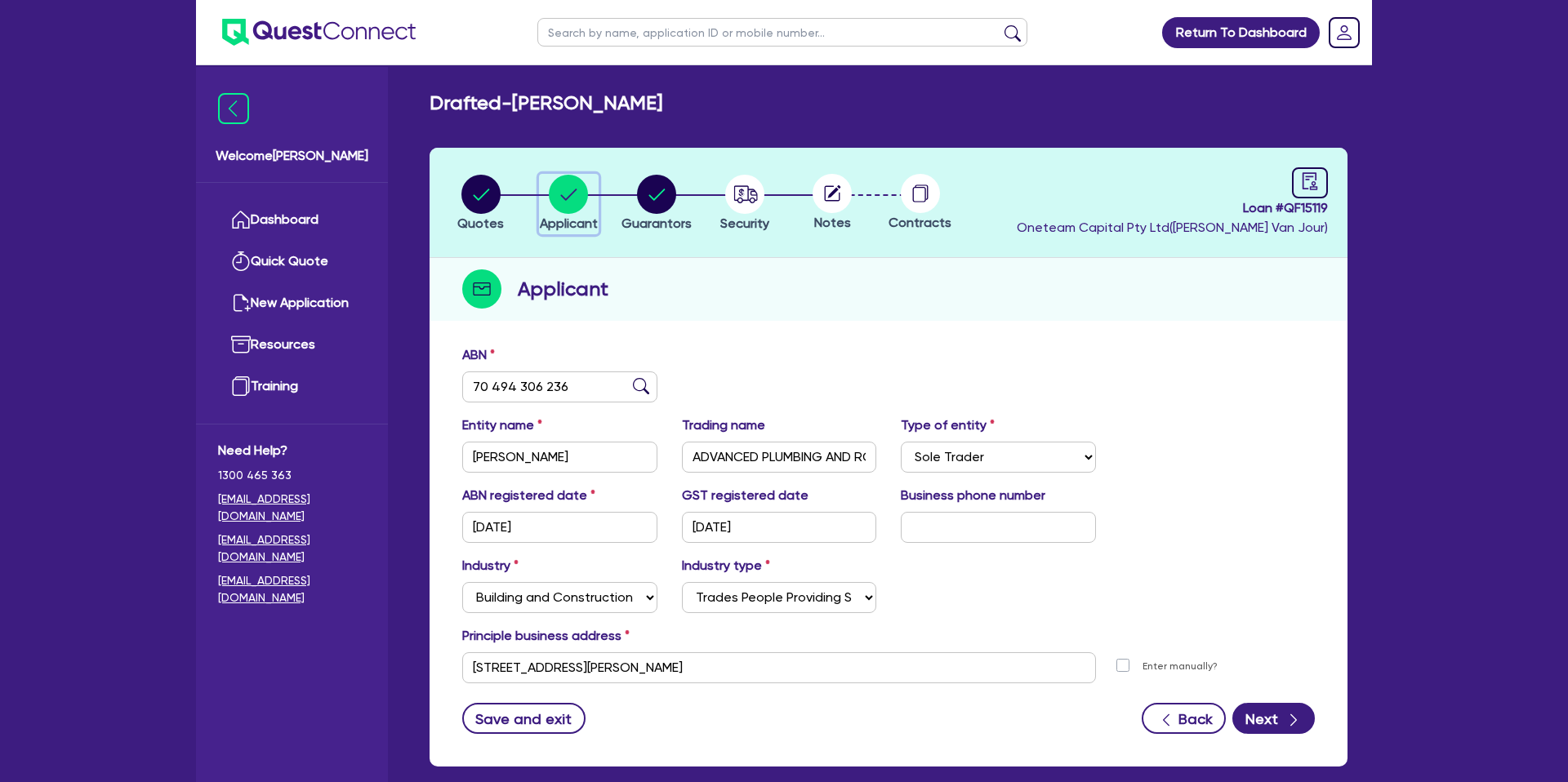
scroll to position [14, 0]
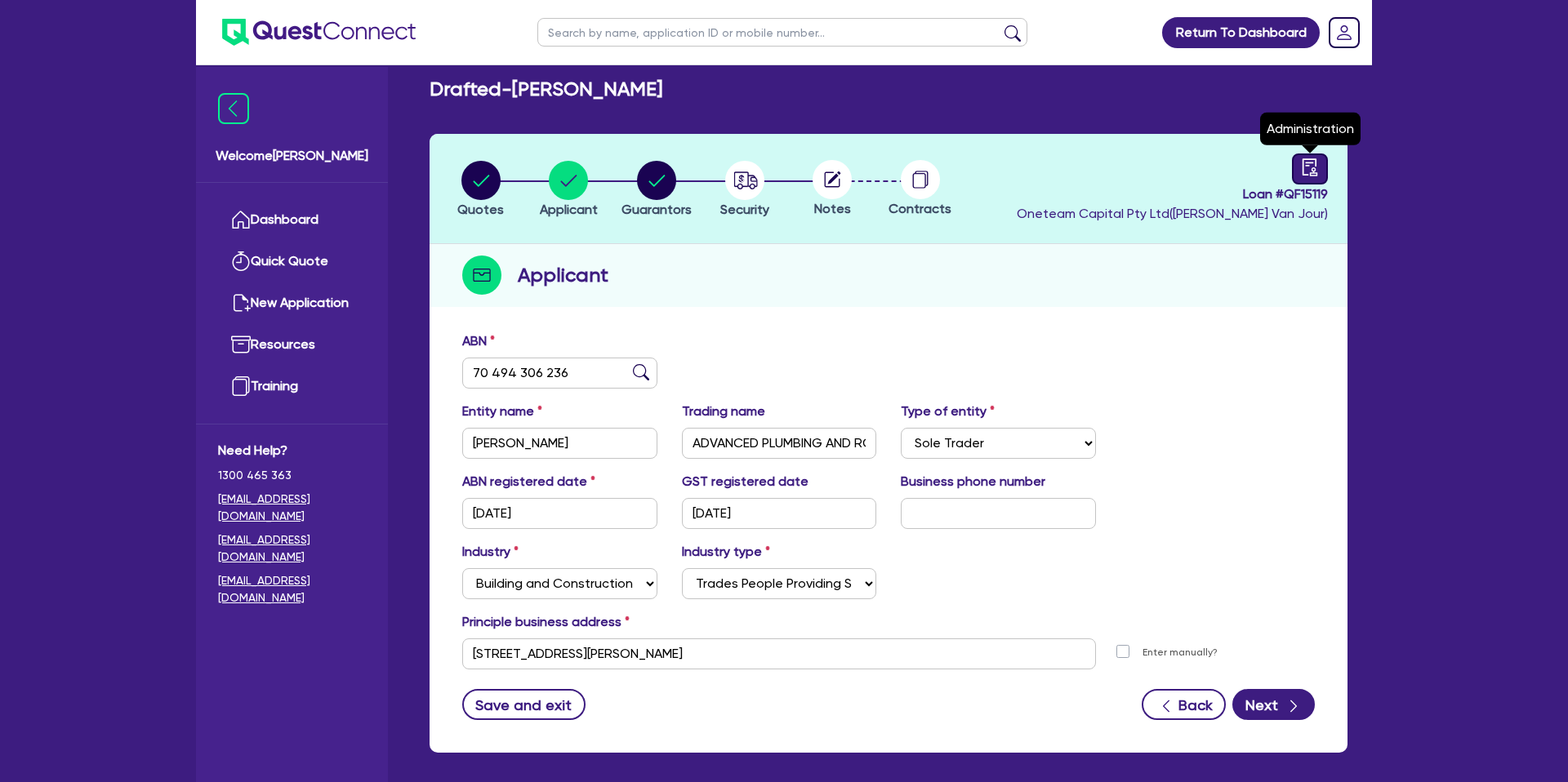
click at [1302, 170] on icon "audit" at bounding box center [1310, 167] width 15 height 18
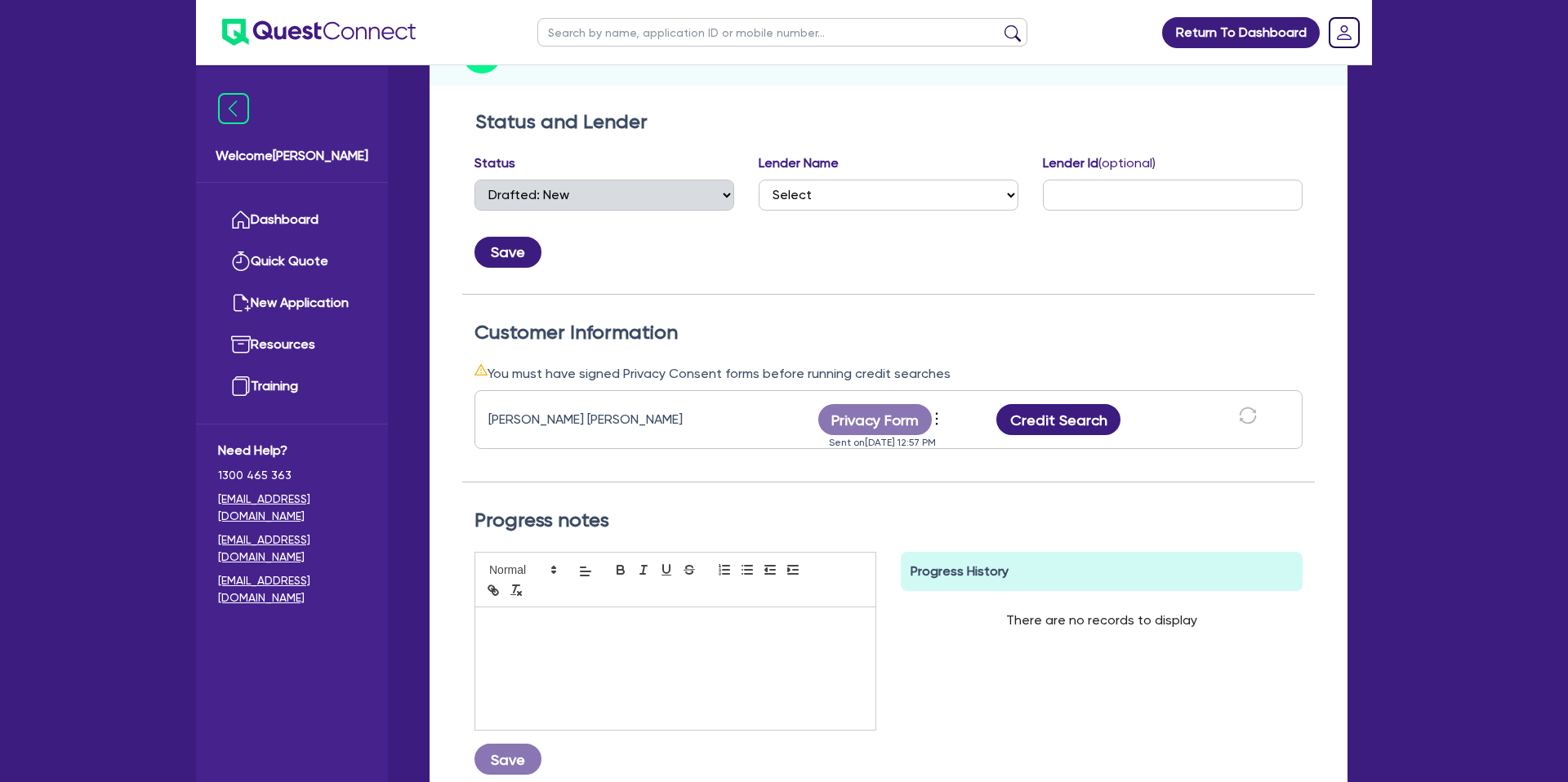
scroll to position [237, 0]
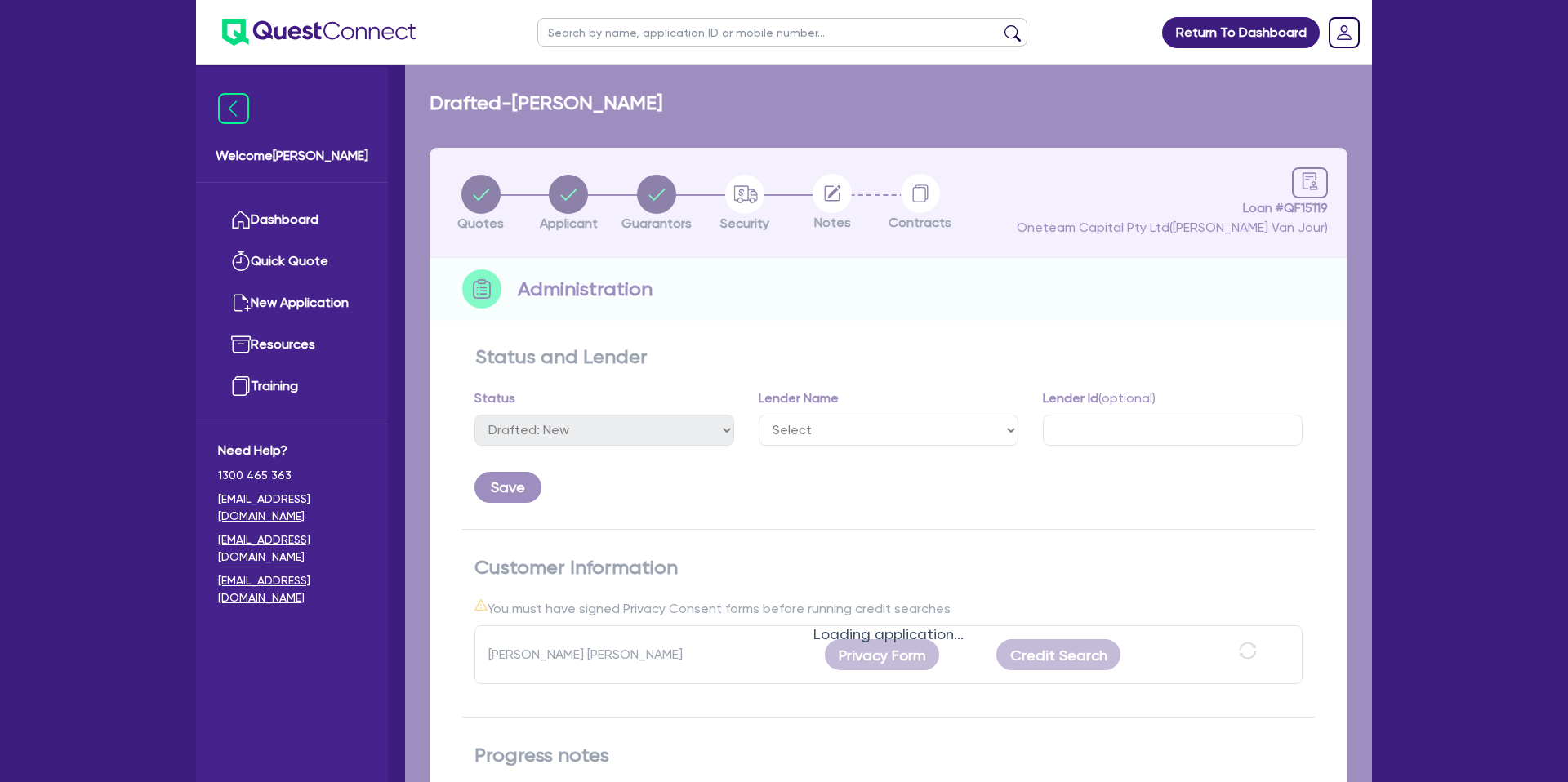
select select "DRAFTED_NEW"
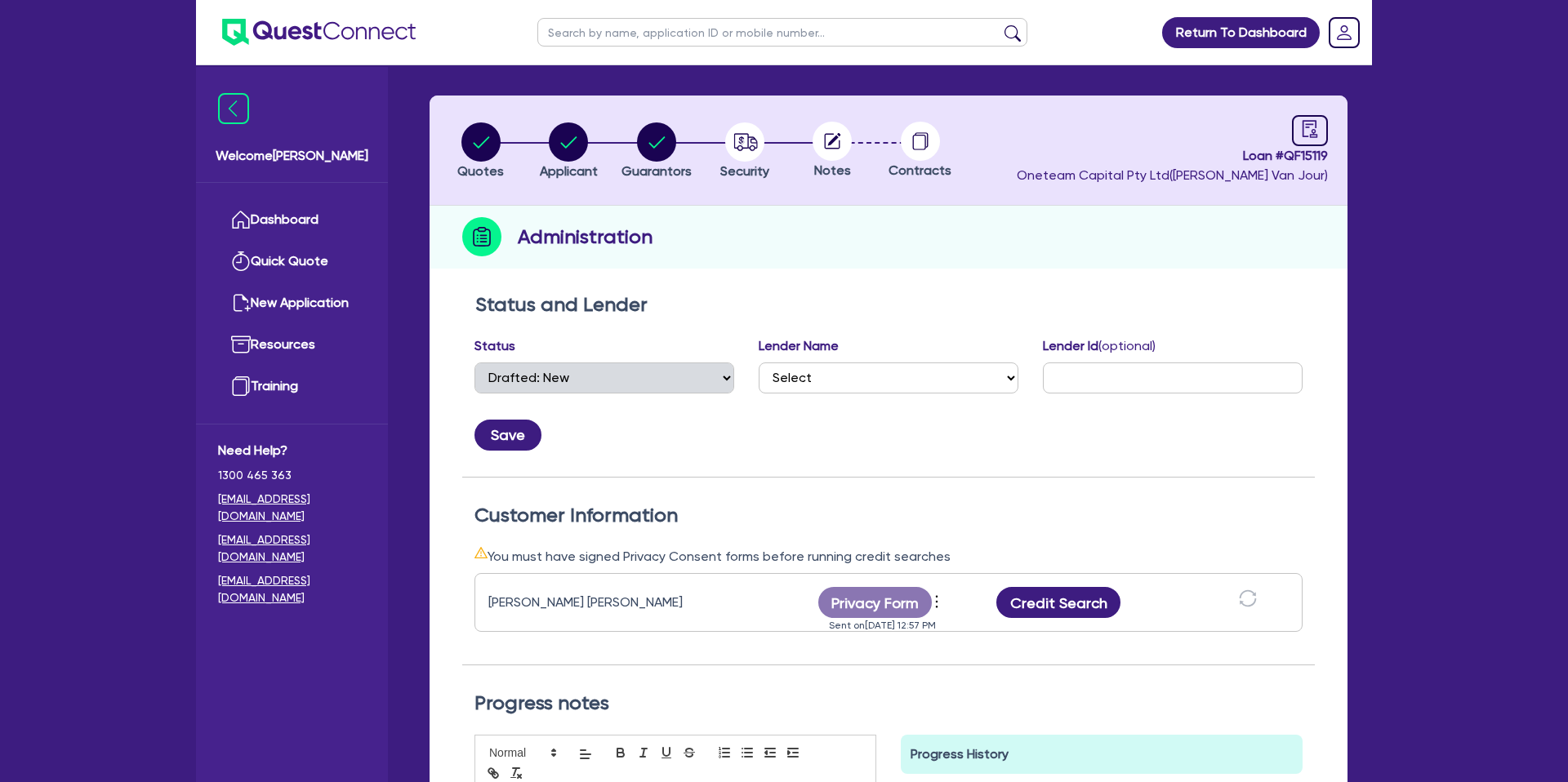
scroll to position [55, 0]
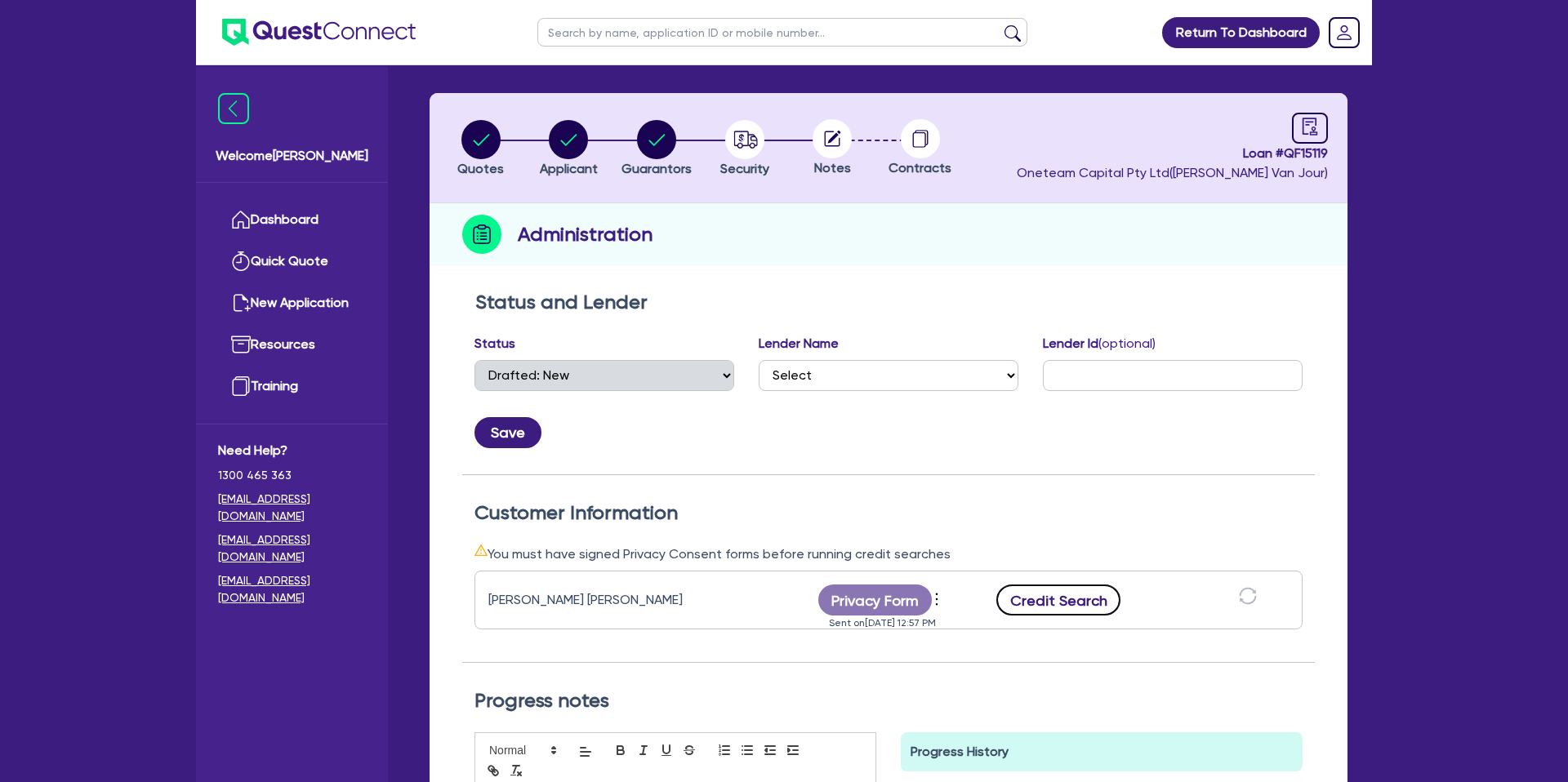
click at [1063, 598] on button "Credit Search" at bounding box center [1058, 599] width 124 height 31
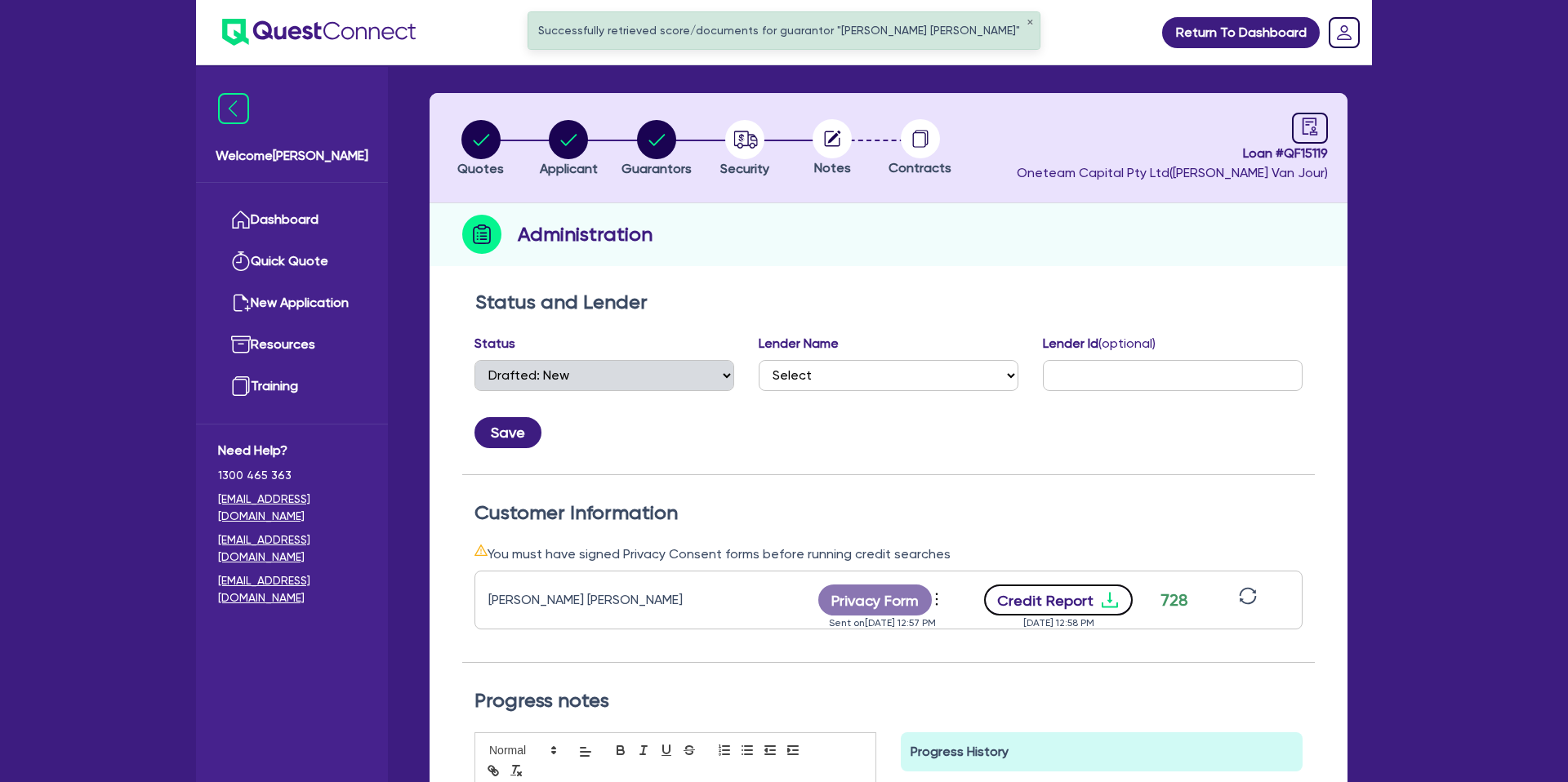
click at [1117, 604] on button "Credit Report" at bounding box center [1058, 599] width 149 height 31
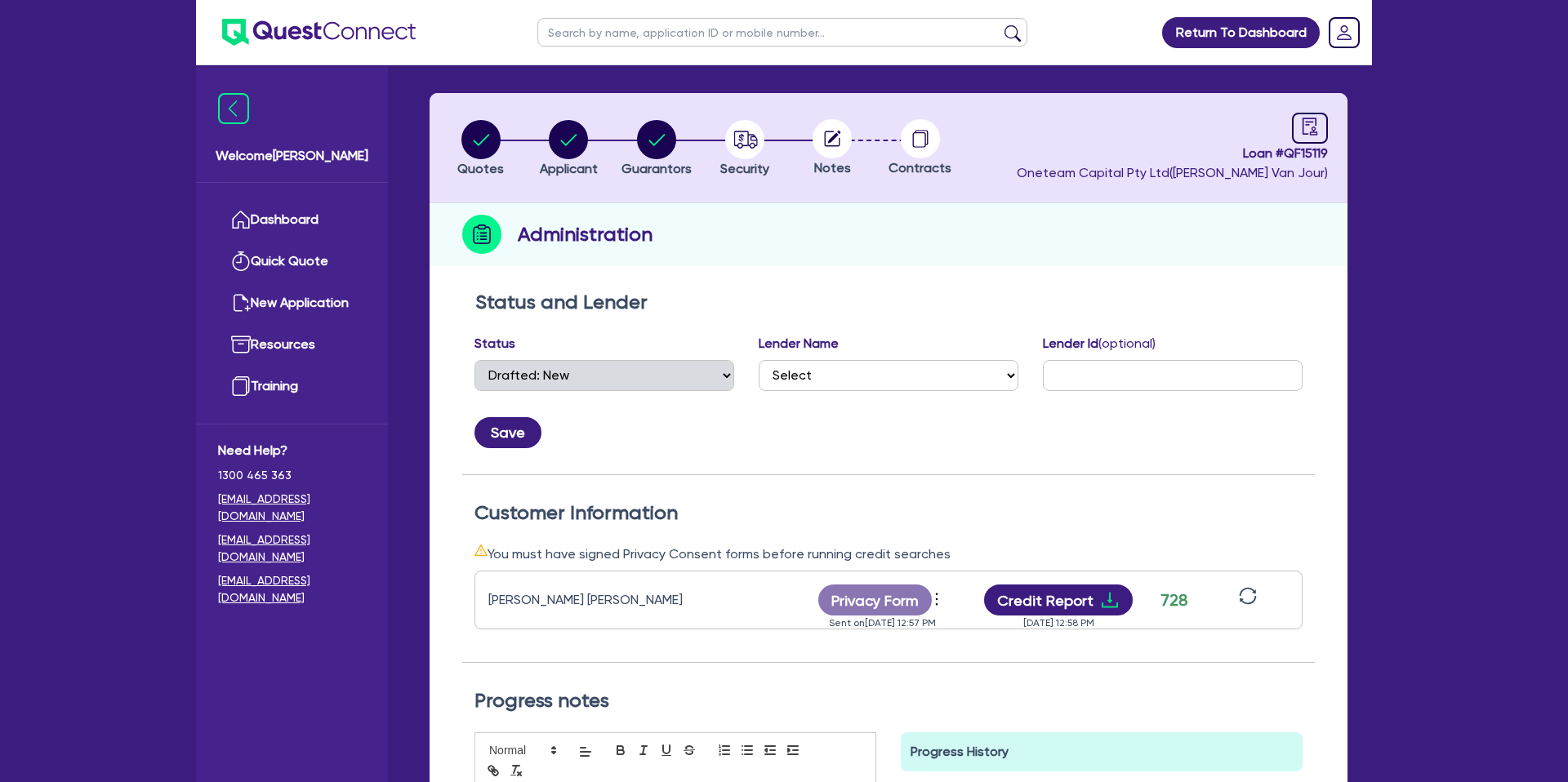
click at [684, 28] on input "text" at bounding box center [781, 33] width 490 height 28
paste input "Senarath Fernando"
type input "Senarath Fernando"
click button "submit" at bounding box center [1012, 35] width 26 height 23
